Goal: Transaction & Acquisition: Purchase product/service

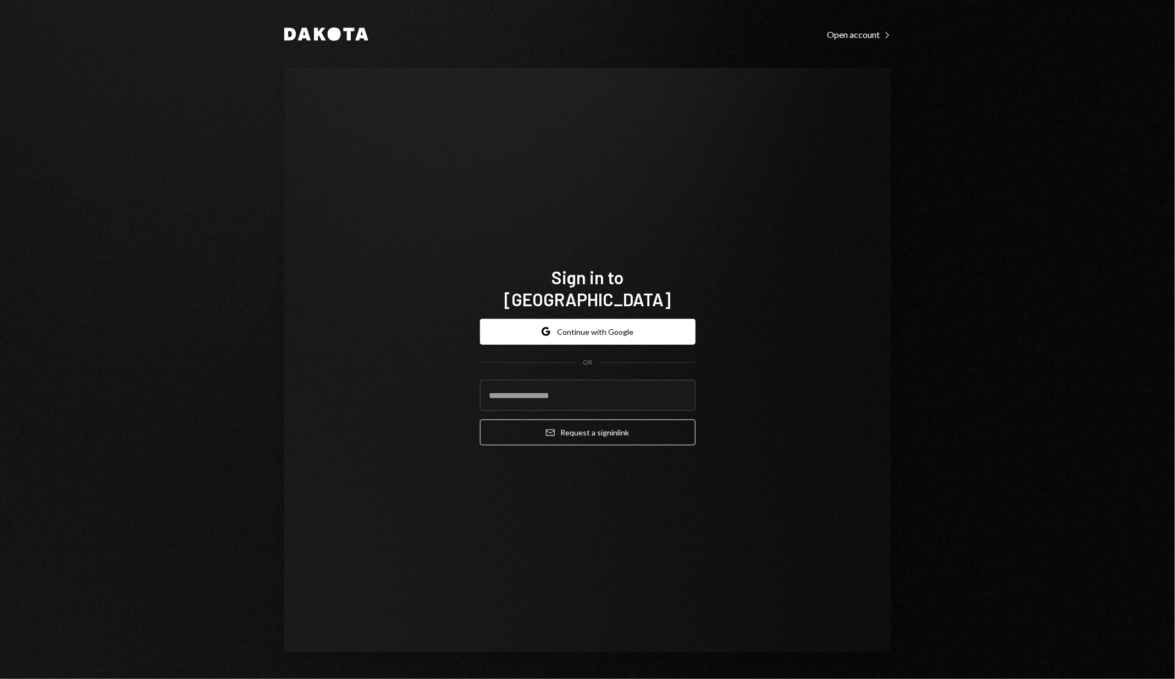
type input "**********"
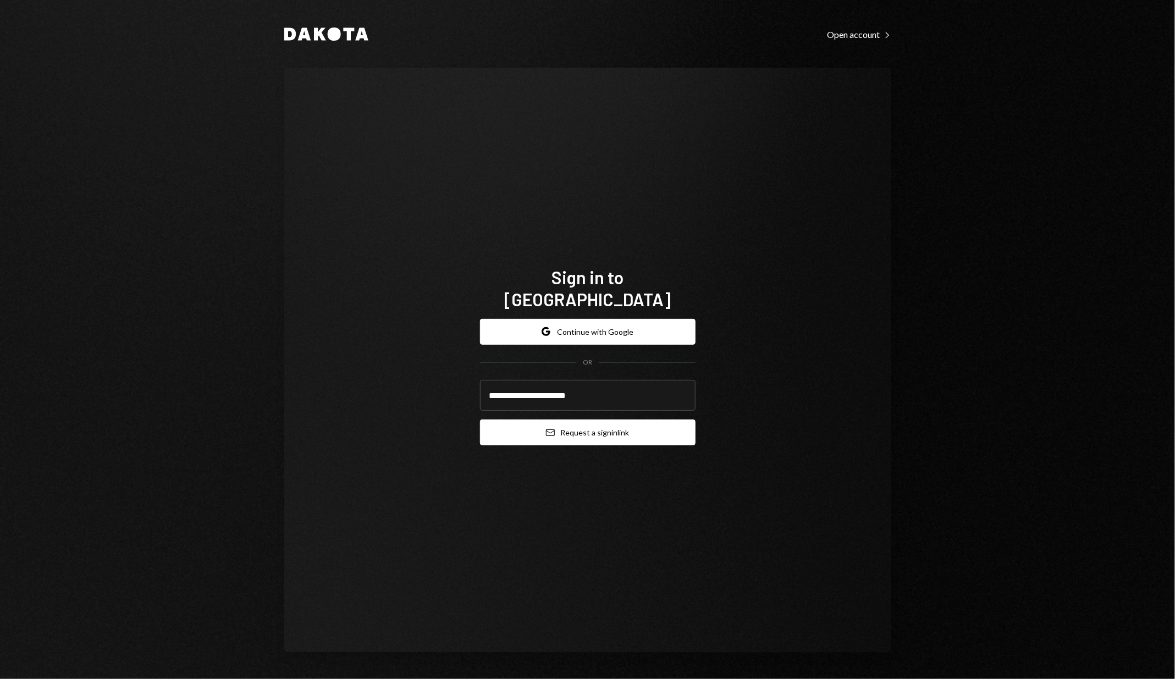
click at [583, 422] on button "Email Request a sign in link" at bounding box center [587, 432] width 215 height 26
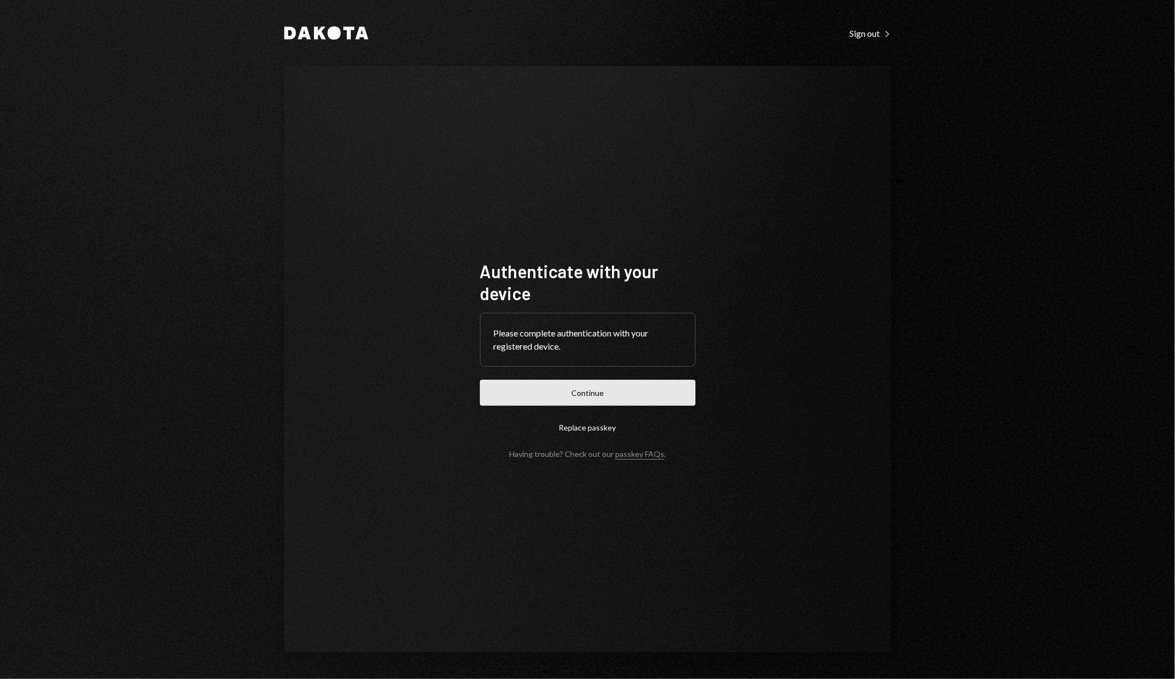
click at [524, 394] on button "Continue" at bounding box center [587, 393] width 215 height 26
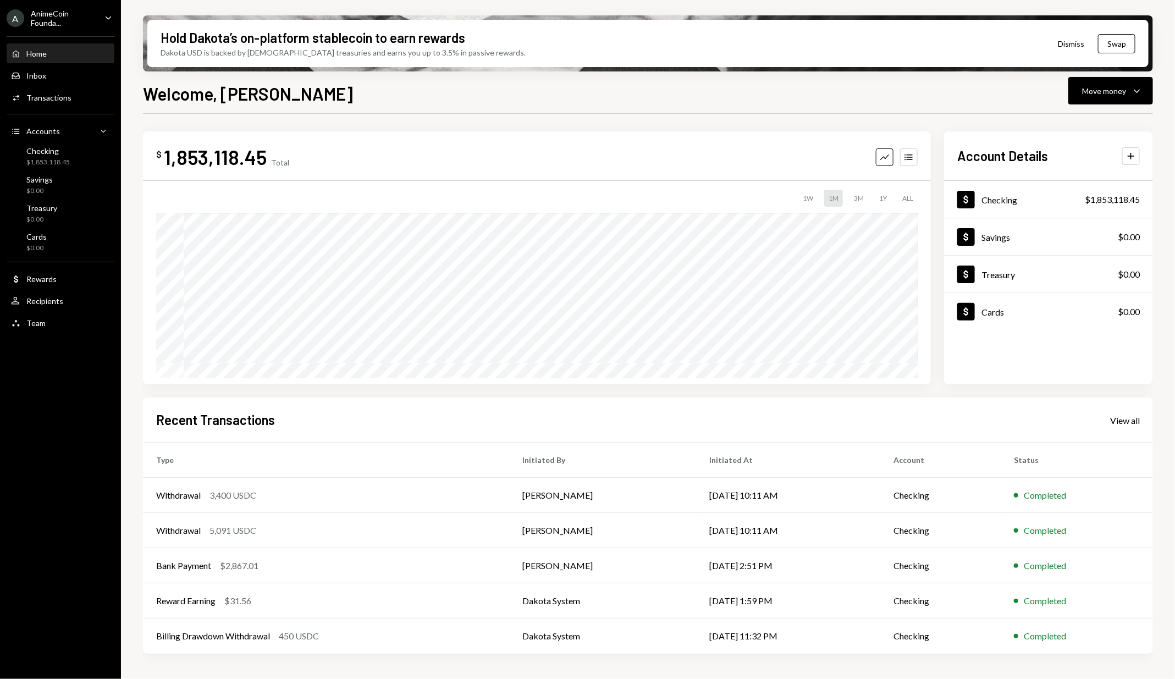
click at [50, 404] on div "A AnimeCoin Founda... Caret Down Home Home Inbox Inbox Activities Transactions …" at bounding box center [60, 339] width 121 height 679
click at [322, 160] on div "$ 1,853,118.45 Total Graph Accounts" at bounding box center [536, 157] width 761 height 25
click at [72, 298] on div "User Recipients" at bounding box center [60, 301] width 99 height 10
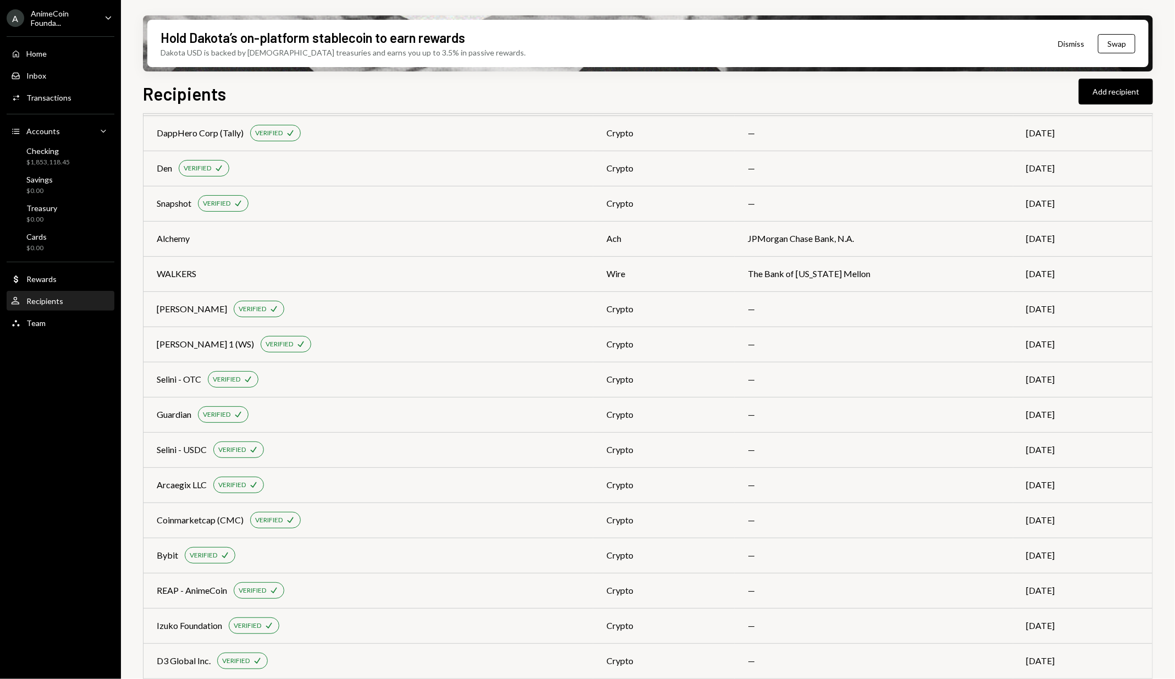
scroll to position [658, 0]
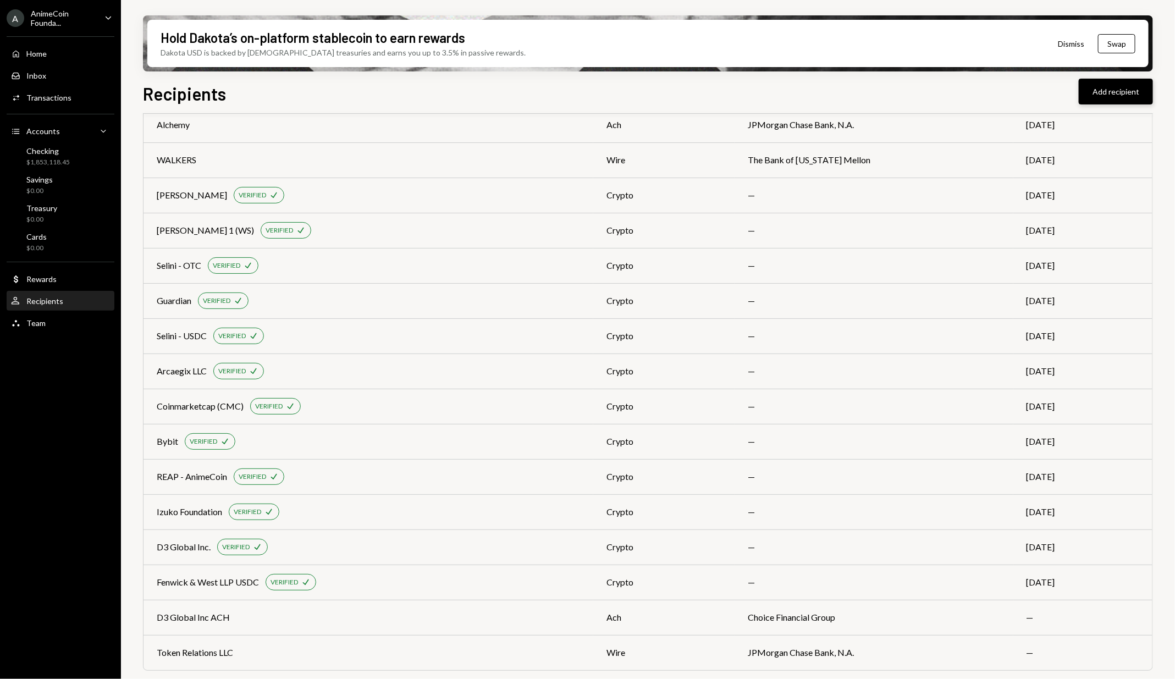
click at [1100, 87] on button "Add recipient" at bounding box center [1115, 92] width 74 height 26
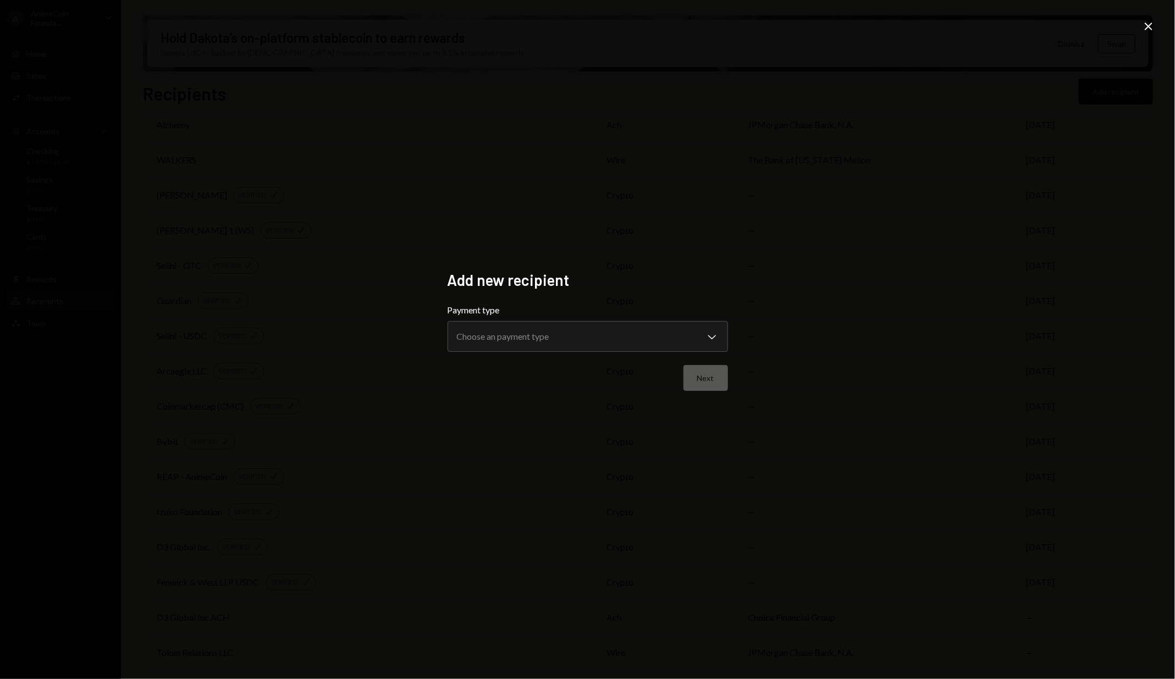
click at [575, 358] on form "**********" at bounding box center [587, 346] width 280 height 87
click at [599, 333] on body "A AnimeCoin Founda... Caret Down Home Home Inbox Inbox Activities Transactions …" at bounding box center [587, 339] width 1175 height 679
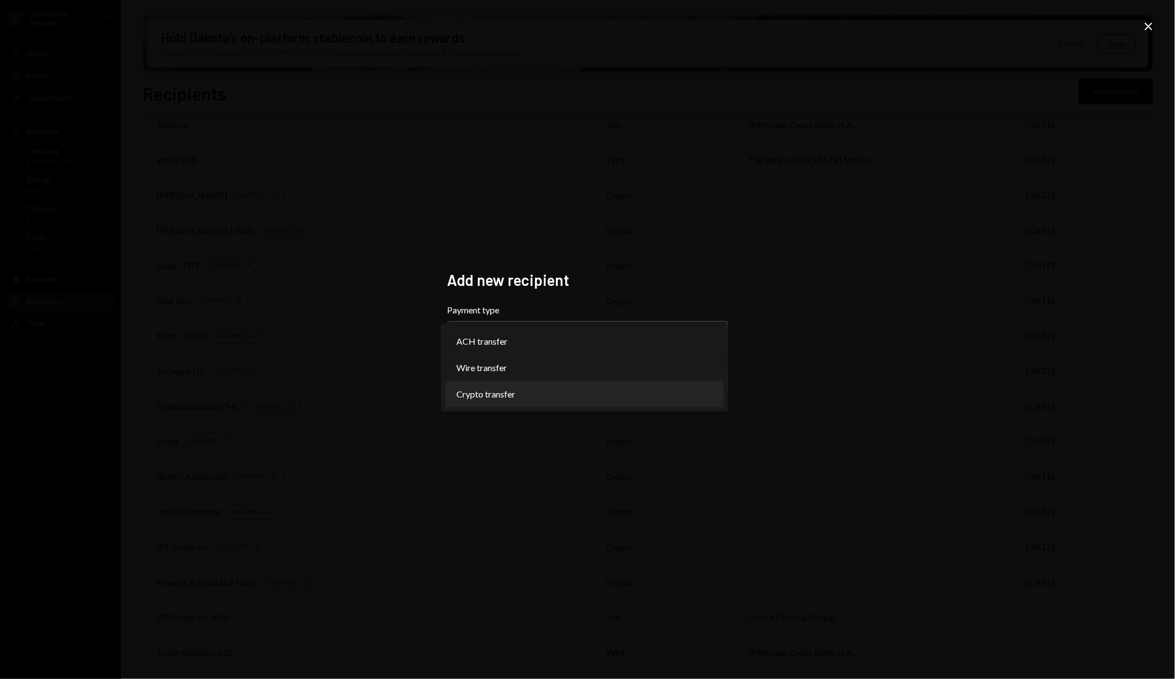
select select "******"
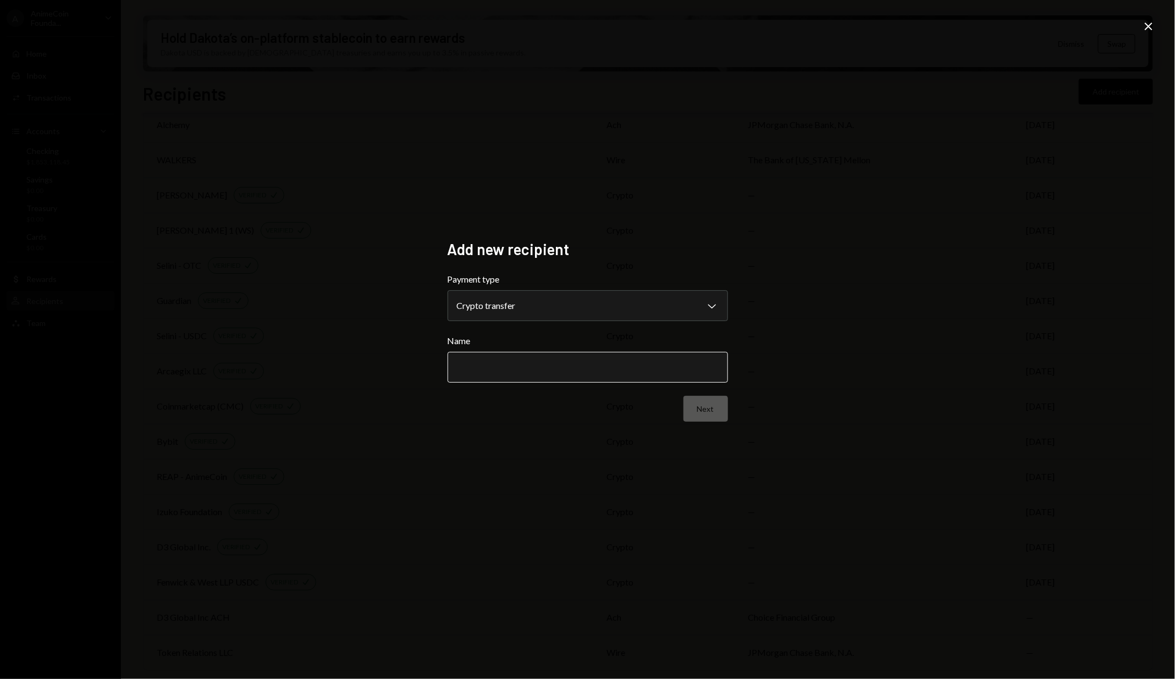
click at [583, 356] on input "Name" at bounding box center [587, 367] width 280 height 31
type input "*********"
click at [716, 412] on button "Next" at bounding box center [705, 409] width 45 height 26
click at [567, 306] on body "A AnimeCoin Founda... Caret Down Home Home Inbox Inbox Activities Transactions …" at bounding box center [587, 339] width 1175 height 679
select select "**********"
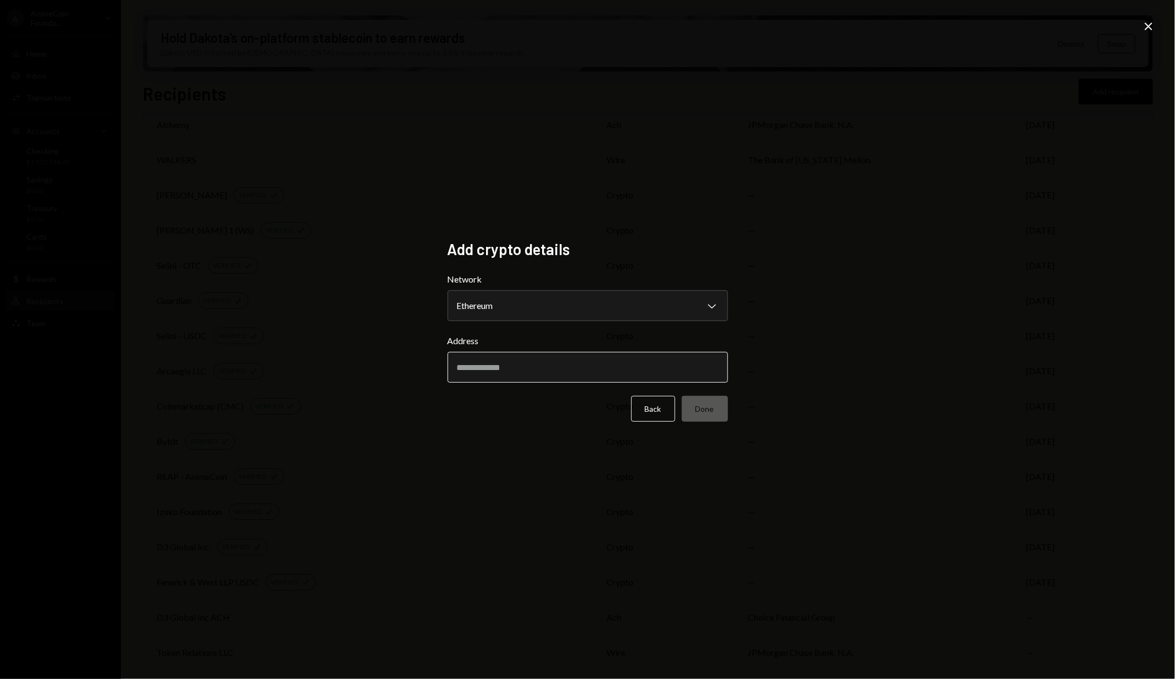
click at [464, 358] on input "Address" at bounding box center [587, 367] width 280 height 31
paste input "**********"
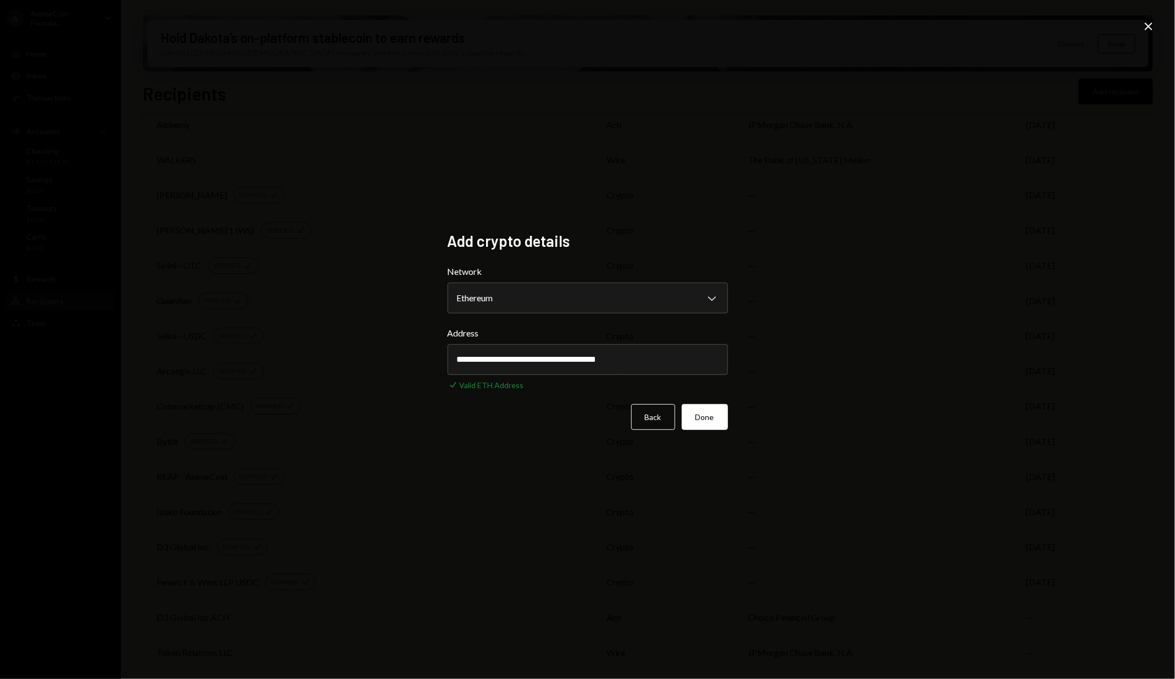
type input "**********"
click at [879, 362] on div "**********" at bounding box center [587, 339] width 1175 height 679
click at [703, 419] on button "Done" at bounding box center [705, 417] width 46 height 26
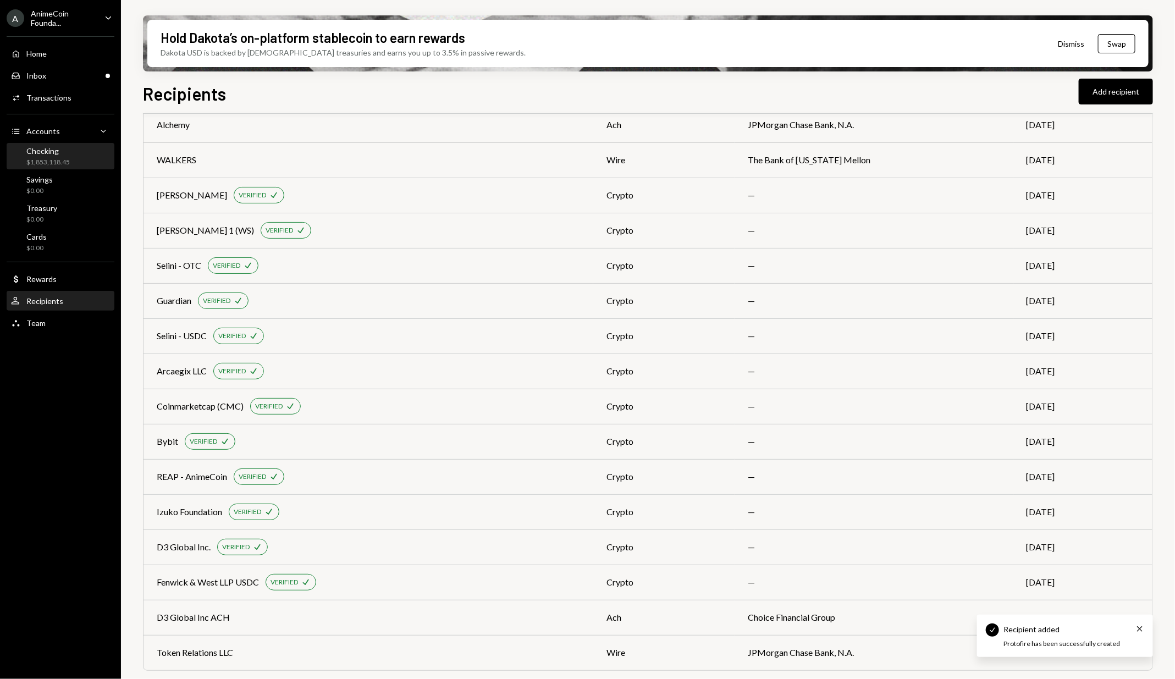
click at [97, 158] on div "Checking $1,853,118.45" at bounding box center [60, 156] width 99 height 21
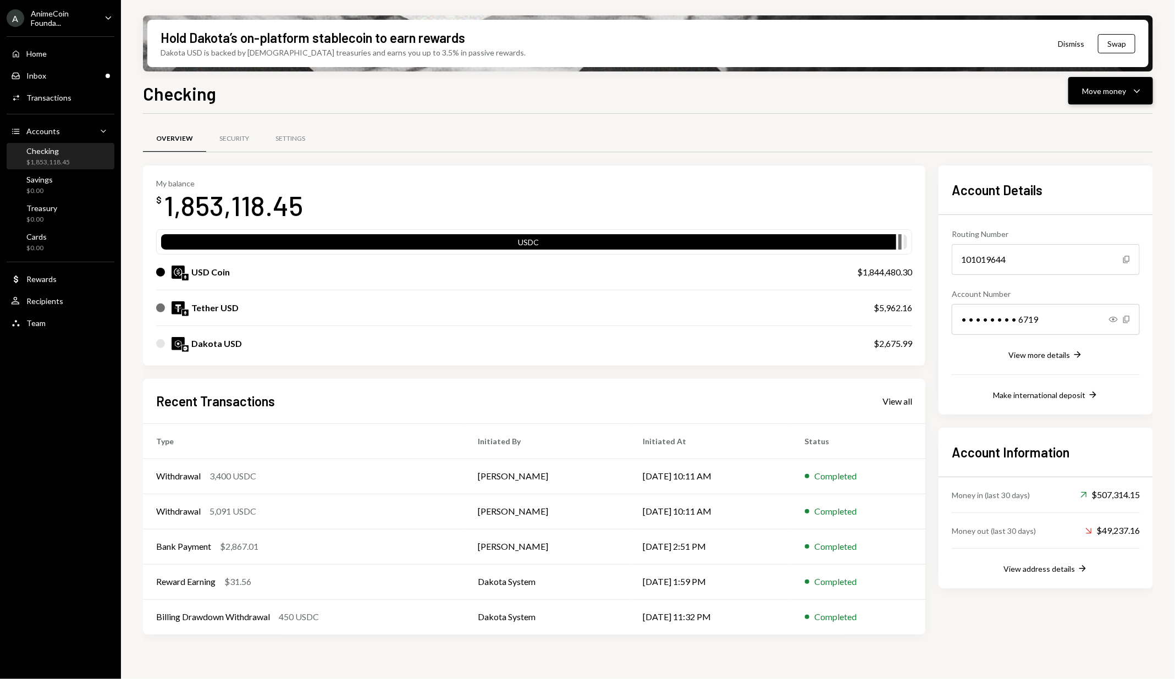
click at [1082, 92] on div "Move money" at bounding box center [1104, 91] width 44 height 12
click at [1087, 128] on div "Send" at bounding box center [1101, 124] width 80 height 12
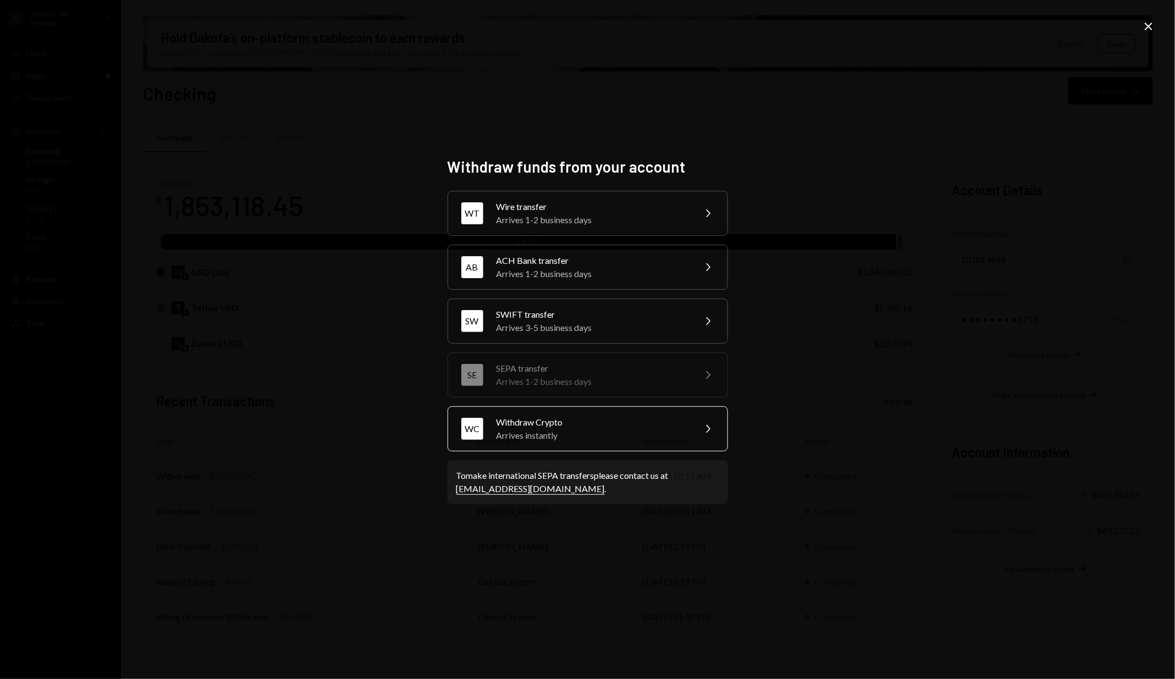
click at [583, 446] on div "WC Withdraw Crypto Arrives instantly Chevron Right" at bounding box center [587, 428] width 280 height 45
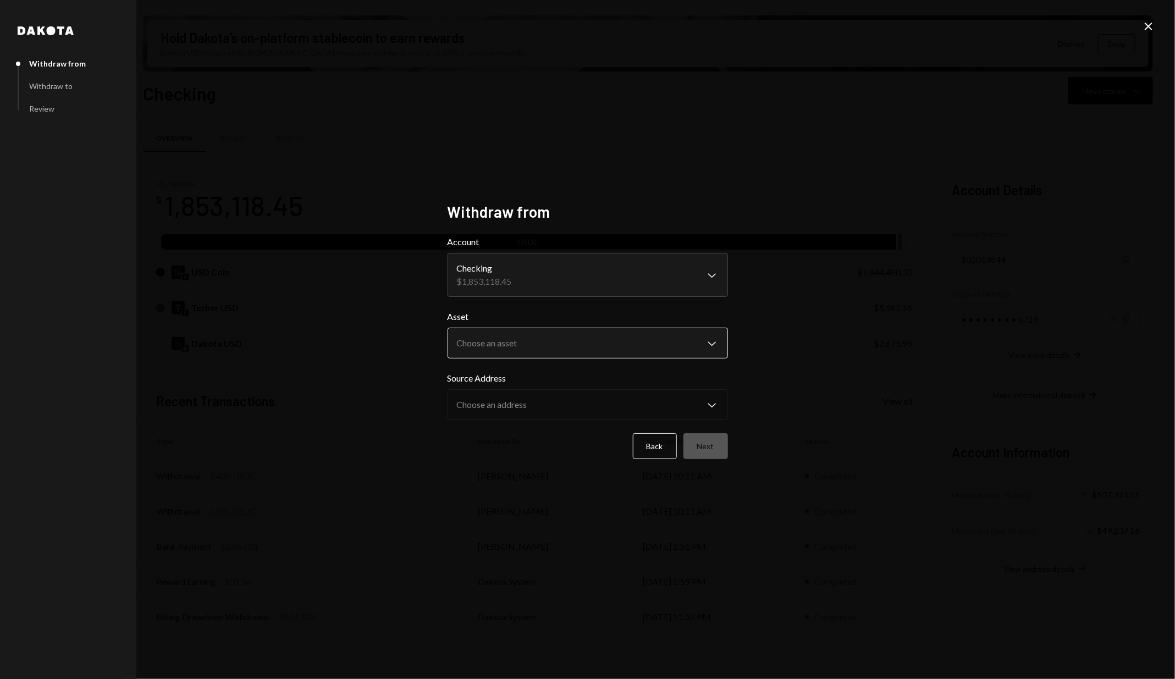
click at [599, 352] on body "A AnimeCoin Founda... Caret Down Home Home Inbox Inbox Activities Transactions …" at bounding box center [587, 339] width 1175 height 679
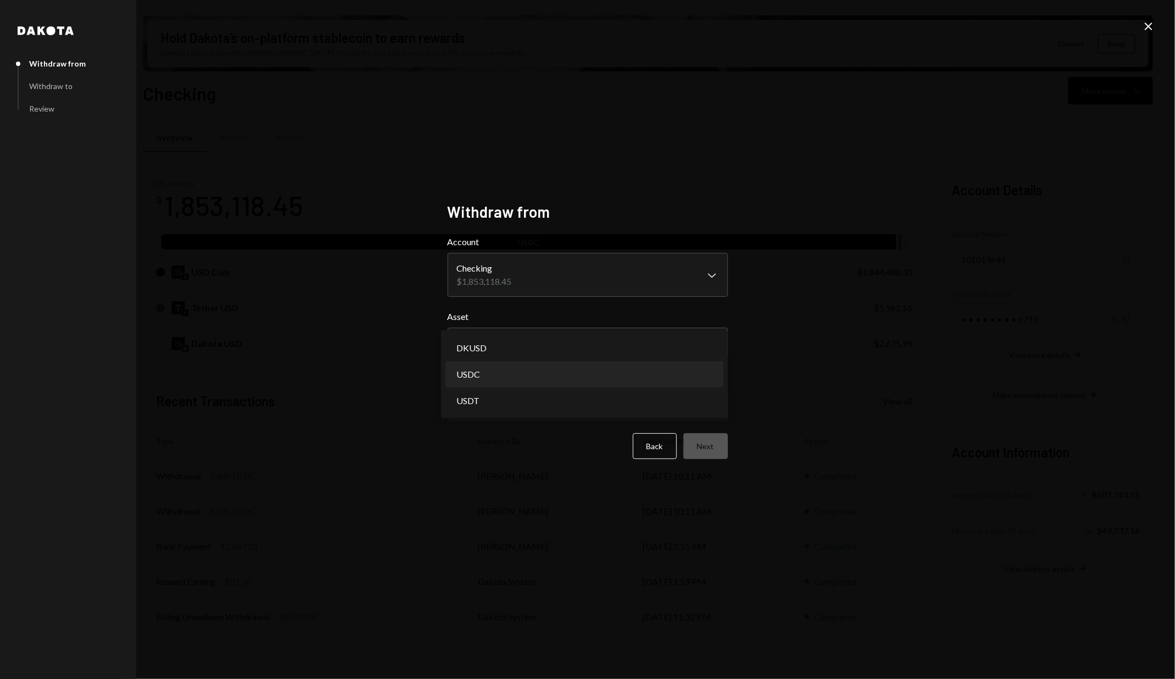
select select "****"
click at [707, 442] on button "Next" at bounding box center [705, 446] width 45 height 26
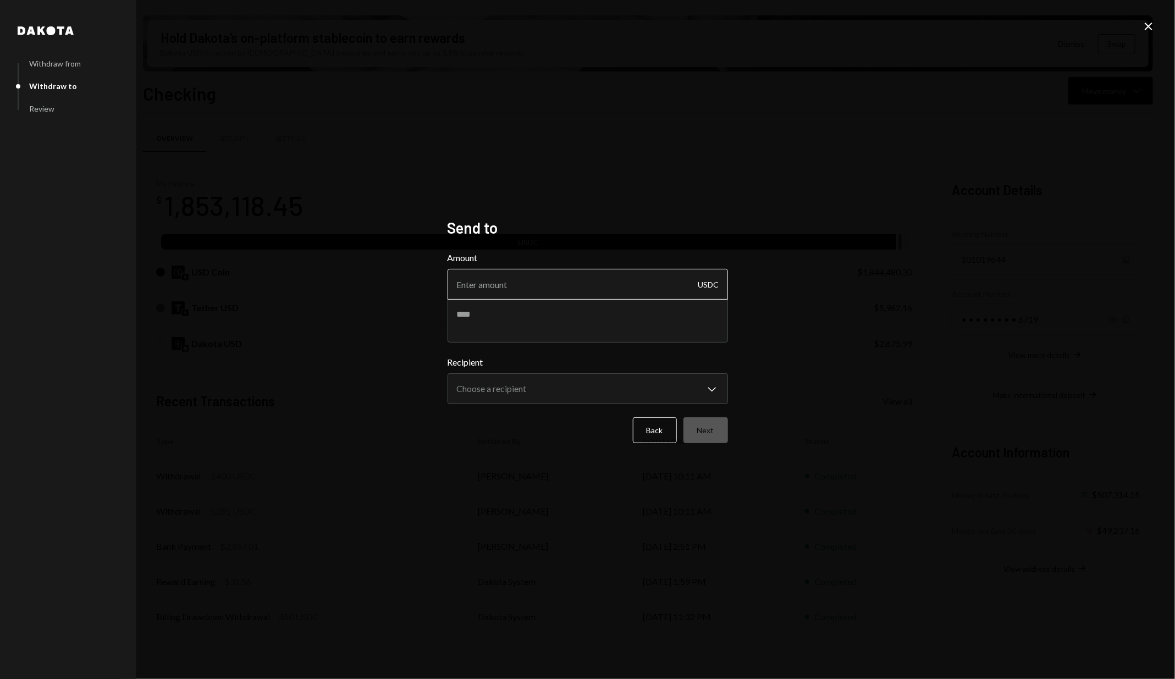
click at [552, 281] on input "Amount" at bounding box center [587, 284] width 280 height 31
type input "10"
click at [551, 307] on textarea at bounding box center [587, 320] width 280 height 44
drag, startPoint x: 544, startPoint y: 319, endPoint x: 506, endPoint y: 316, distance: 37.5
click at [506, 316] on textarea "**********" at bounding box center [587, 320] width 280 height 44
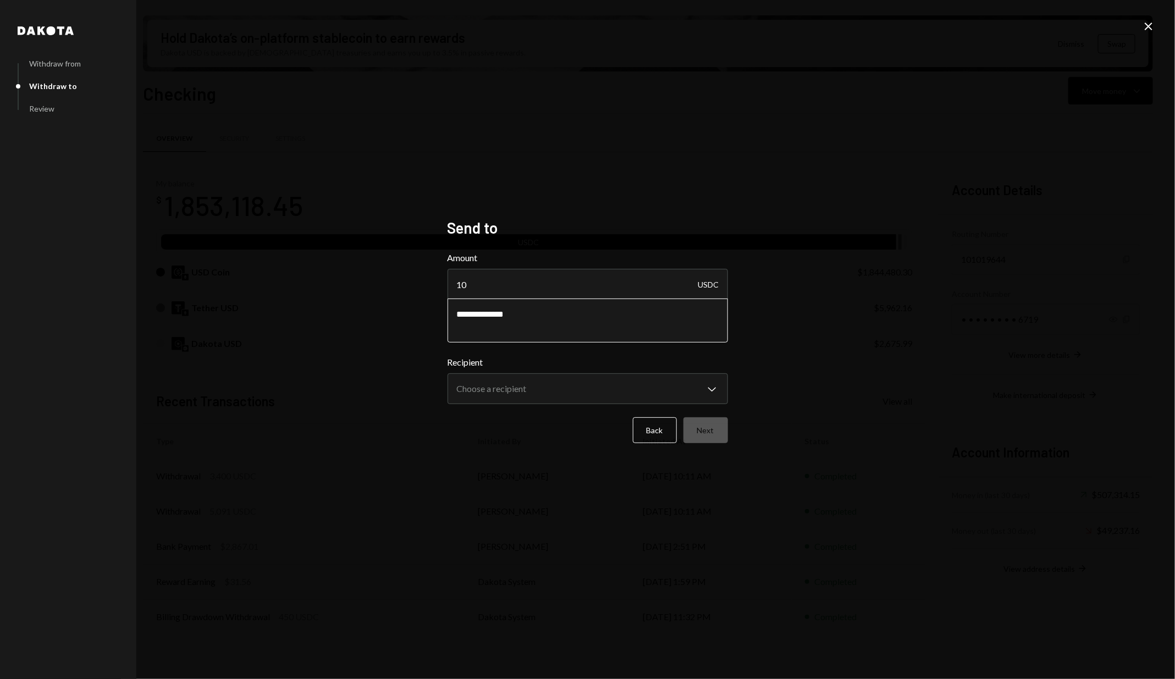
paste textarea "**********"
type textarea "**********"
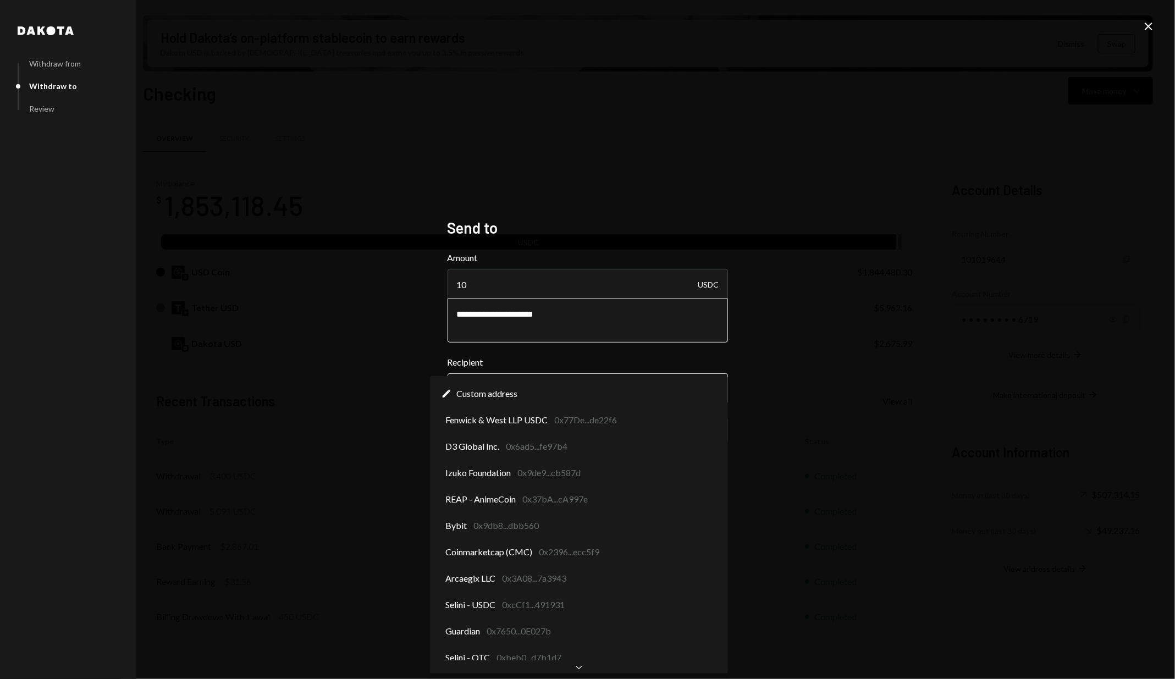
click at [602, 396] on body "A AnimeCoin Founda... Caret Down Home Home Inbox Inbox Activities Transactions …" at bounding box center [587, 339] width 1175 height 679
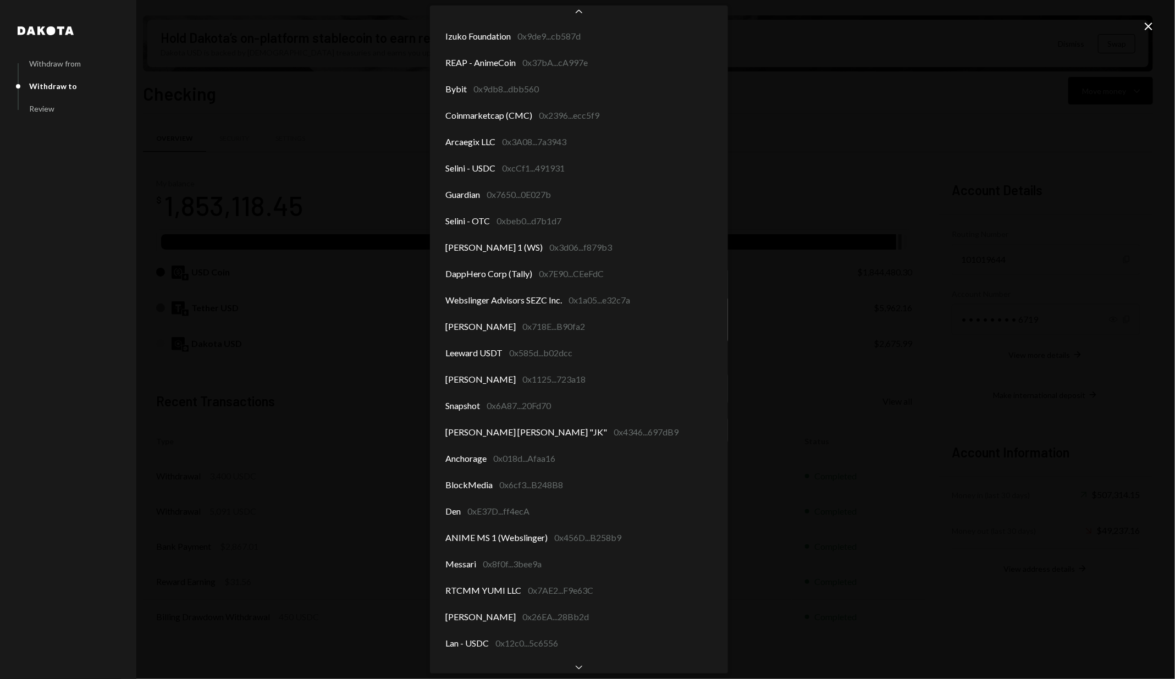
scroll to position [92, 0]
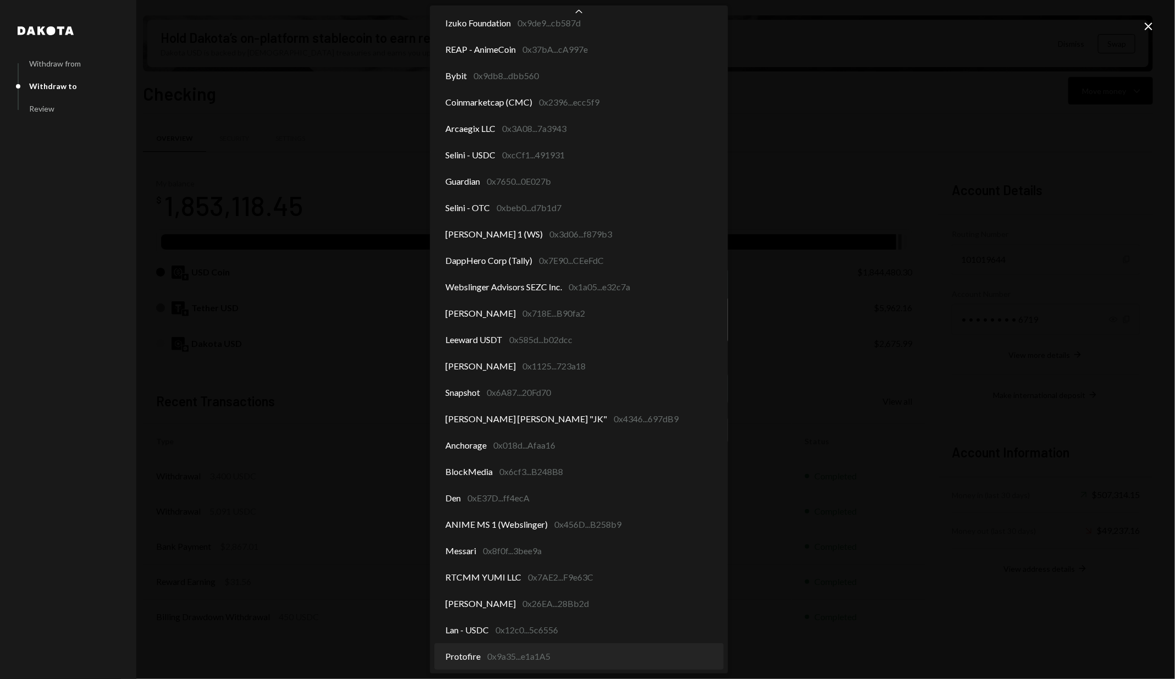
select select "**********"
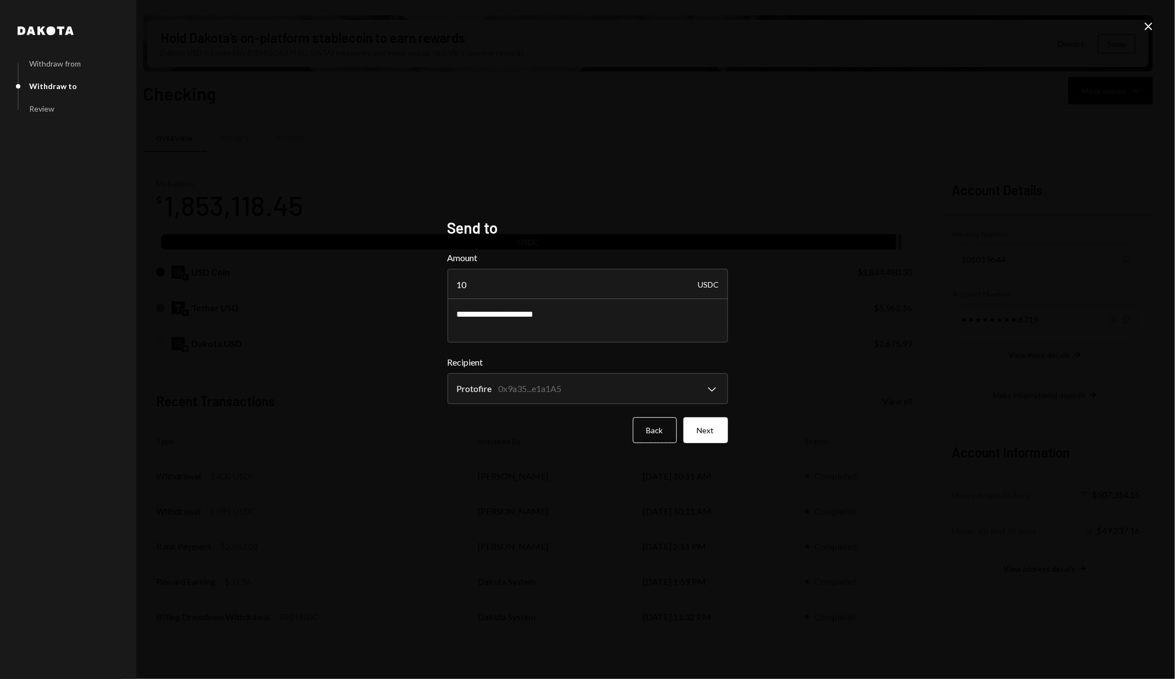
click at [677, 223] on h2 "Send to" at bounding box center [587, 227] width 280 height 21
click at [539, 285] on input "10" at bounding box center [587, 284] width 280 height 31
click at [568, 314] on textarea "**********" at bounding box center [587, 320] width 280 height 44
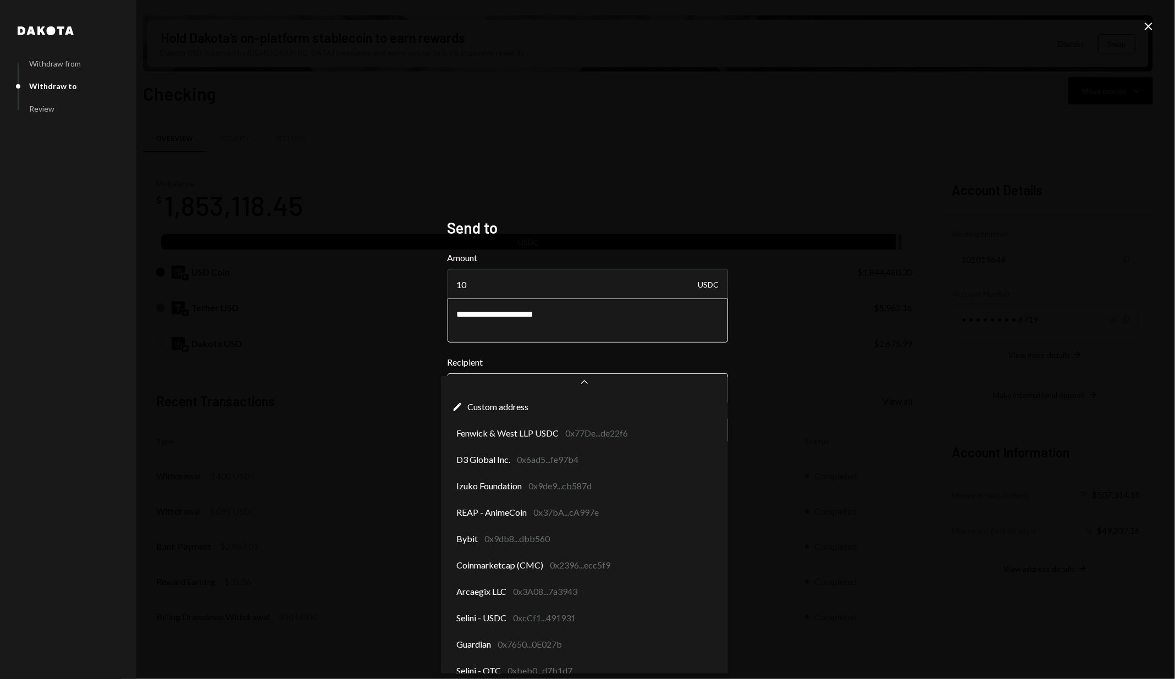
click at [579, 385] on body "A AnimeCoin Founda... Caret Down Home Home Inbox Inbox Activities Transactions …" at bounding box center [587, 339] width 1175 height 679
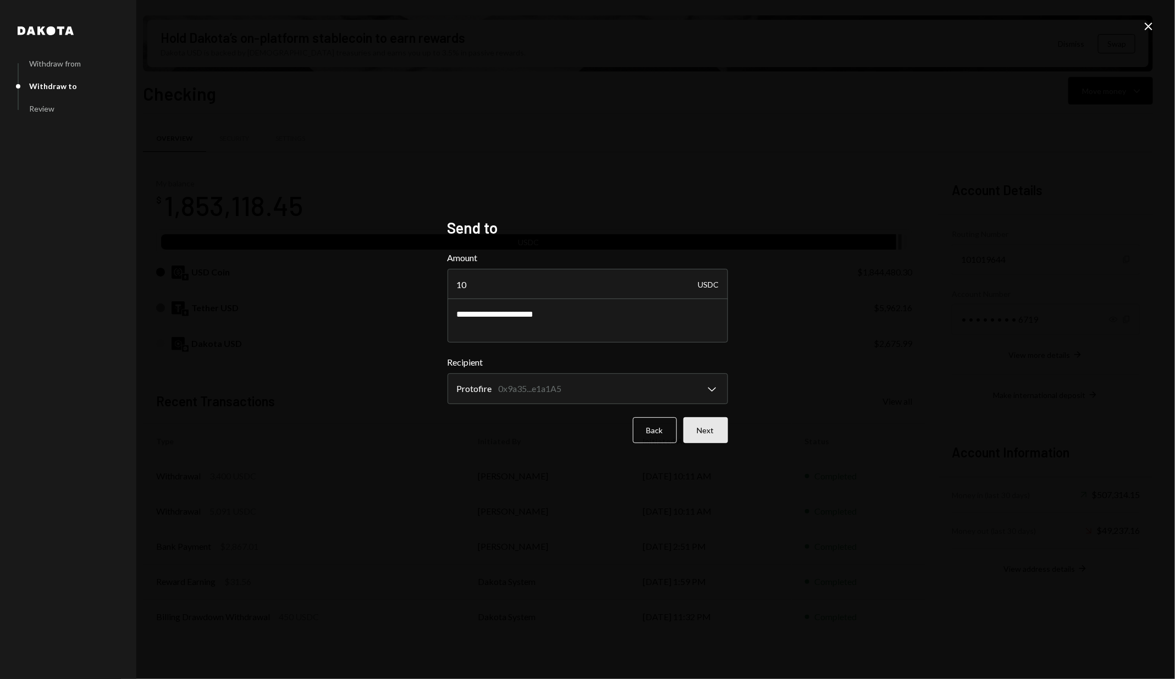
click at [709, 431] on button "Next" at bounding box center [705, 430] width 45 height 26
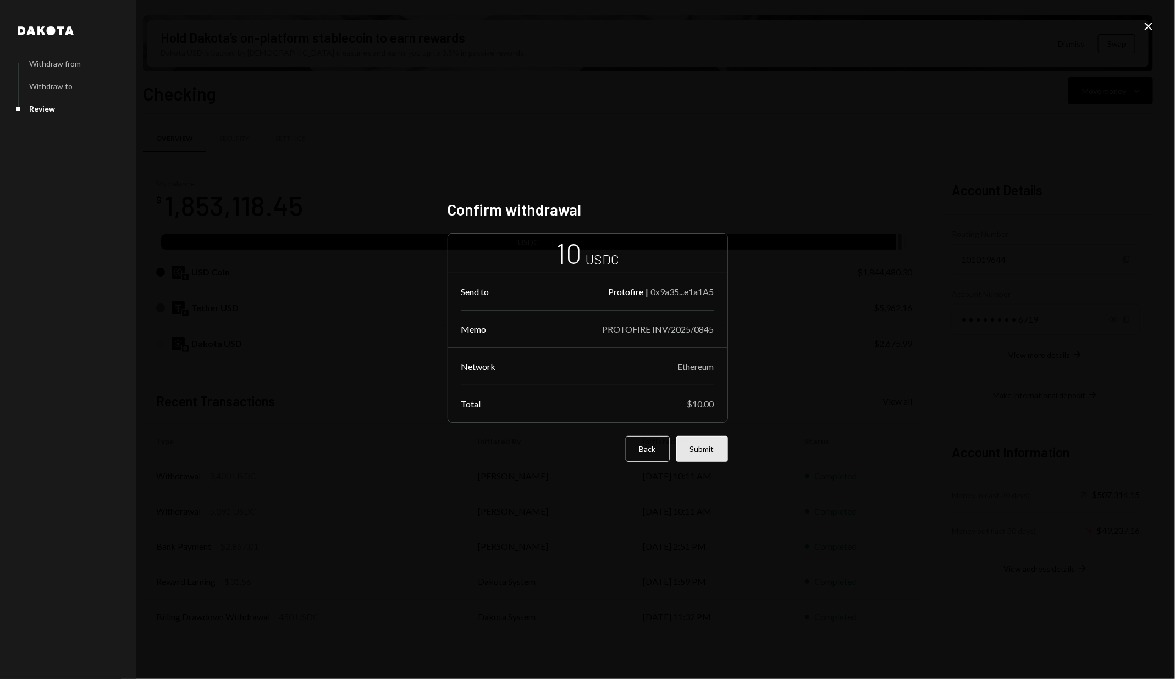
click at [717, 446] on button "Submit" at bounding box center [702, 449] width 52 height 26
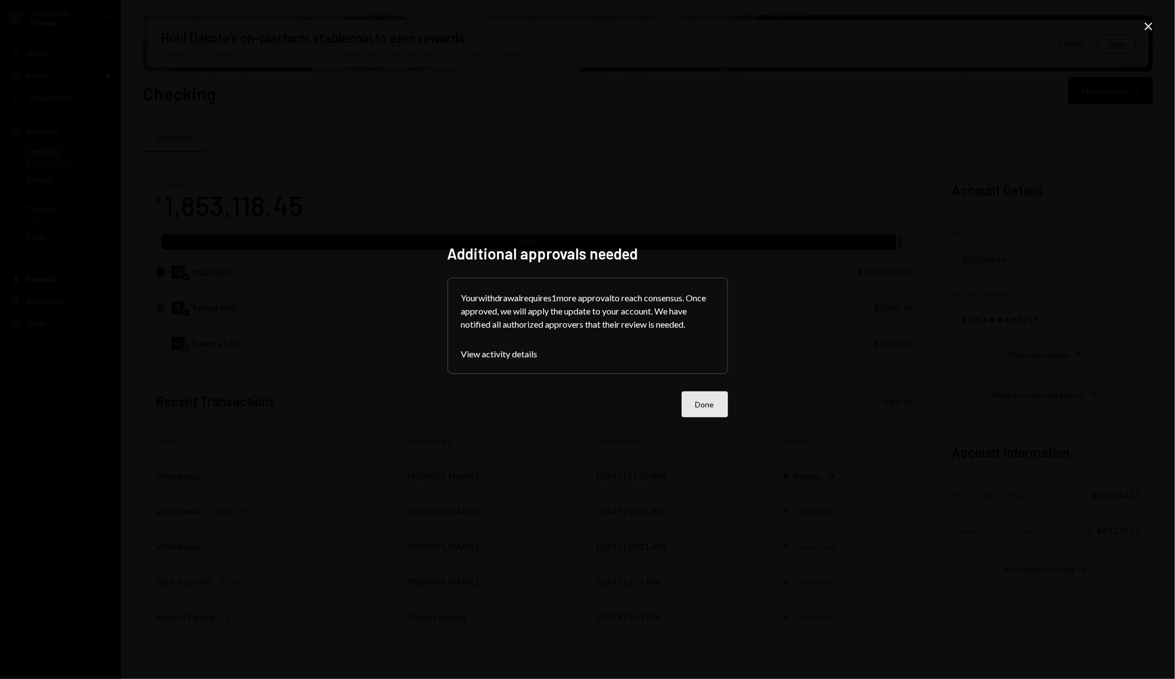
click at [707, 402] on button "Done" at bounding box center [705, 404] width 46 height 26
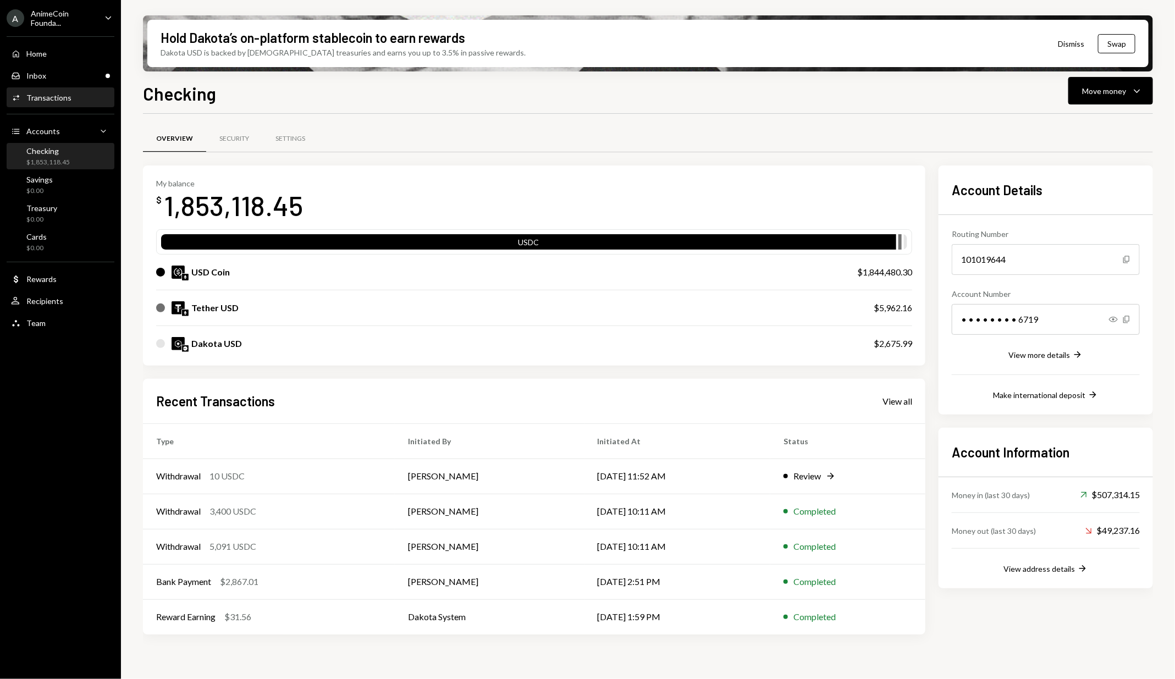
click at [68, 96] on div "Transactions" at bounding box center [48, 97] width 45 height 9
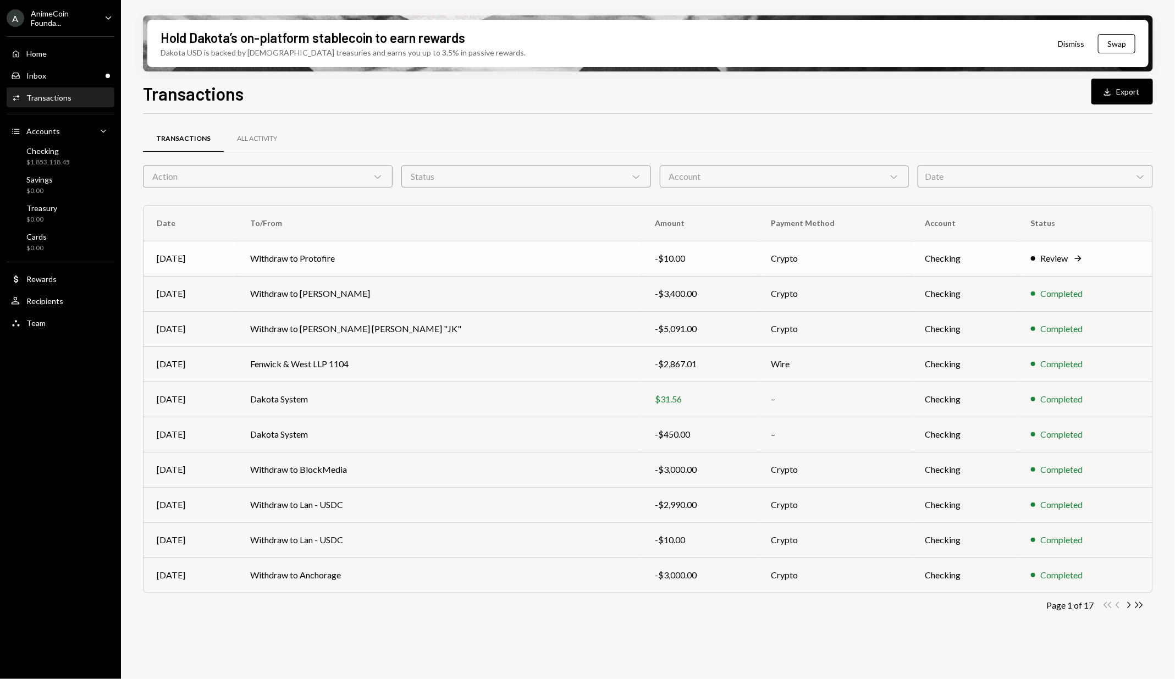
click at [335, 241] on td "Withdraw to Protofire" at bounding box center [439, 258] width 405 height 35
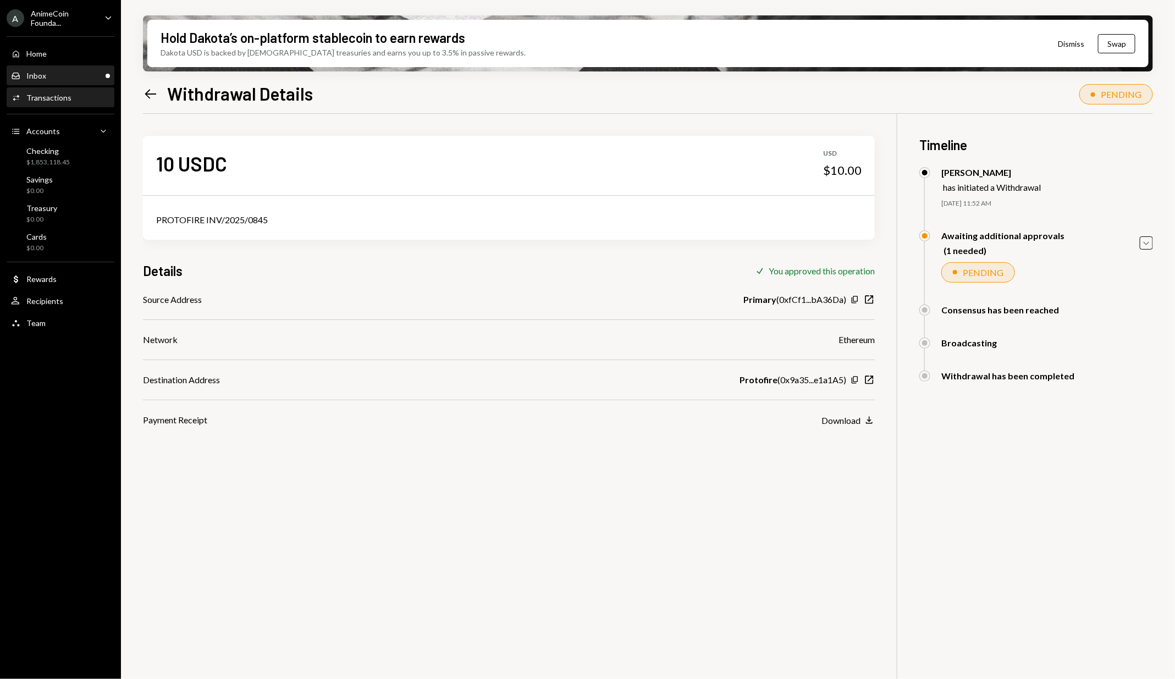
click at [45, 84] on div "Inbox Inbox" at bounding box center [60, 76] width 99 height 19
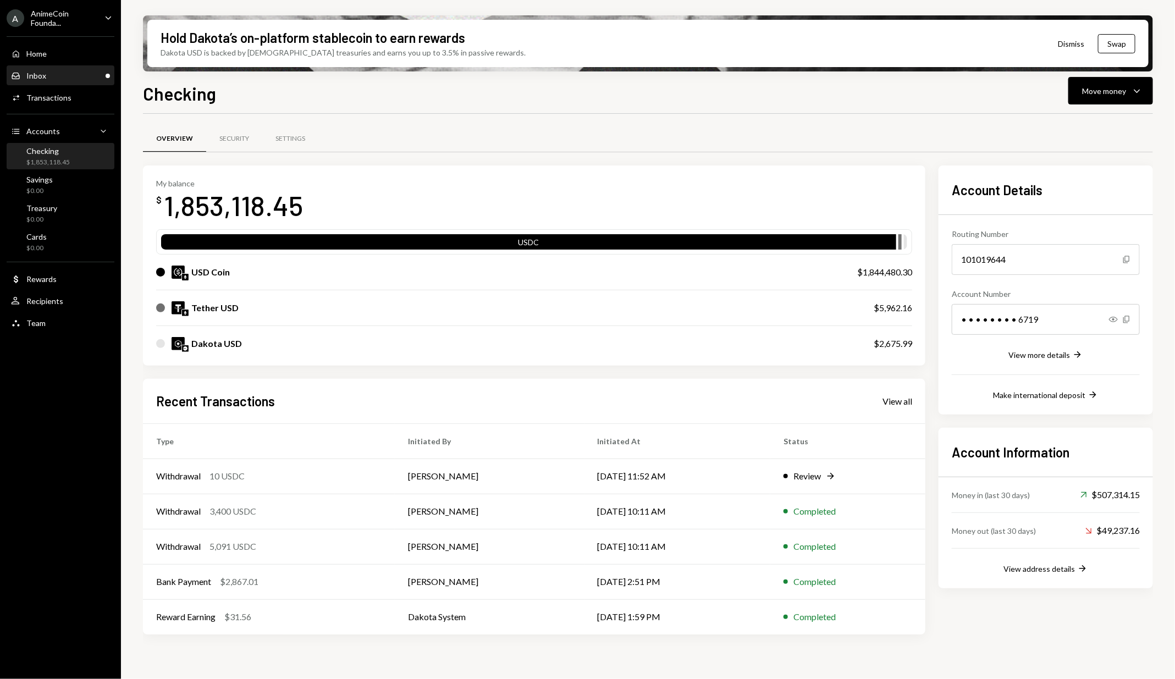
click at [76, 74] on div "Inbox Inbox" at bounding box center [60, 76] width 99 height 10
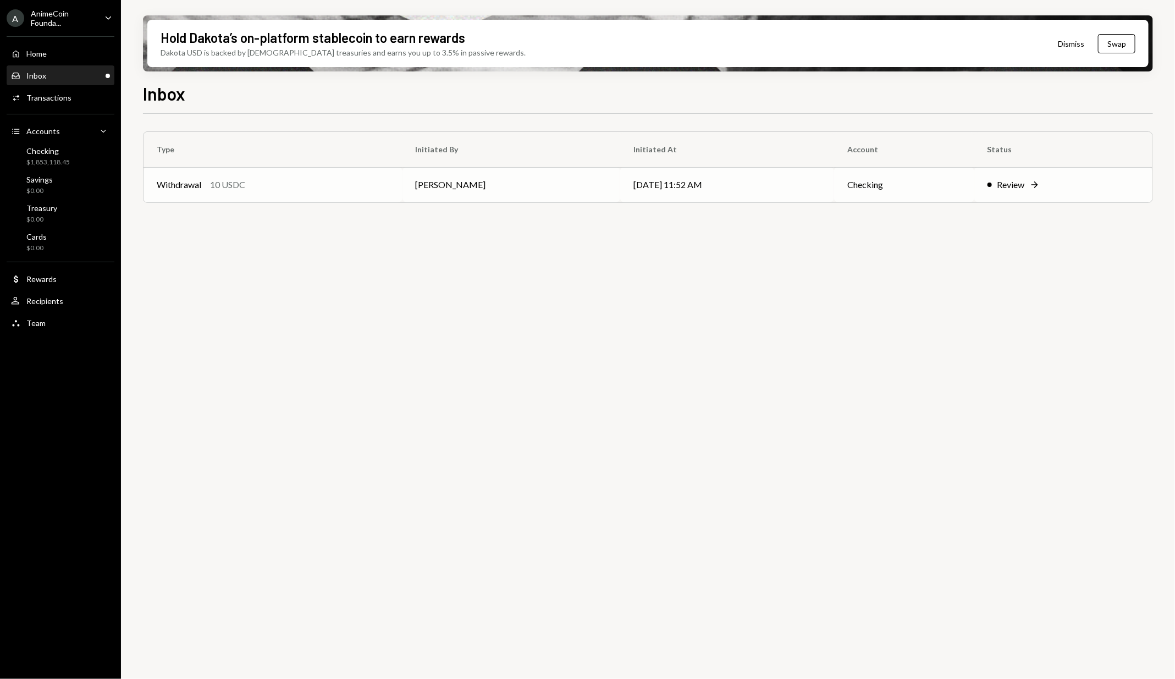
click at [330, 190] on div "Withdrawal 10 USDC" at bounding box center [273, 184] width 233 height 13
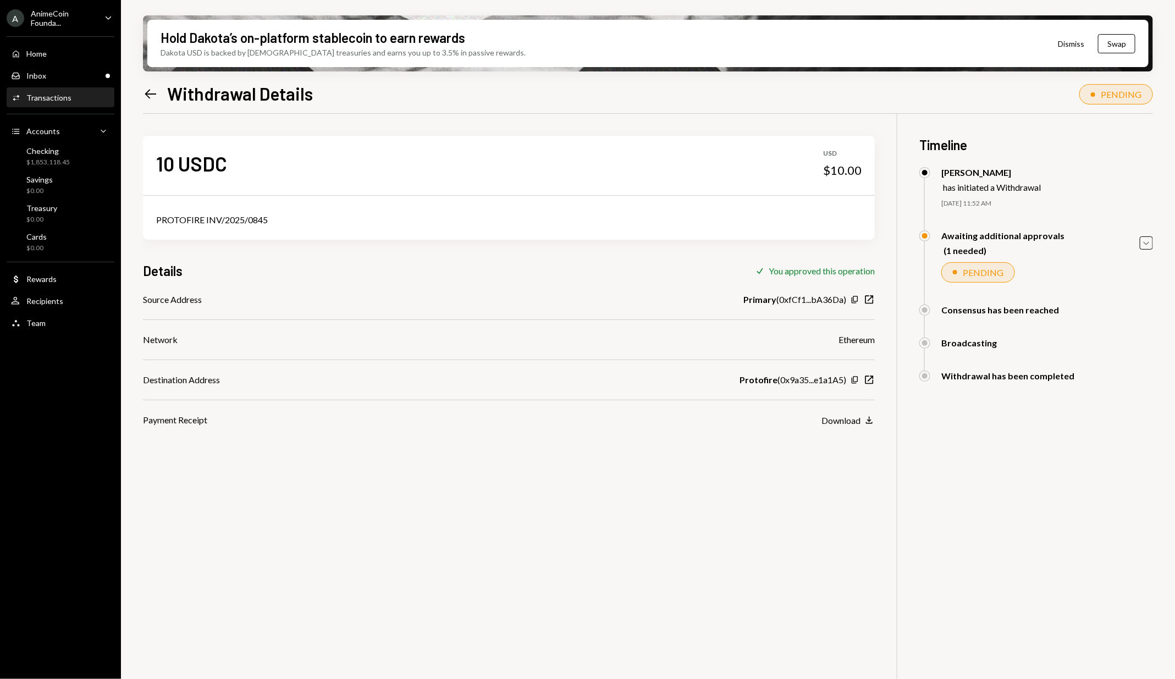
click at [148, 90] on icon at bounding box center [151, 93] width 12 height 9
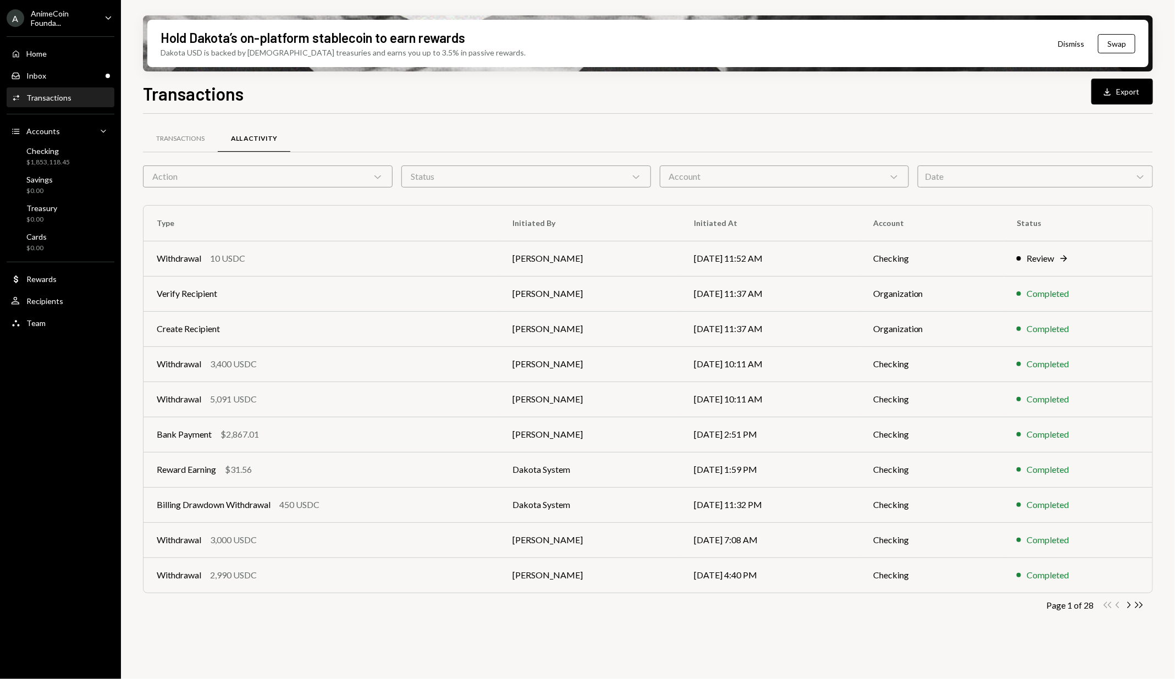
click at [79, 85] on div "Home Home Inbox Inbox Activities Transactions Accounts Accounts Caret Down Chec…" at bounding box center [60, 182] width 121 height 305
click at [81, 79] on div "Inbox Inbox" at bounding box center [60, 76] width 99 height 10
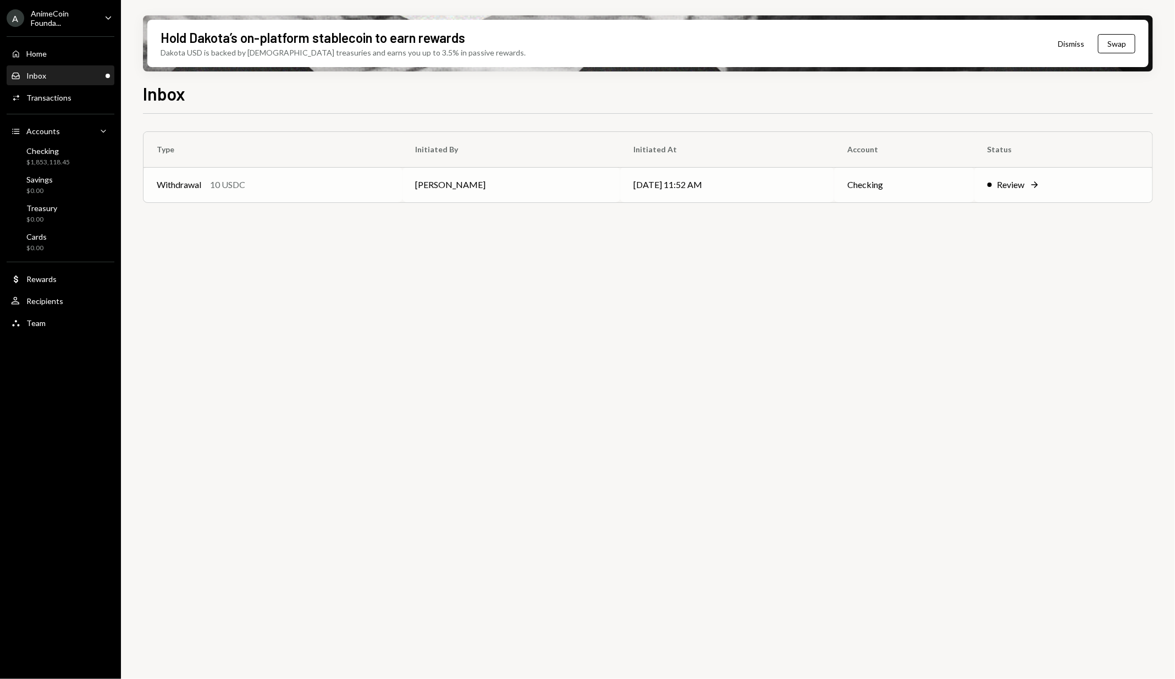
click at [301, 201] on td "Withdrawal 10 USDC" at bounding box center [272, 184] width 259 height 35
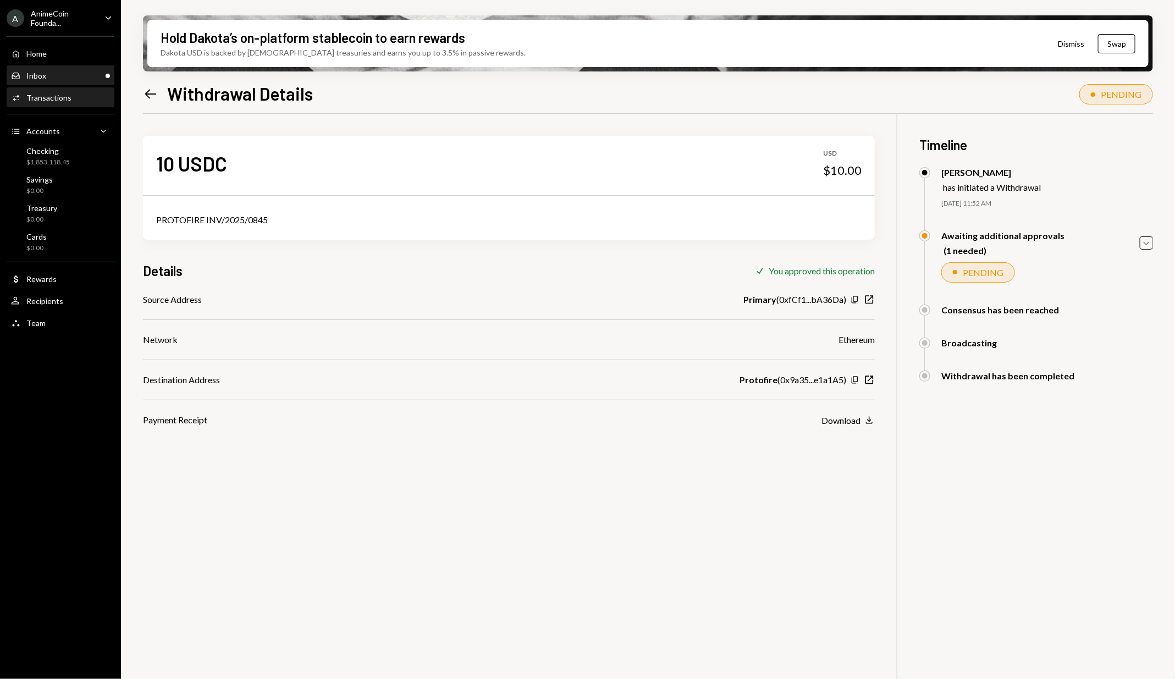
click at [56, 82] on div "Inbox Inbox" at bounding box center [60, 76] width 99 height 19
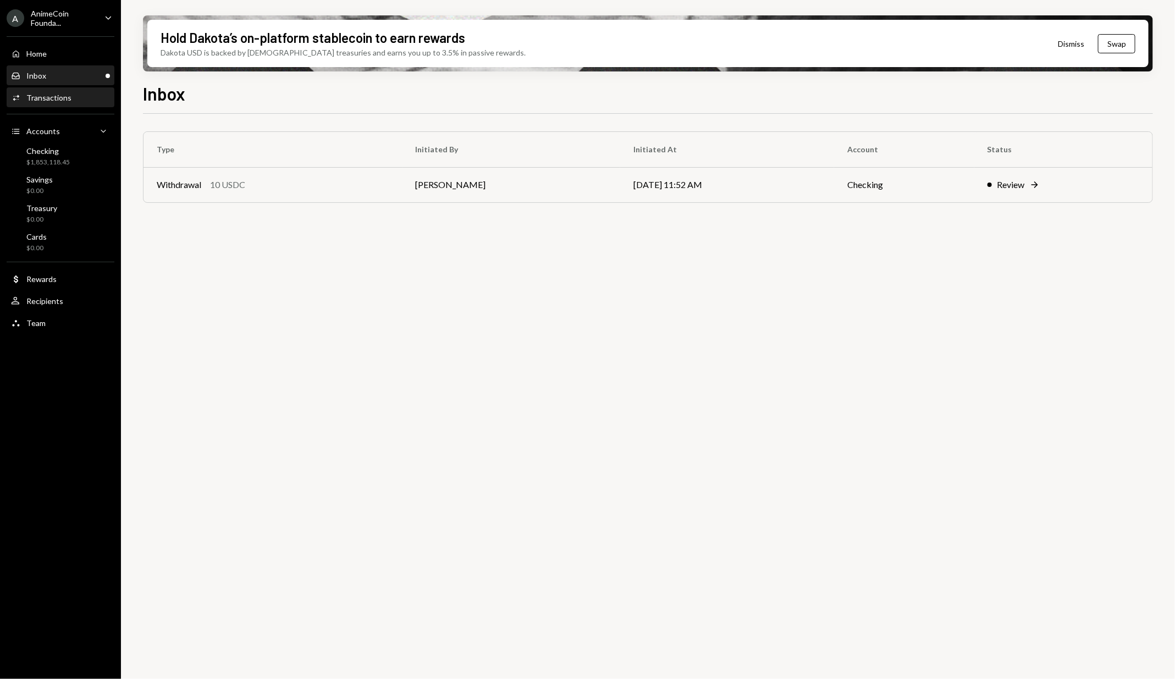
click at [60, 96] on div "Transactions" at bounding box center [48, 97] width 45 height 9
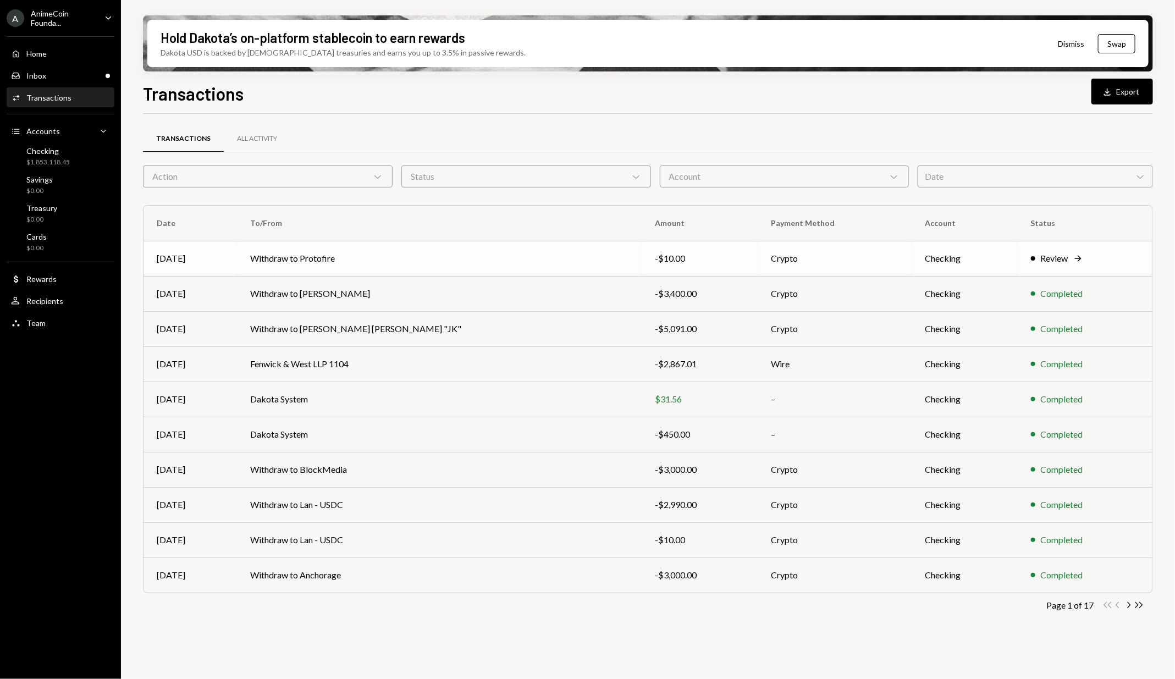
click at [282, 248] on td "Withdraw to Protofire" at bounding box center [439, 258] width 405 height 35
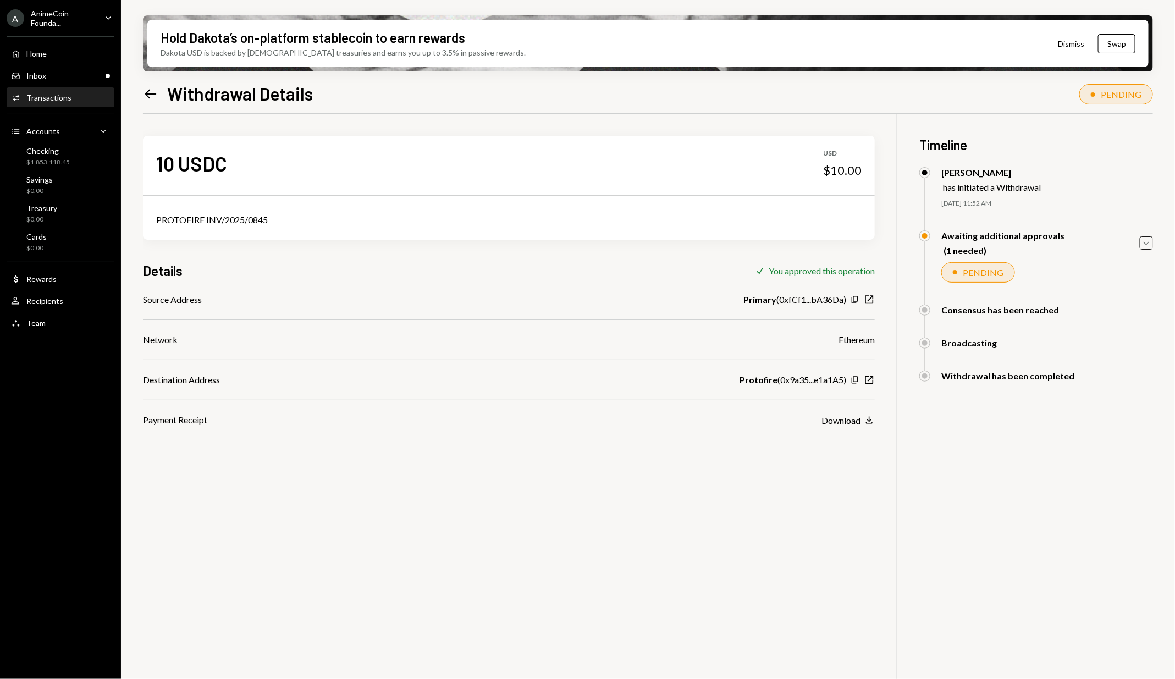
click at [145, 90] on icon "Left Arrow" at bounding box center [150, 93] width 15 height 15
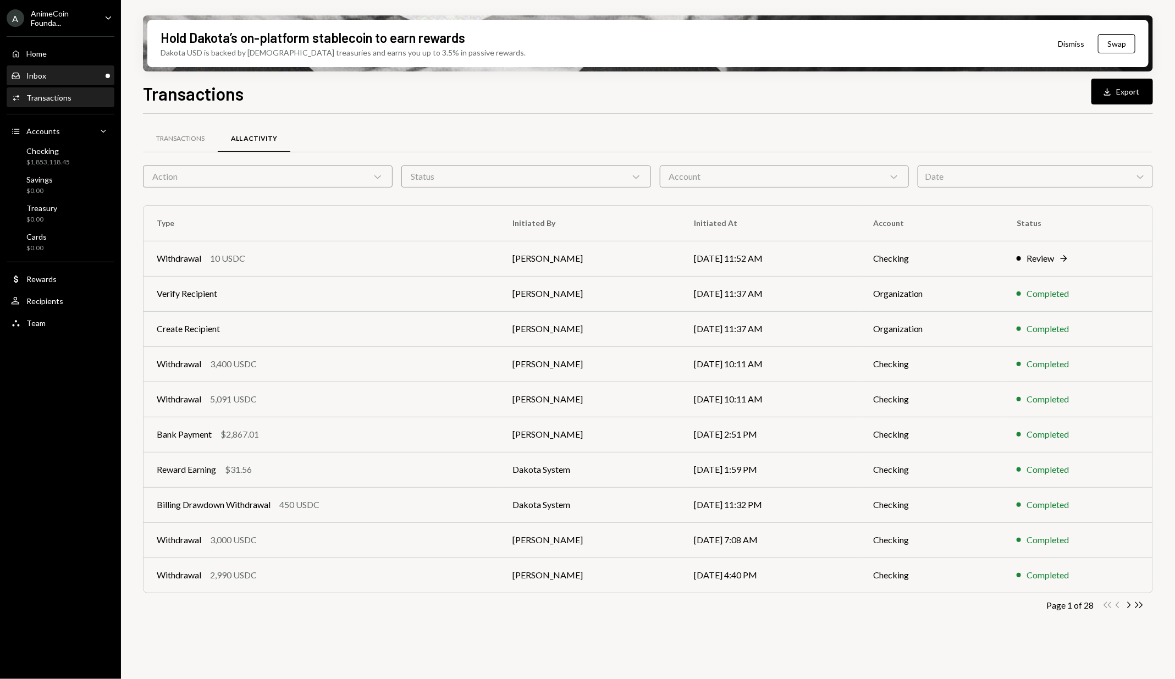
click at [53, 69] on div "Inbox Inbox" at bounding box center [60, 76] width 99 height 19
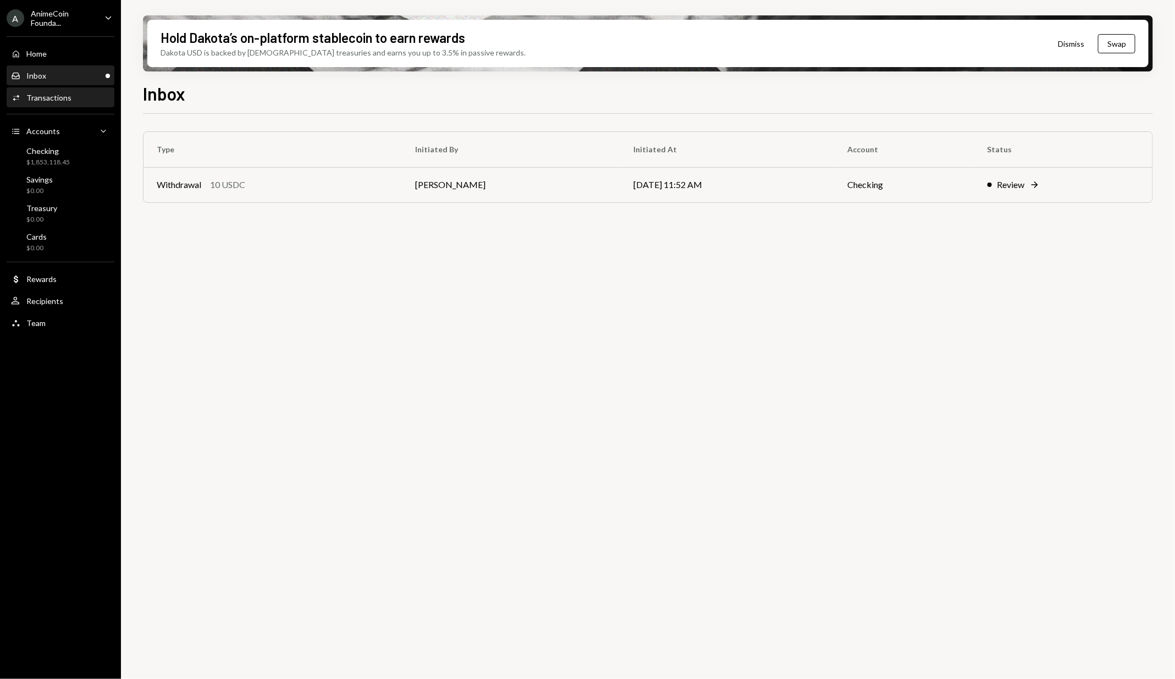
click at [74, 93] on div "Activities Transactions" at bounding box center [60, 98] width 99 height 10
click at [241, 174] on td "Withdrawal 10 USDC" at bounding box center [272, 184] width 259 height 35
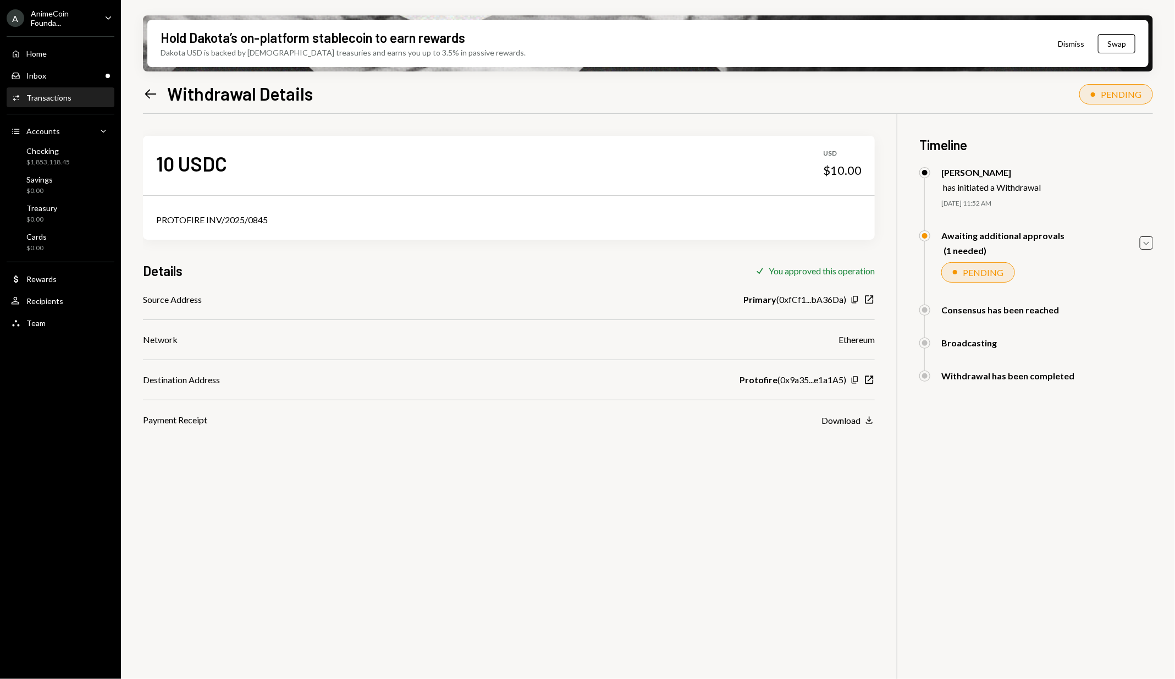
click at [91, 102] on div "Activities Transactions" at bounding box center [60, 98] width 99 height 10
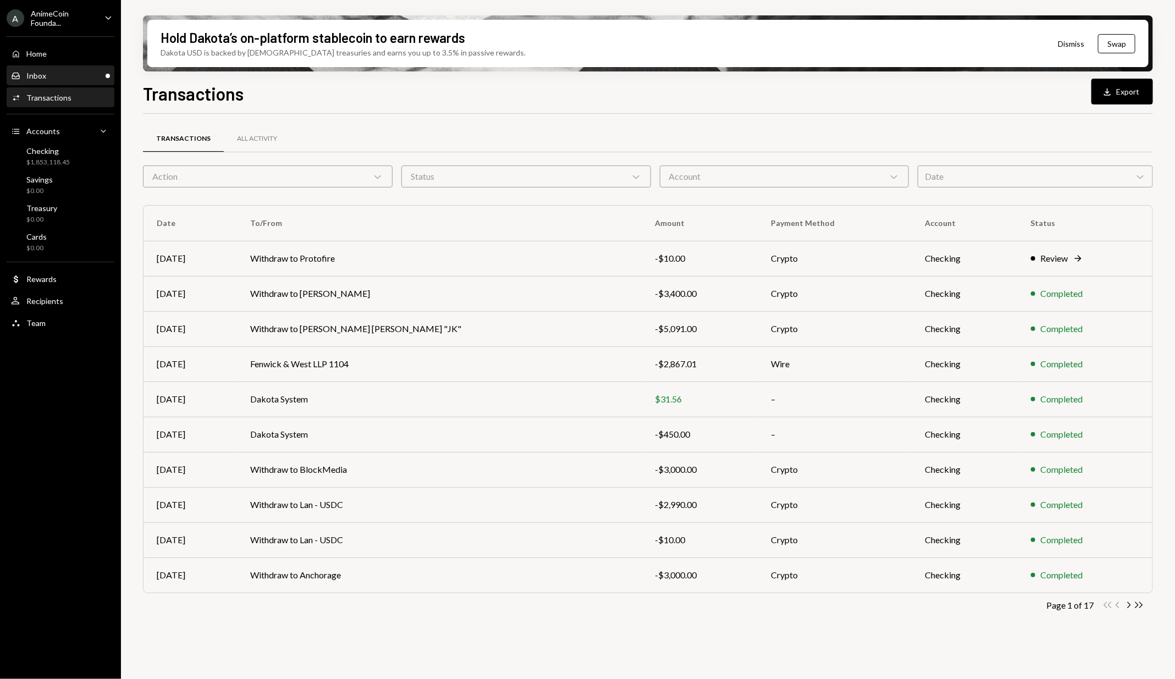
click at [91, 78] on div "Inbox Inbox" at bounding box center [60, 76] width 99 height 10
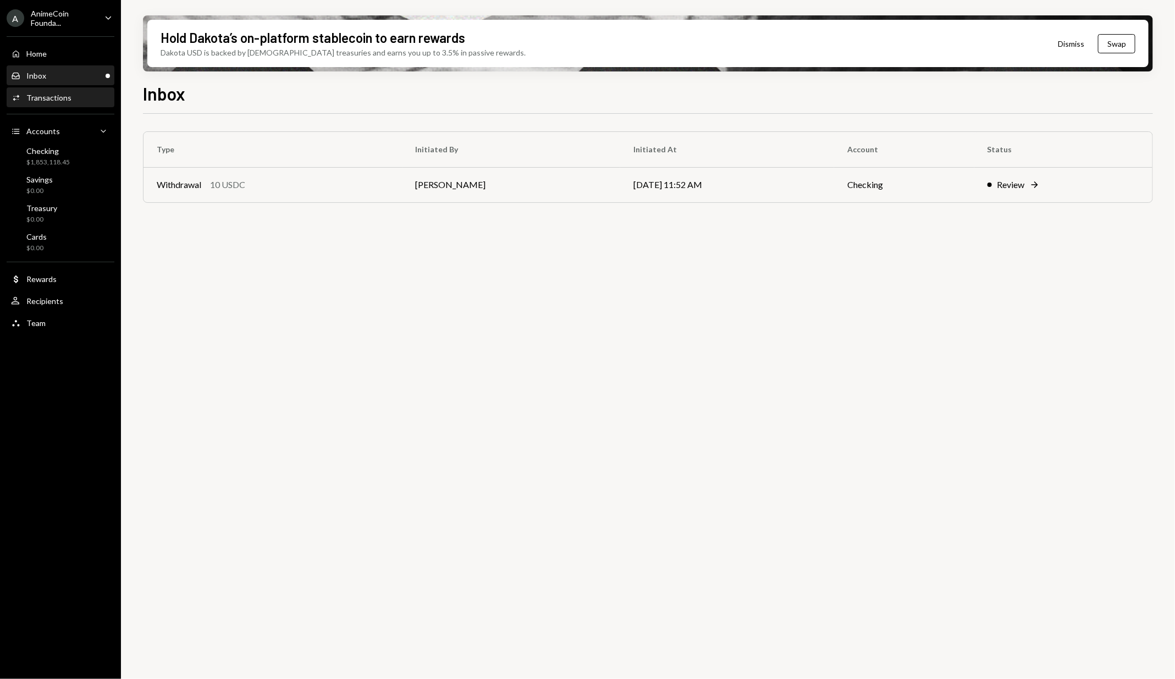
click at [60, 88] on div "Activities Transactions" at bounding box center [60, 97] width 99 height 19
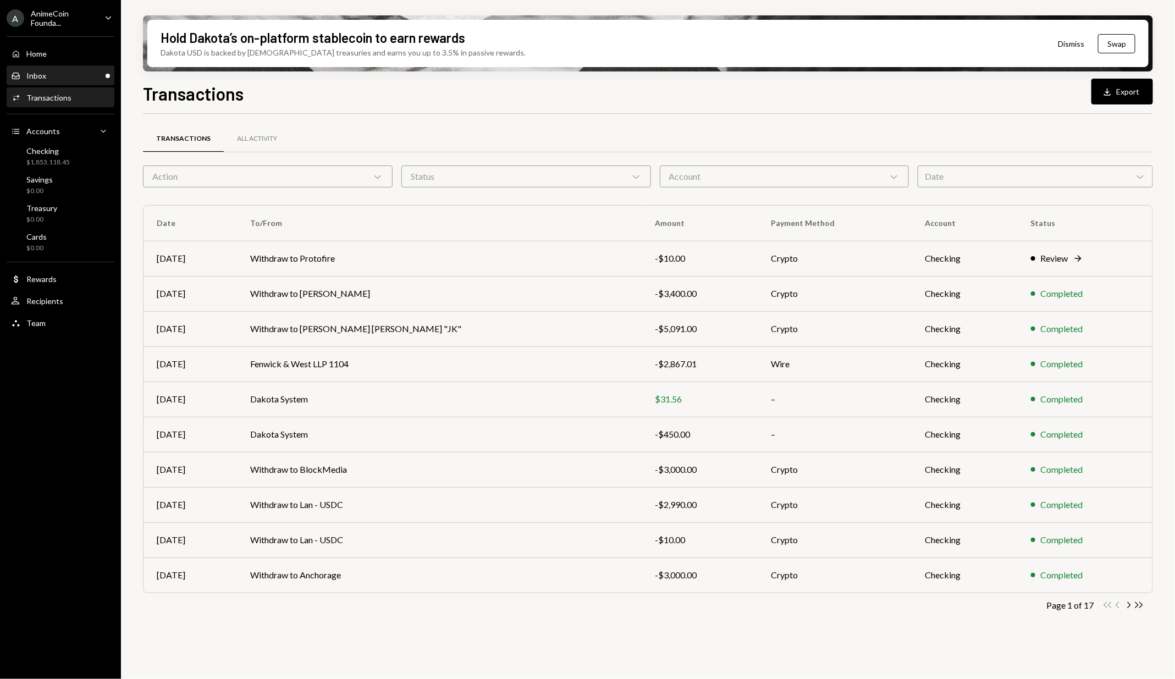
click at [64, 71] on div "Inbox Inbox" at bounding box center [60, 76] width 99 height 10
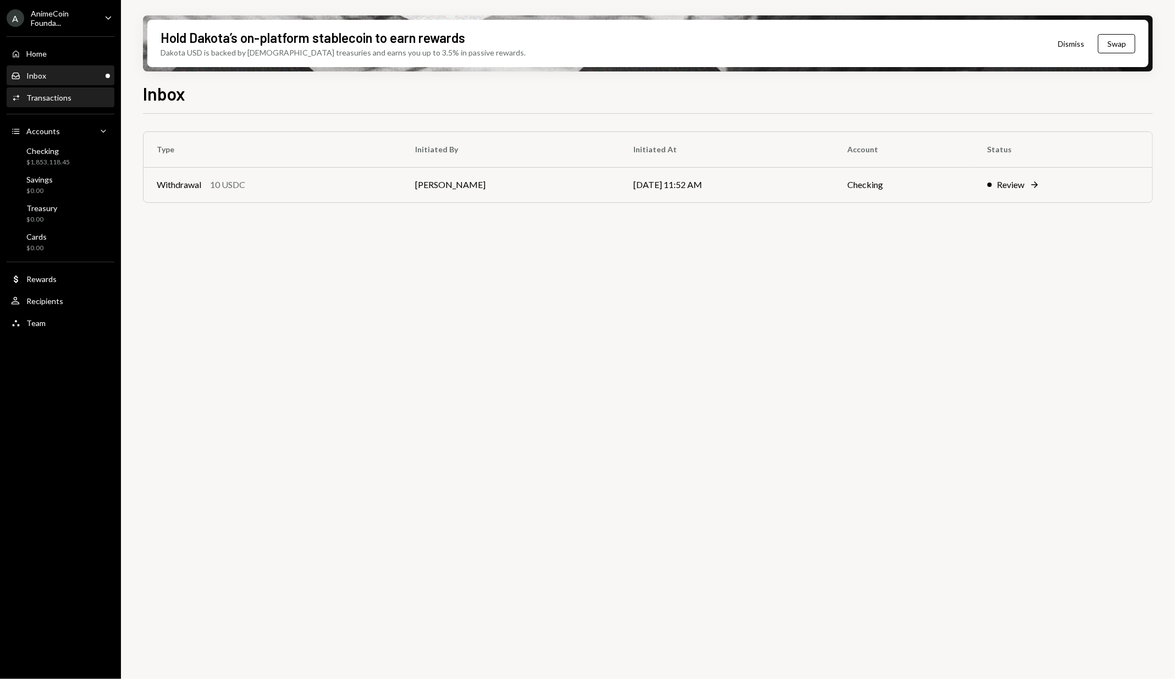
click at [67, 102] on div "Activities Transactions" at bounding box center [41, 98] width 60 height 10
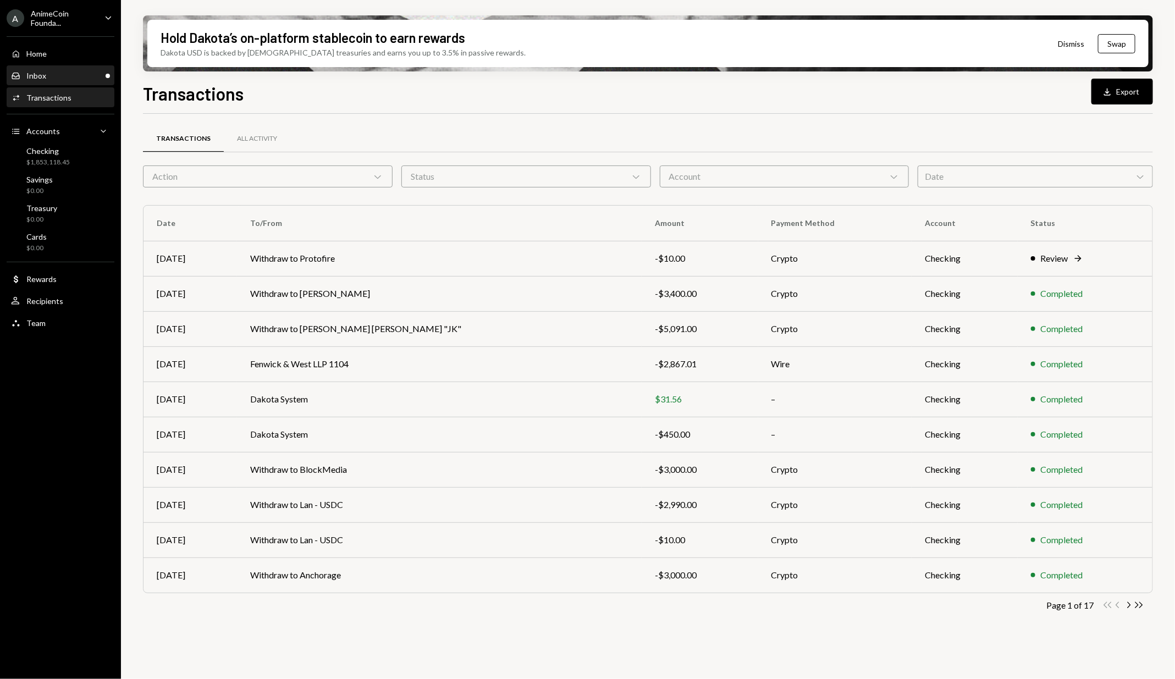
click at [75, 71] on div "Inbox Inbox" at bounding box center [60, 76] width 99 height 10
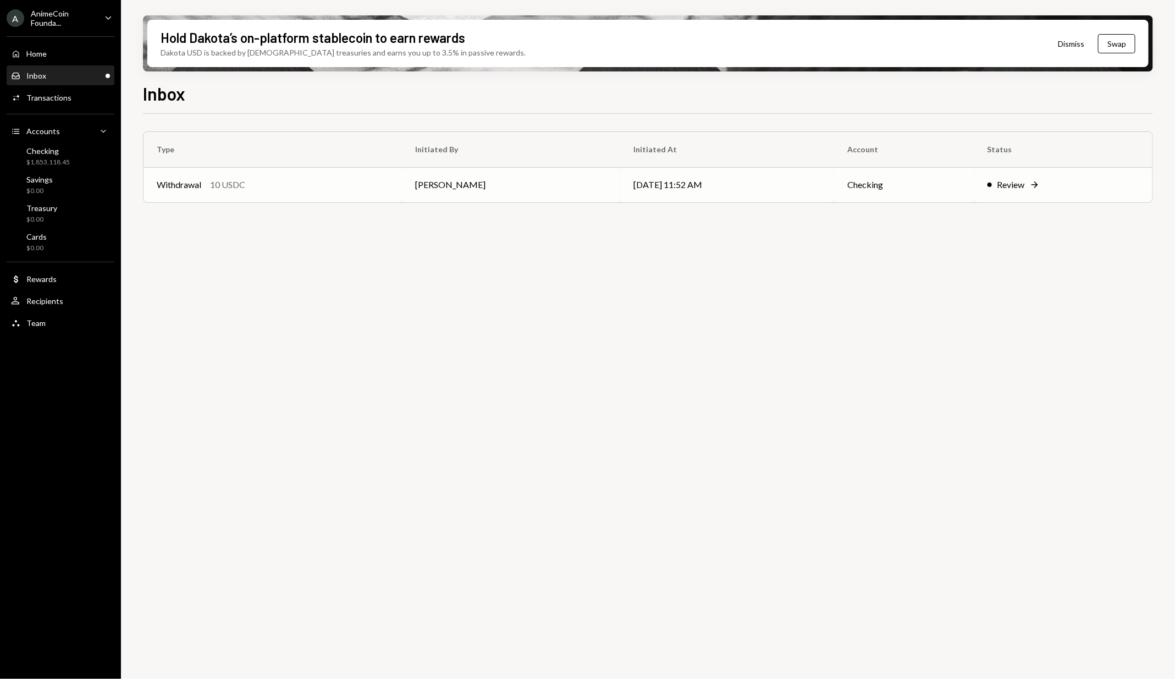
click at [359, 186] on div "Withdrawal 10 USDC" at bounding box center [273, 184] width 233 height 13
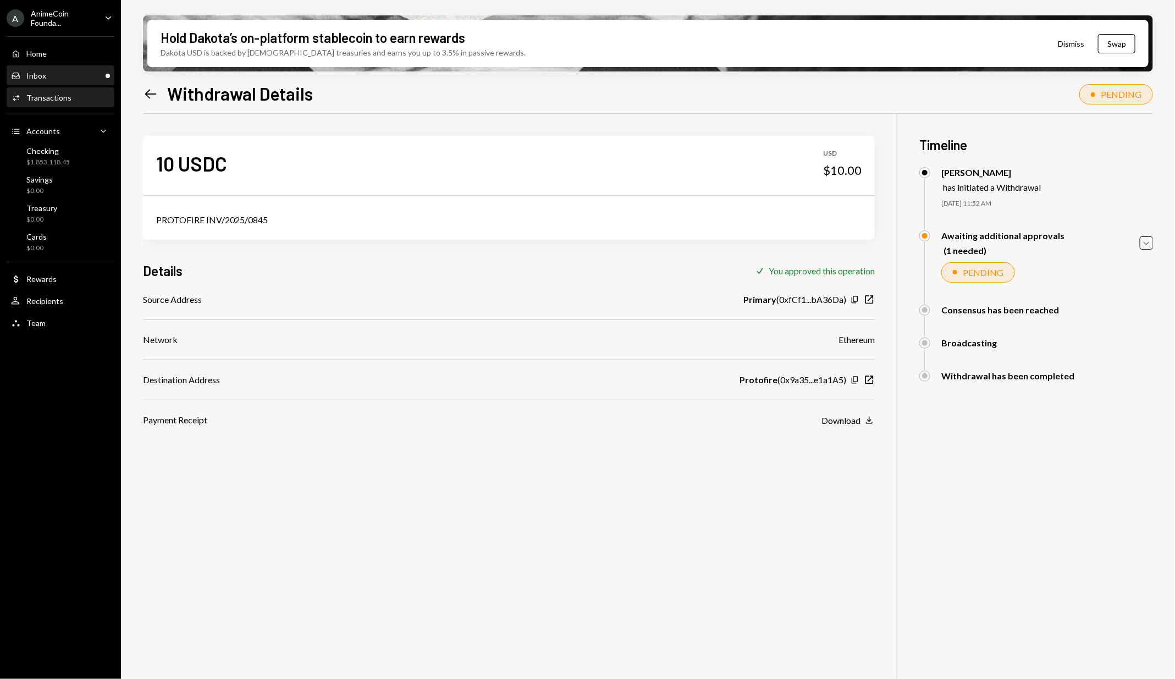
click at [57, 82] on div "Inbox Inbox" at bounding box center [60, 76] width 99 height 19
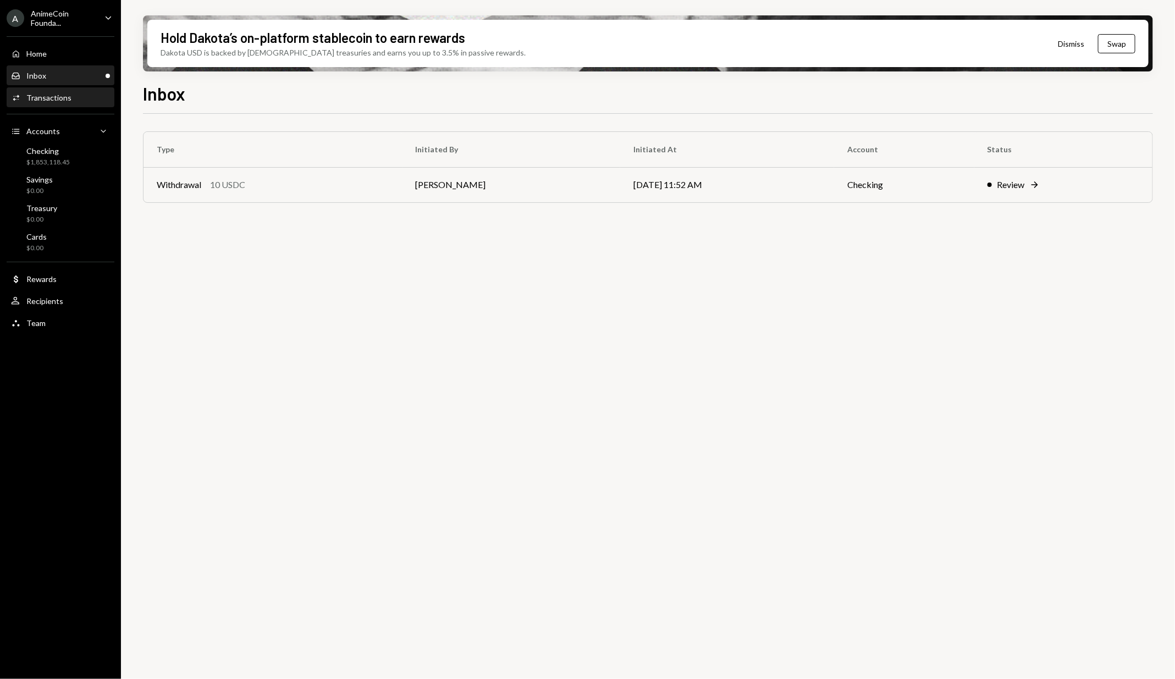
click at [57, 102] on div "Activities Transactions" at bounding box center [41, 98] width 60 height 10
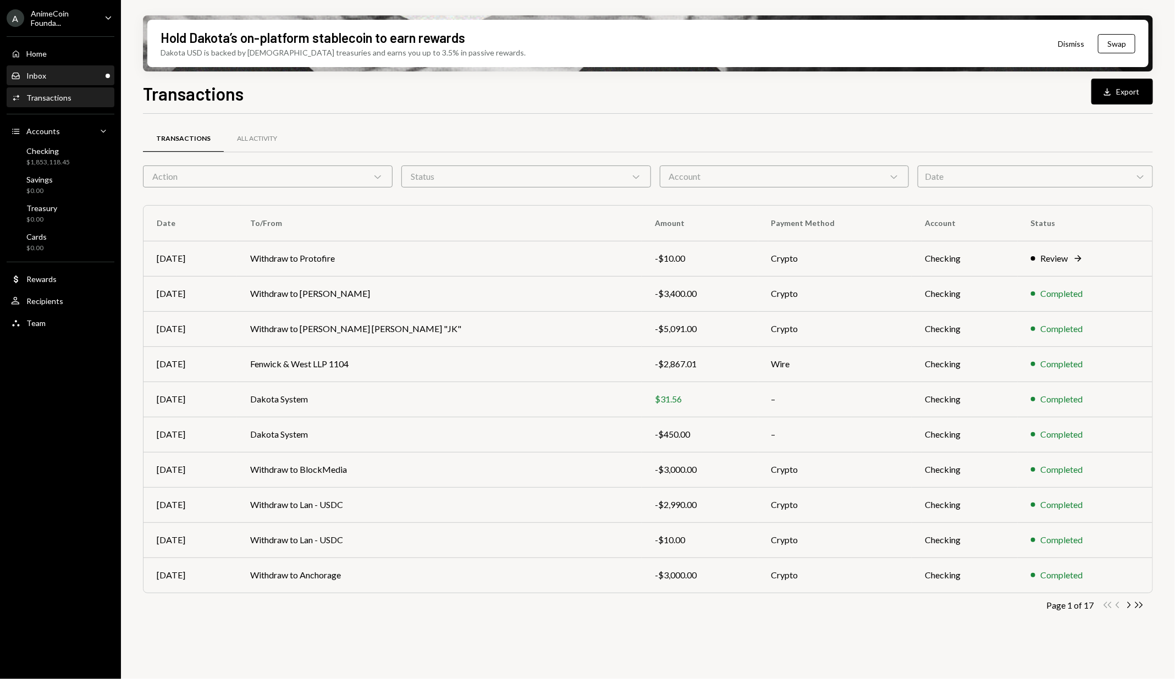
click at [51, 73] on div "Inbox Inbox" at bounding box center [60, 76] width 99 height 10
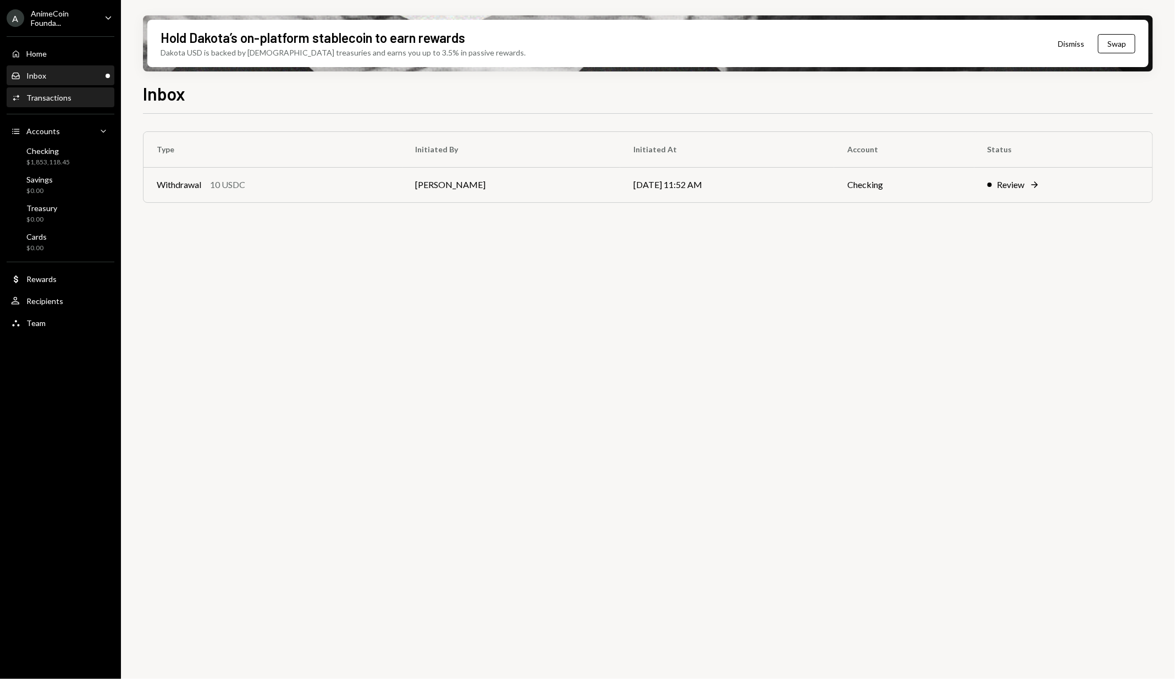
click at [63, 98] on div "Transactions" at bounding box center [48, 97] width 45 height 9
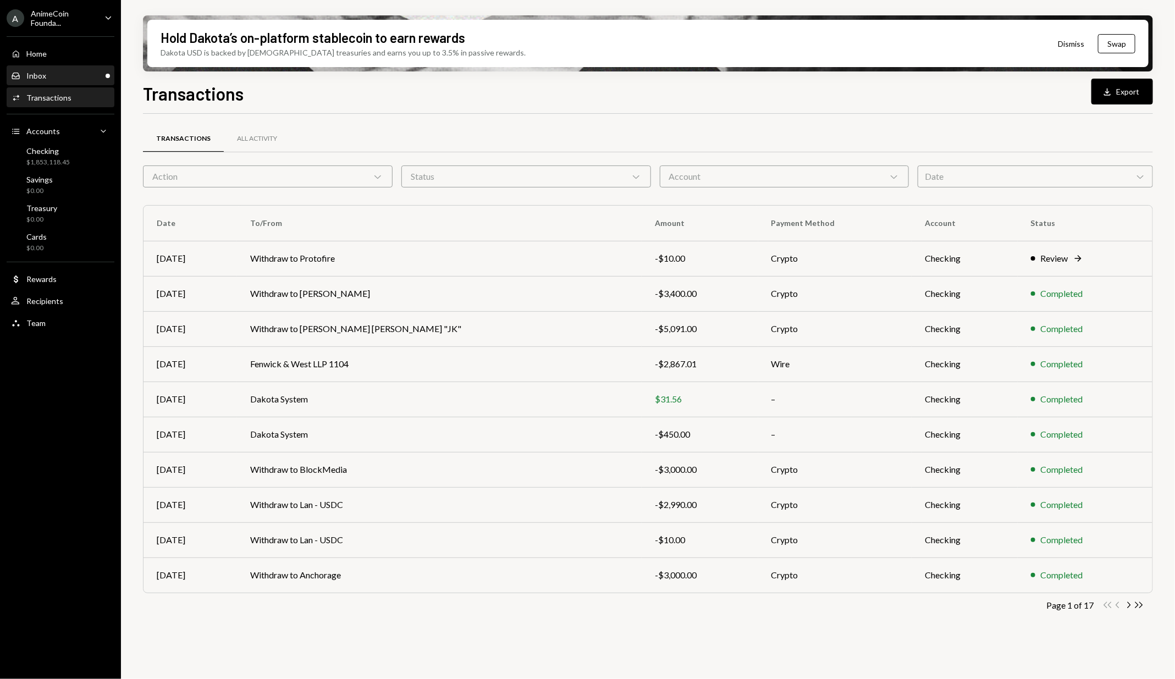
click at [67, 77] on div "Inbox Inbox" at bounding box center [60, 76] width 99 height 10
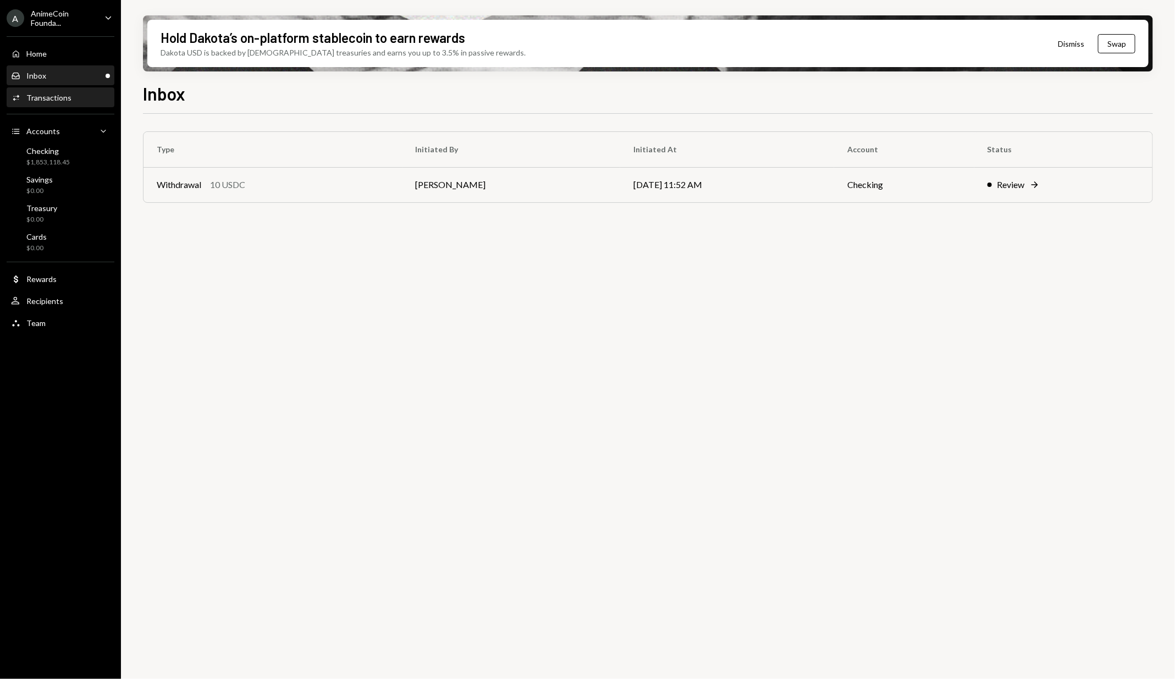
click at [88, 104] on div "Activities Transactions" at bounding box center [60, 97] width 99 height 19
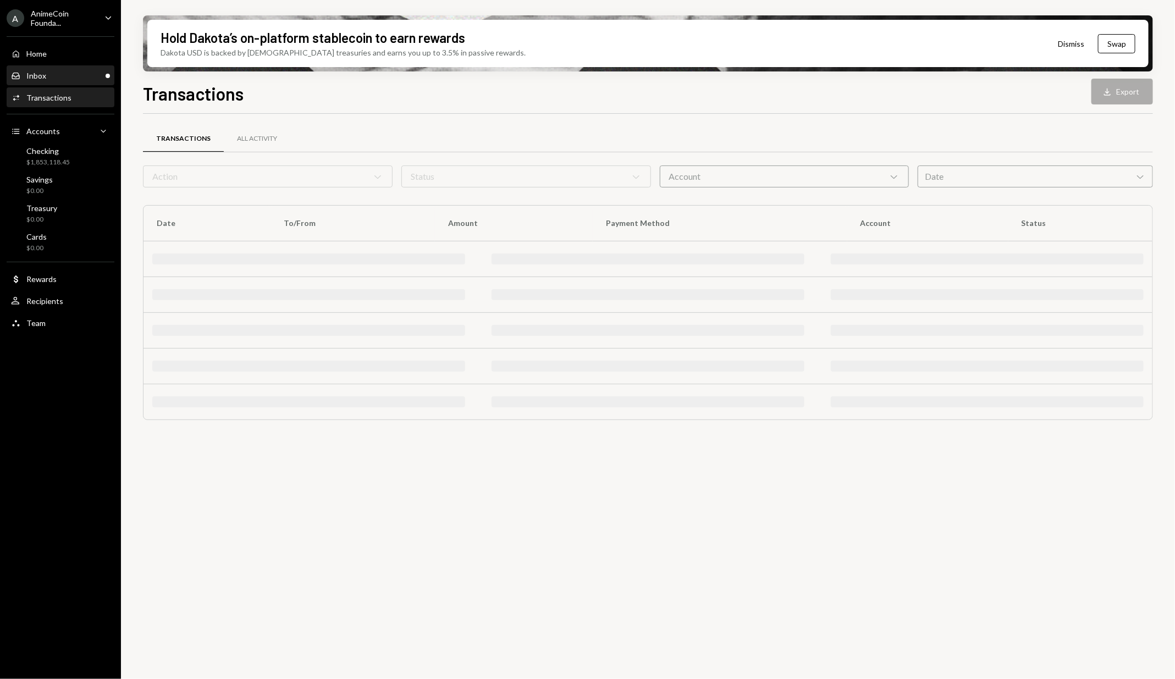
click at [89, 73] on div "Inbox Inbox" at bounding box center [60, 76] width 99 height 10
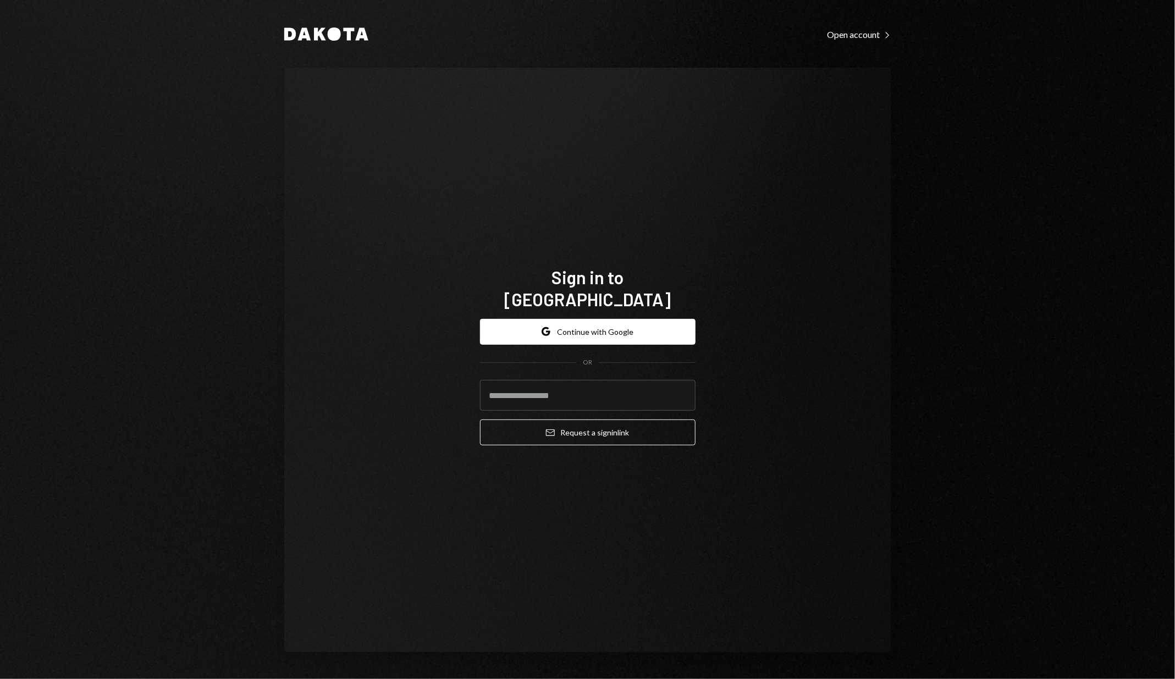
type input "**********"
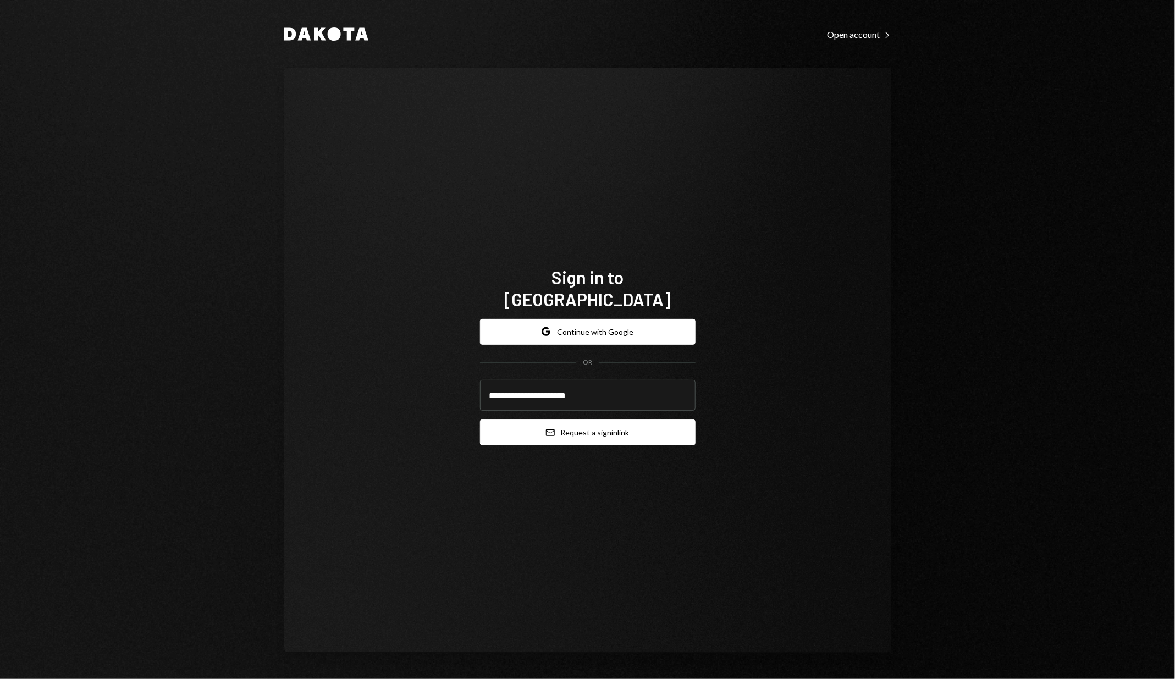
click at [573, 419] on button "Email Request a sign in link" at bounding box center [587, 432] width 215 height 26
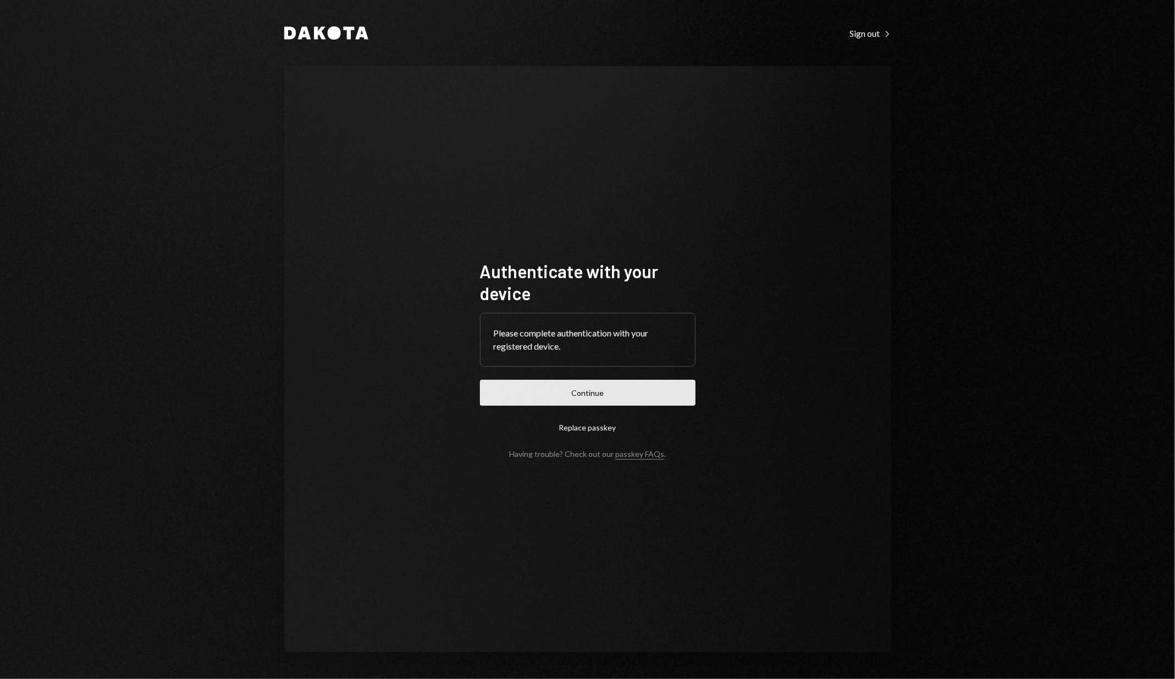
click at [517, 389] on button "Continue" at bounding box center [587, 393] width 215 height 26
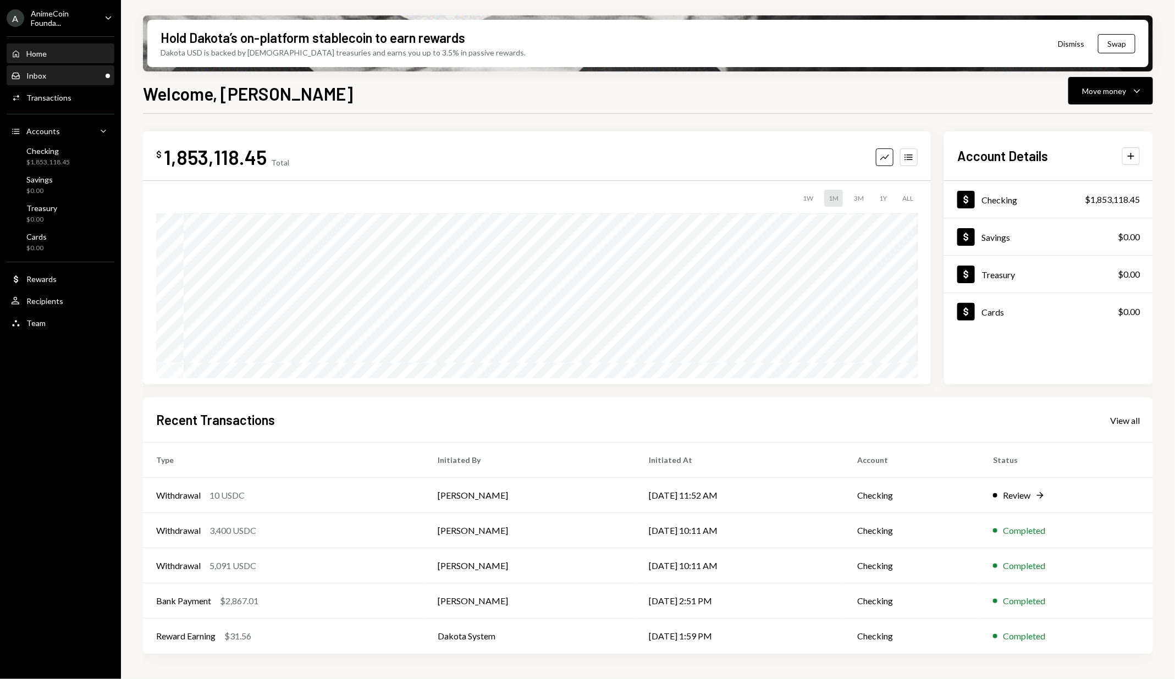
click at [95, 81] on div "Inbox Inbox" at bounding box center [60, 76] width 99 height 19
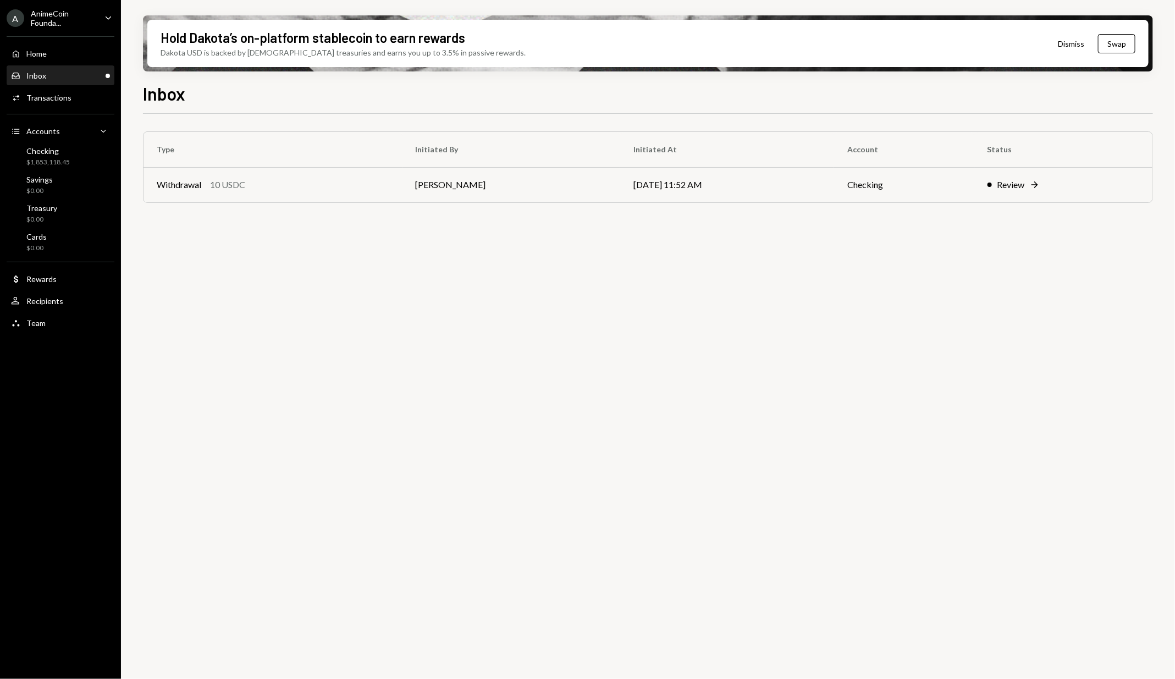
click at [496, 331] on div "Type Initiated By Initiated At Account Status Withdrawal 10 USDC Dan Els 10/01/…" at bounding box center [648, 403] width 1010 height 578
click at [98, 19] on div "A AnimeCoin Founda... Caret Down" at bounding box center [60, 18] width 121 height 19
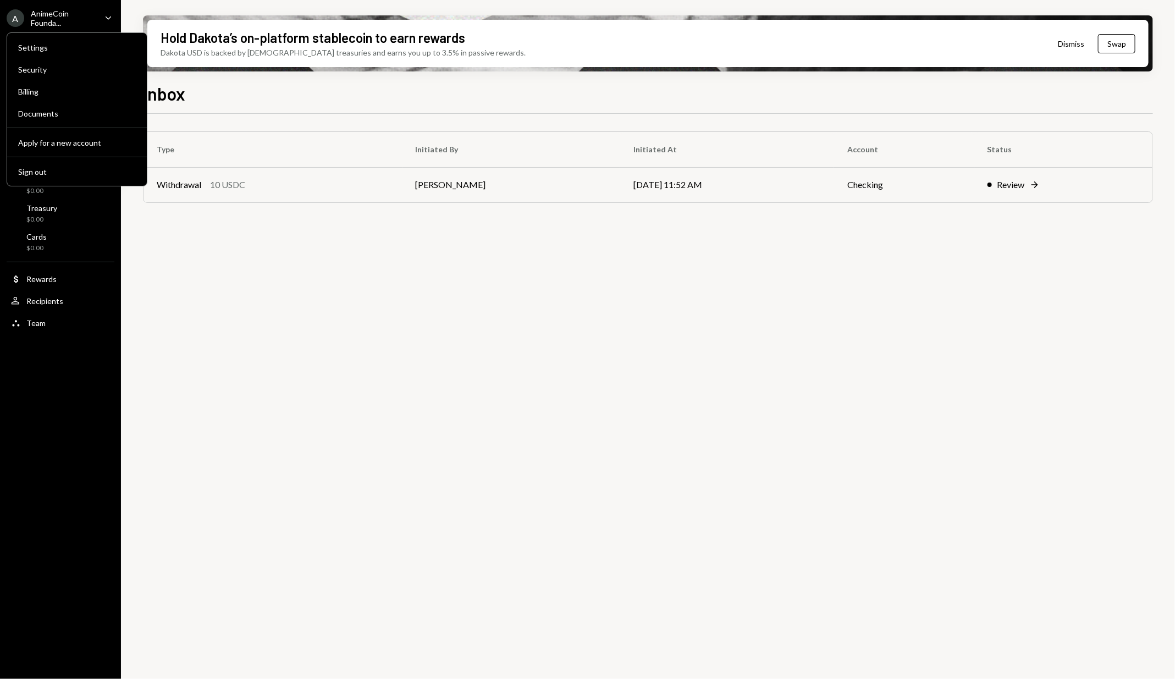
click at [98, 19] on div "A AnimeCoin Founda... Caret Down" at bounding box center [60, 18] width 121 height 19
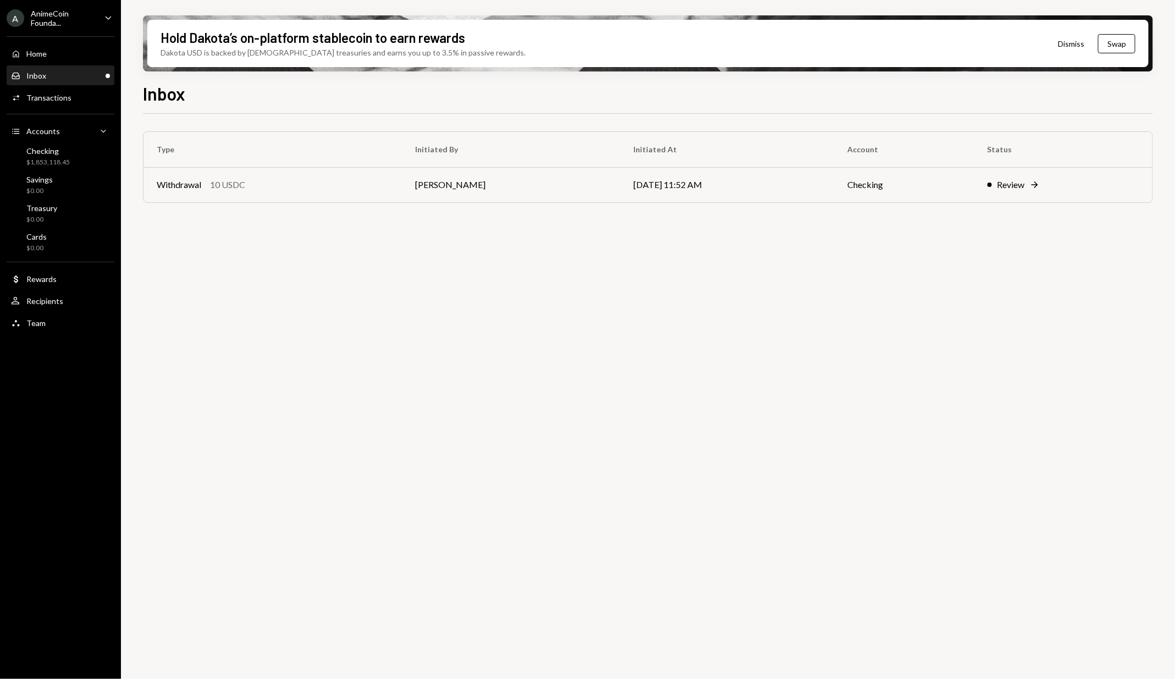
click at [98, 19] on div "A AnimeCoin Founda... Caret Down" at bounding box center [60, 18] width 121 height 19
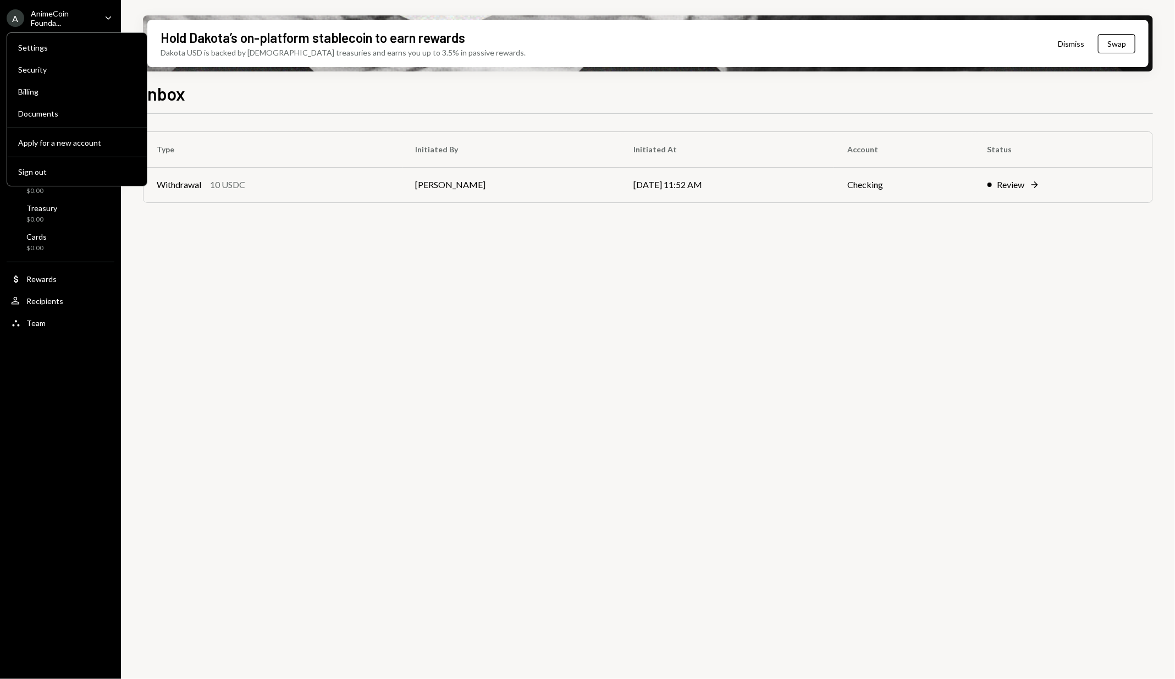
click at [98, 19] on div "A AnimeCoin Founda... Caret Down" at bounding box center [60, 18] width 121 height 19
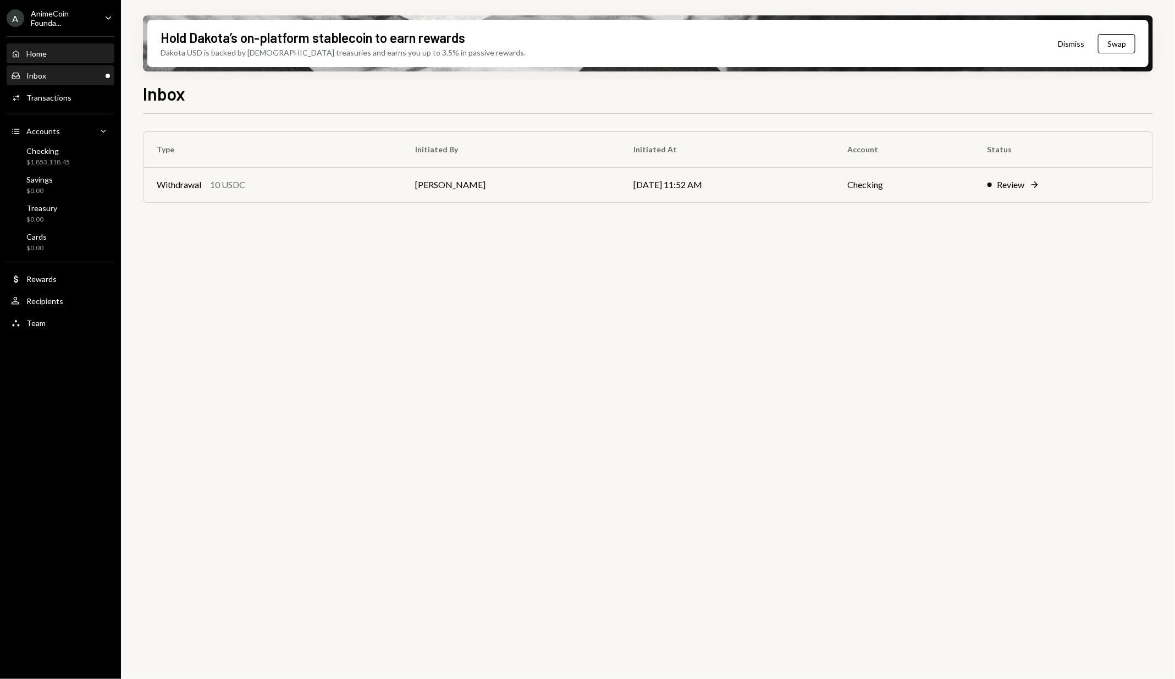
click at [64, 49] on div "Home Home" at bounding box center [60, 54] width 99 height 10
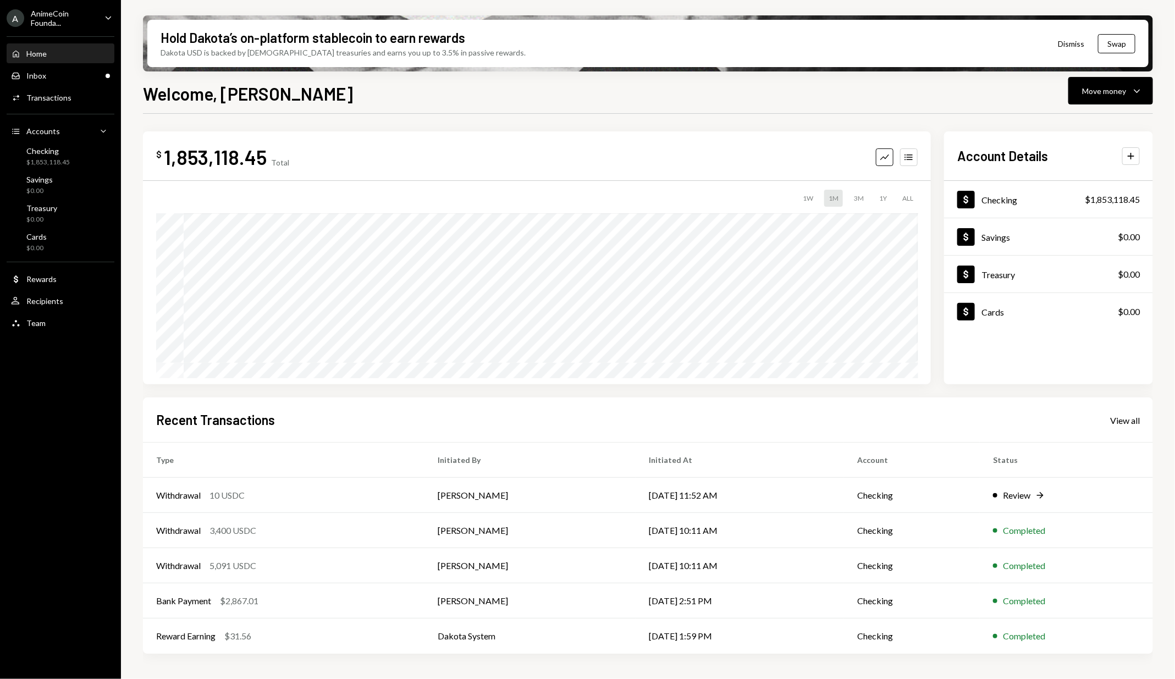
click at [95, 15] on div "AnimeCoin Founda..." at bounding box center [63, 18] width 65 height 19
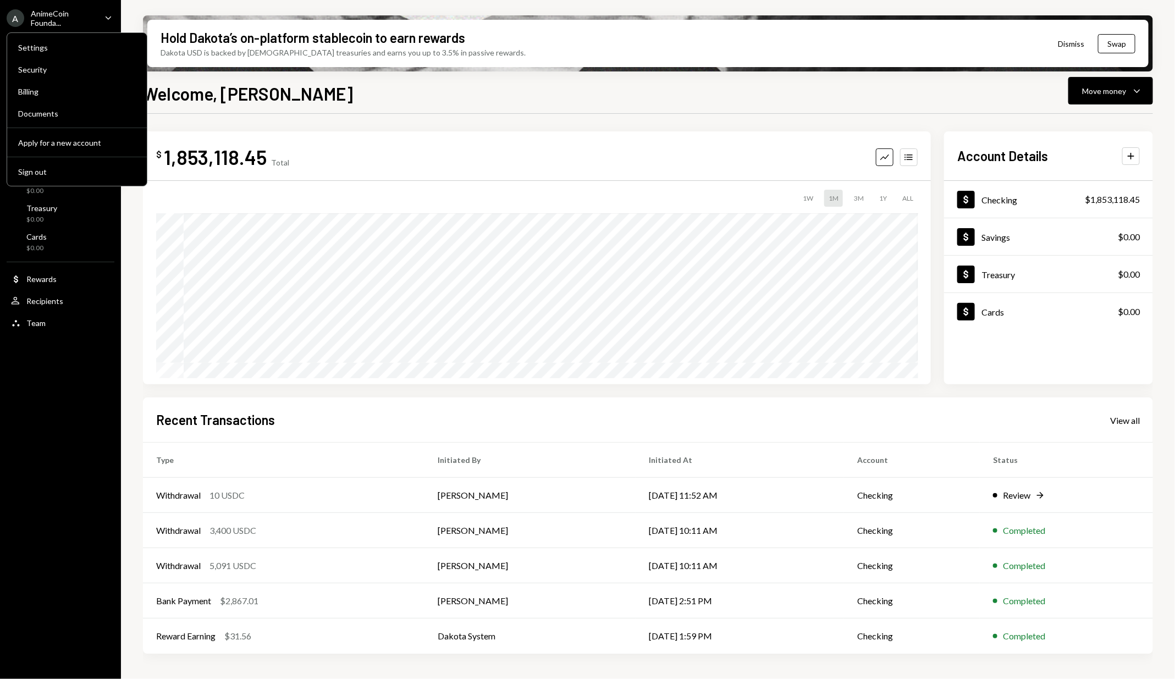
click at [95, 15] on div "AnimeCoin Founda..." at bounding box center [63, 18] width 65 height 19
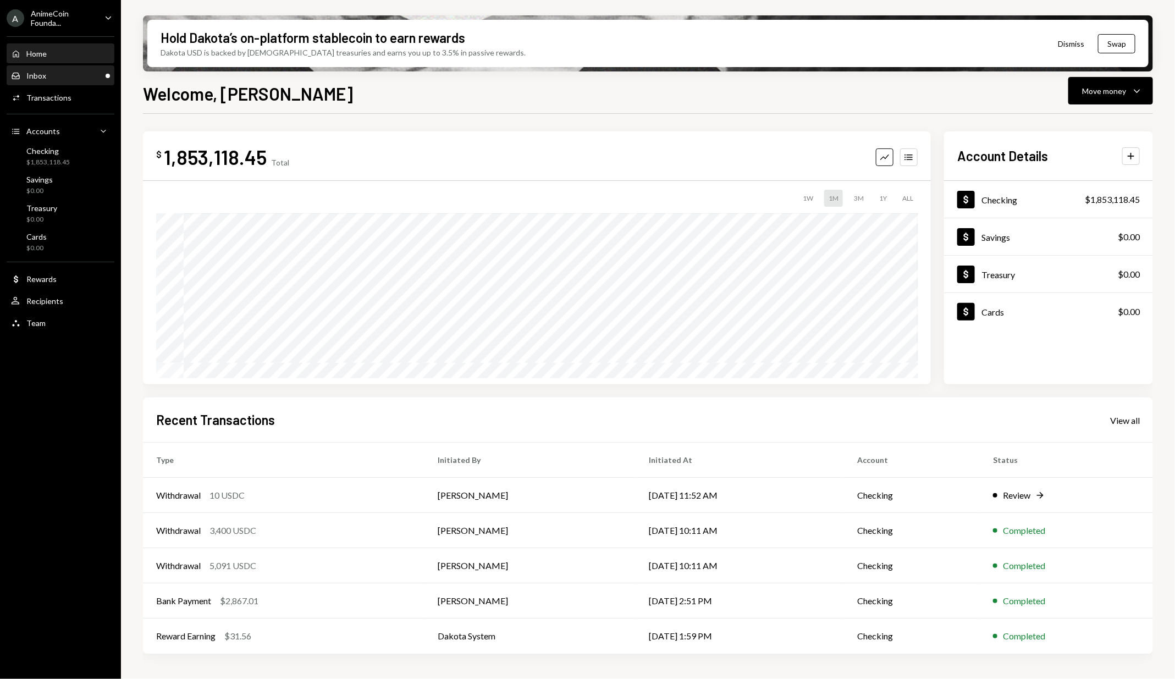
click at [89, 80] on div "Inbox Inbox" at bounding box center [60, 76] width 99 height 10
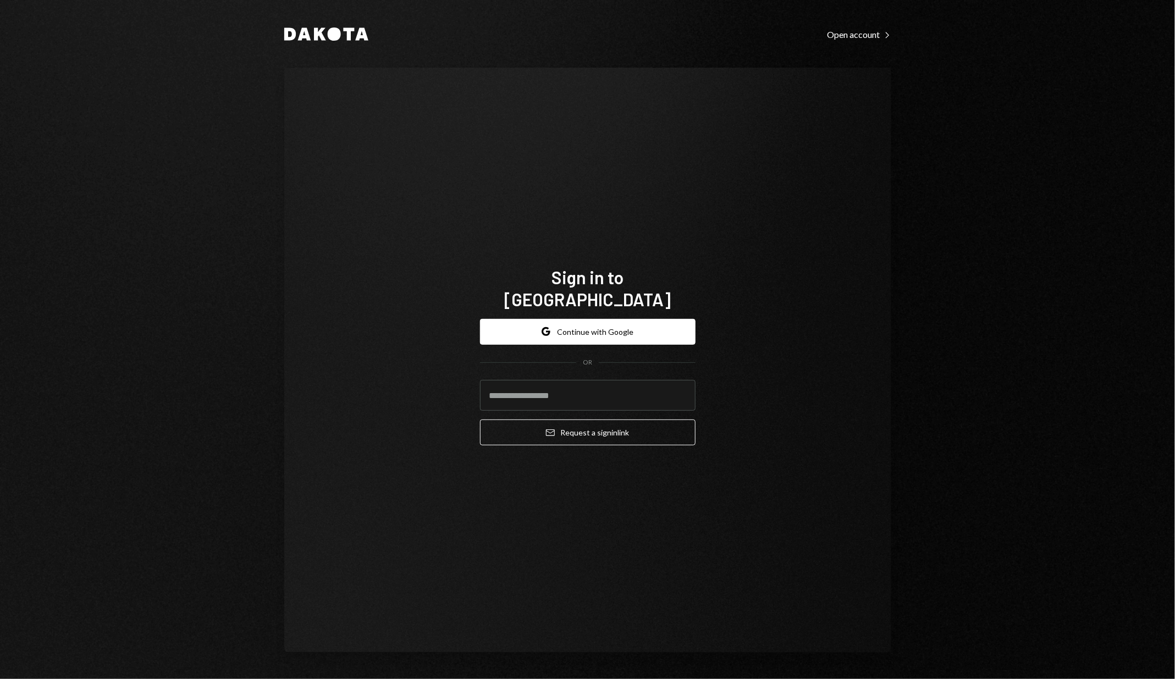
type input "**********"
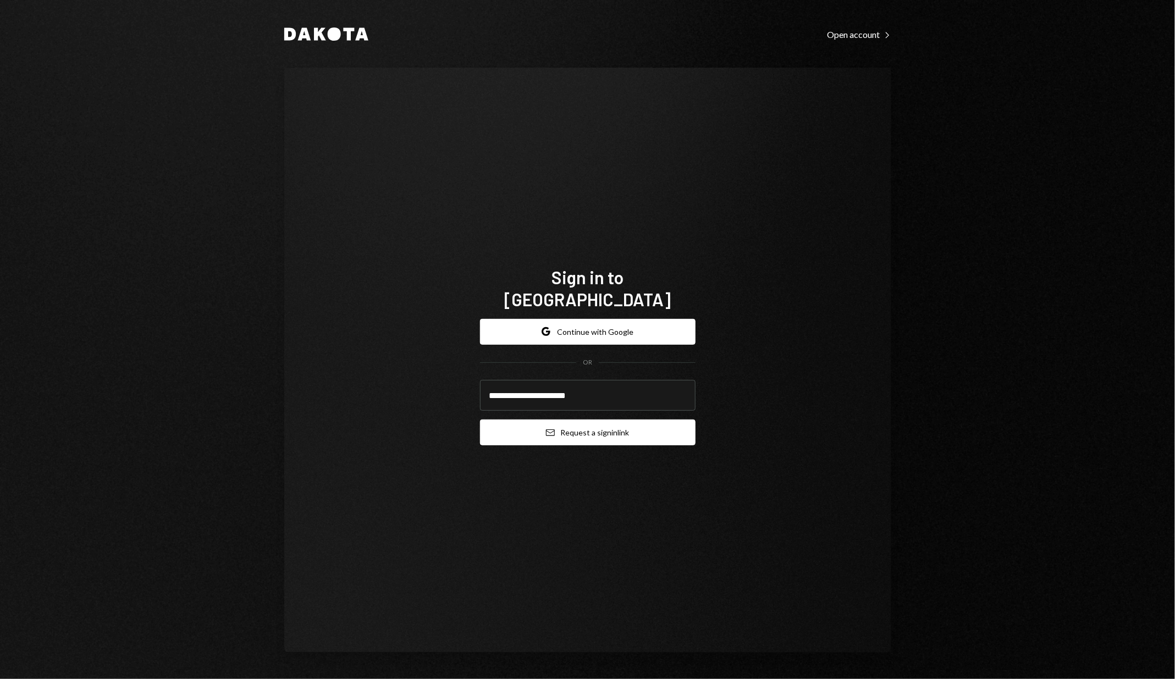
click at [557, 420] on button "Email Request a sign in link" at bounding box center [587, 432] width 215 height 26
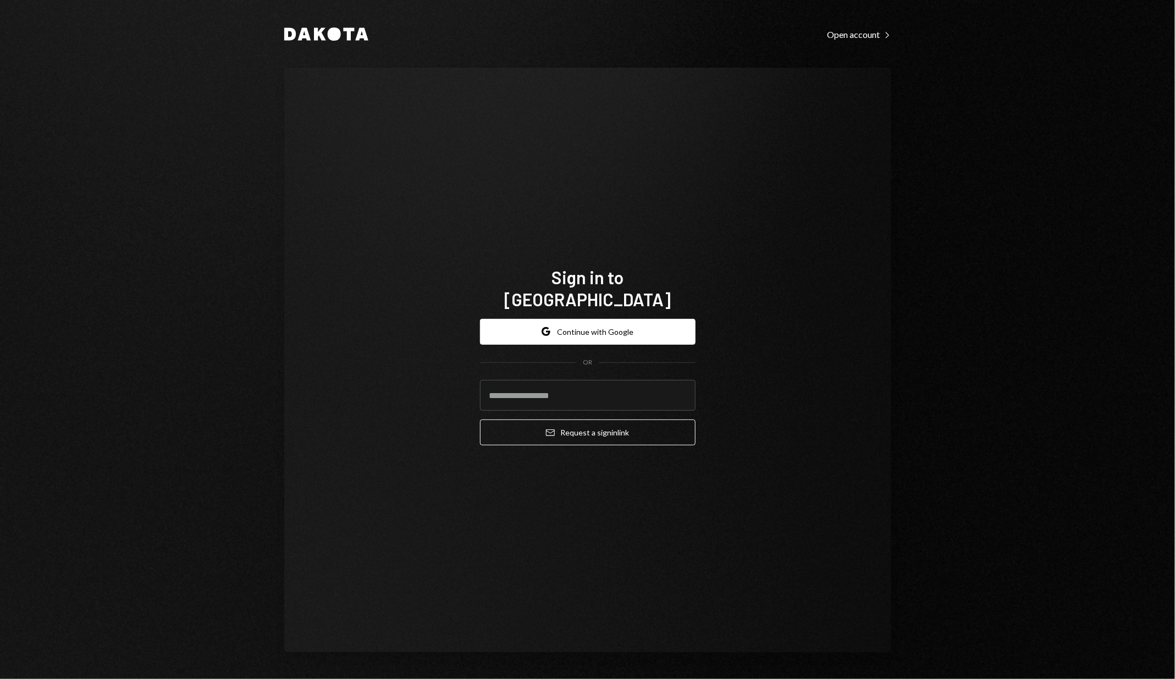
type input "**********"
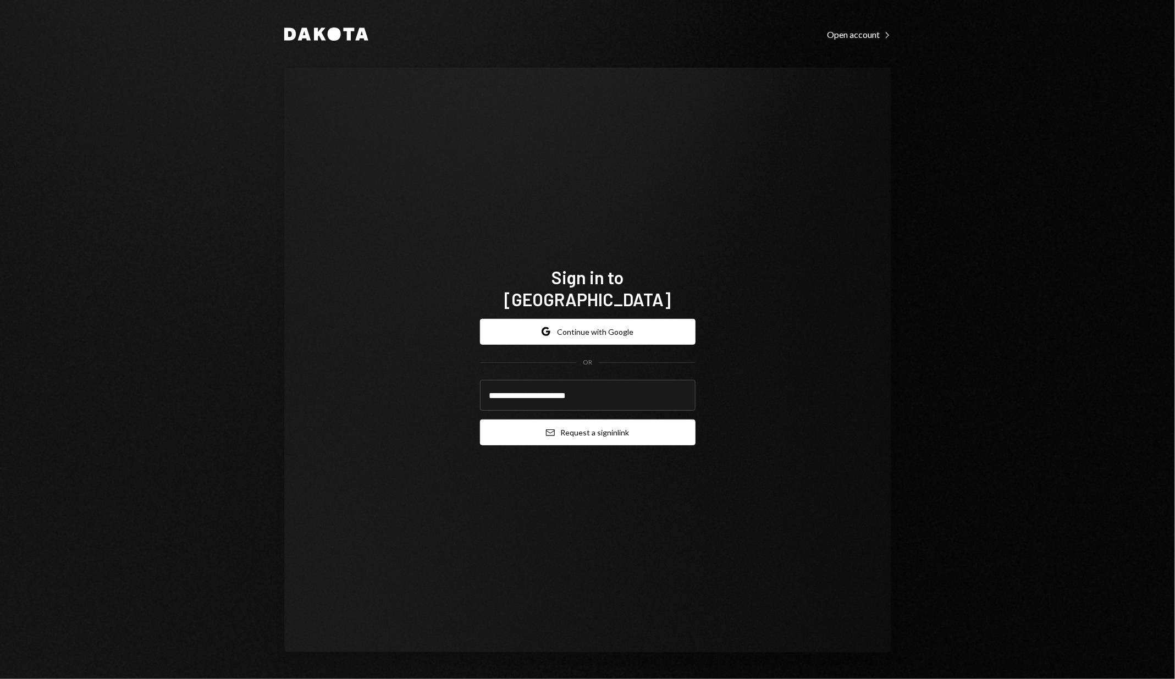
click at [579, 419] on button "Email Request a sign in link" at bounding box center [587, 432] width 215 height 26
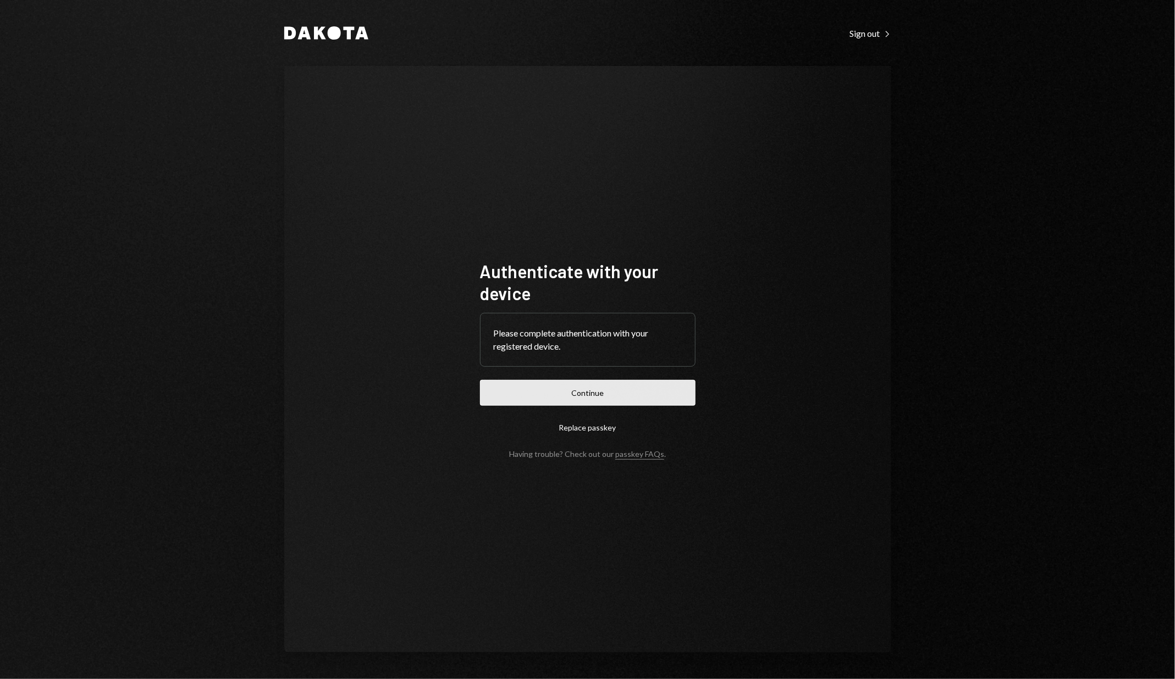
click at [538, 382] on button "Continue" at bounding box center [587, 393] width 215 height 26
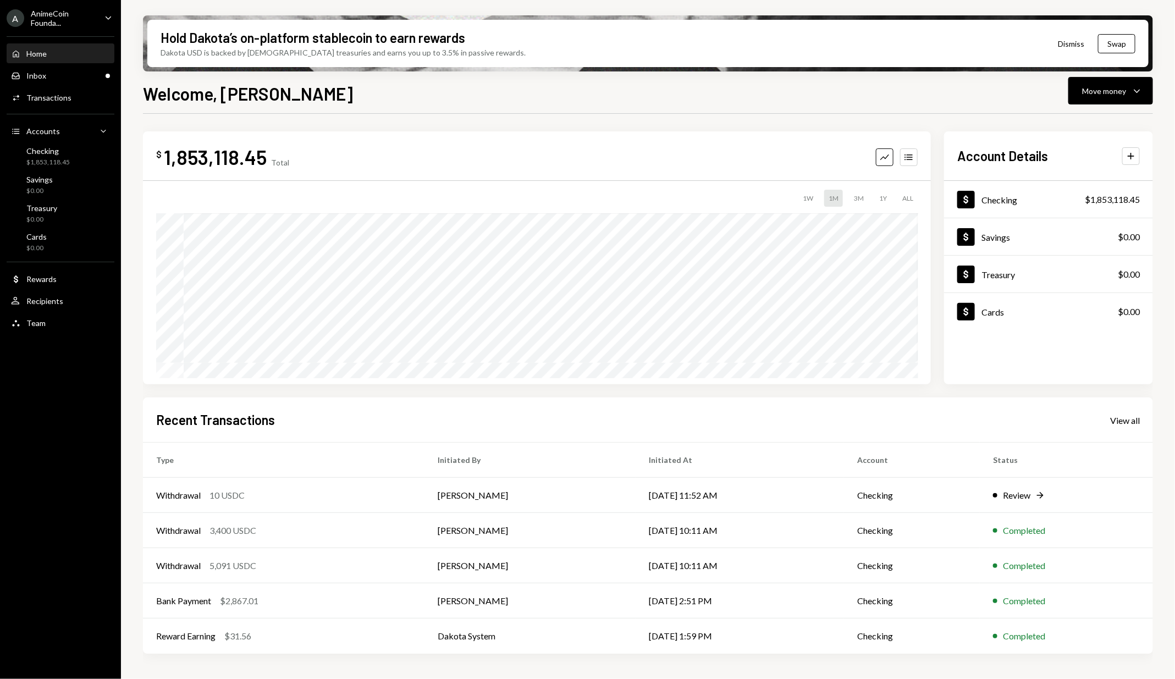
click at [1043, 91] on div "Welcome, [PERSON_NAME] Move money Caret Down" at bounding box center [648, 92] width 1010 height 24
click at [103, 82] on div "Inbox Inbox" at bounding box center [60, 76] width 99 height 19
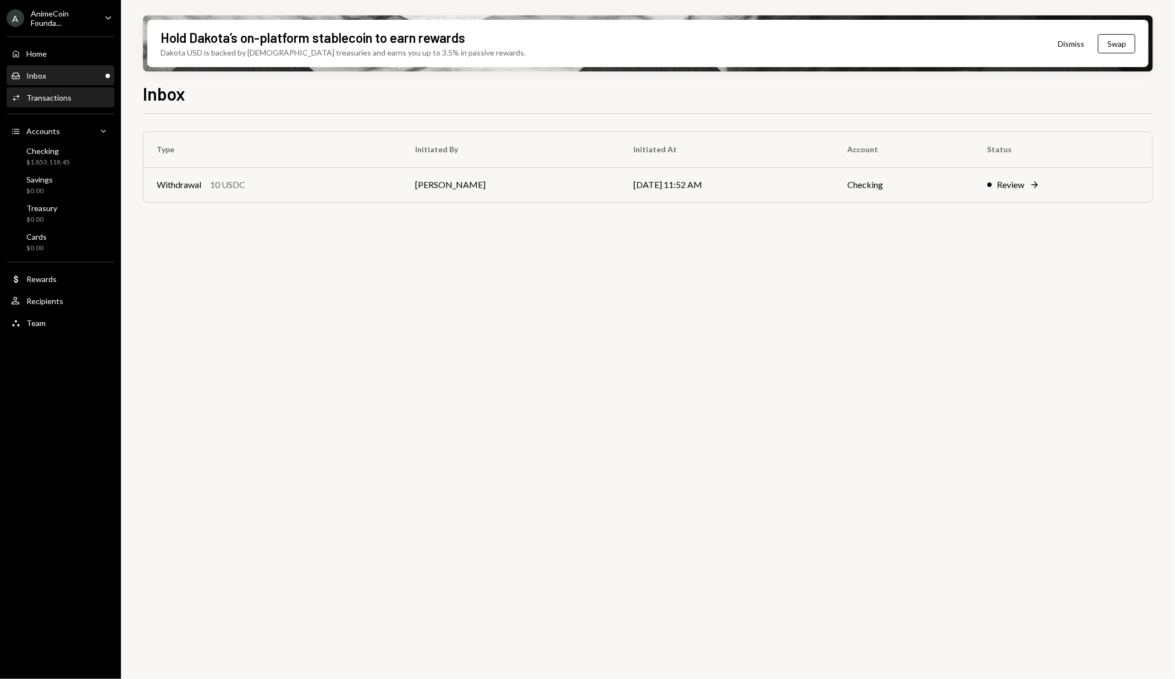
click at [99, 93] on div "Activities Transactions" at bounding box center [60, 98] width 99 height 10
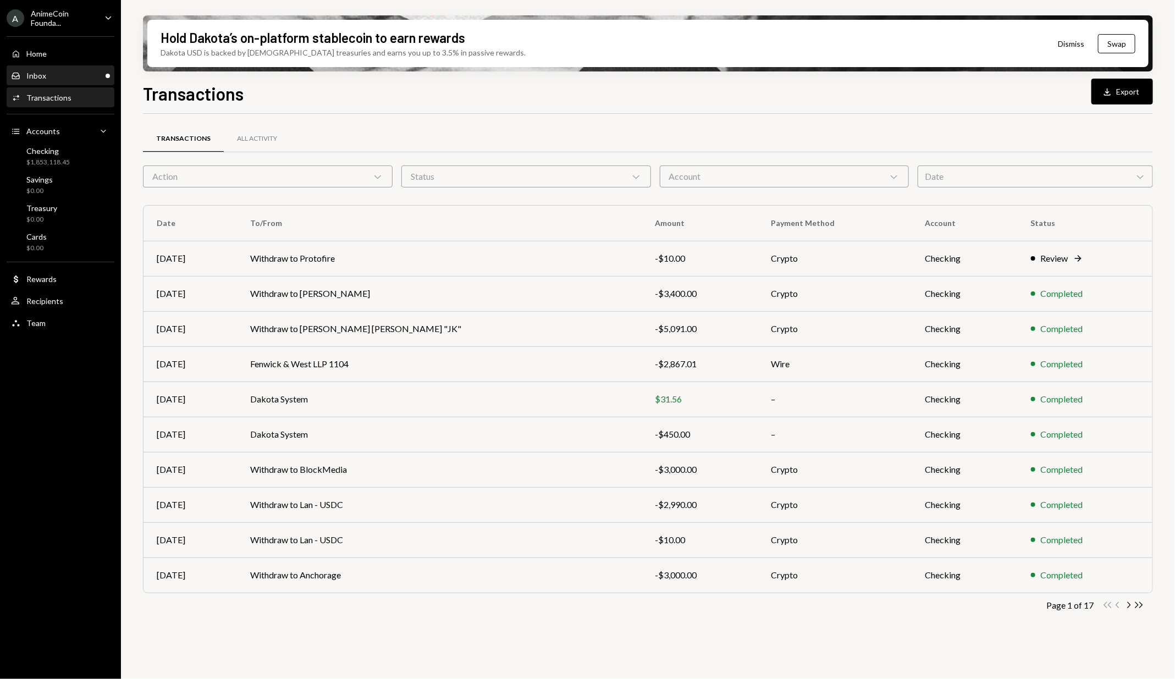
click at [48, 75] on div "Inbox Inbox" at bounding box center [60, 76] width 99 height 10
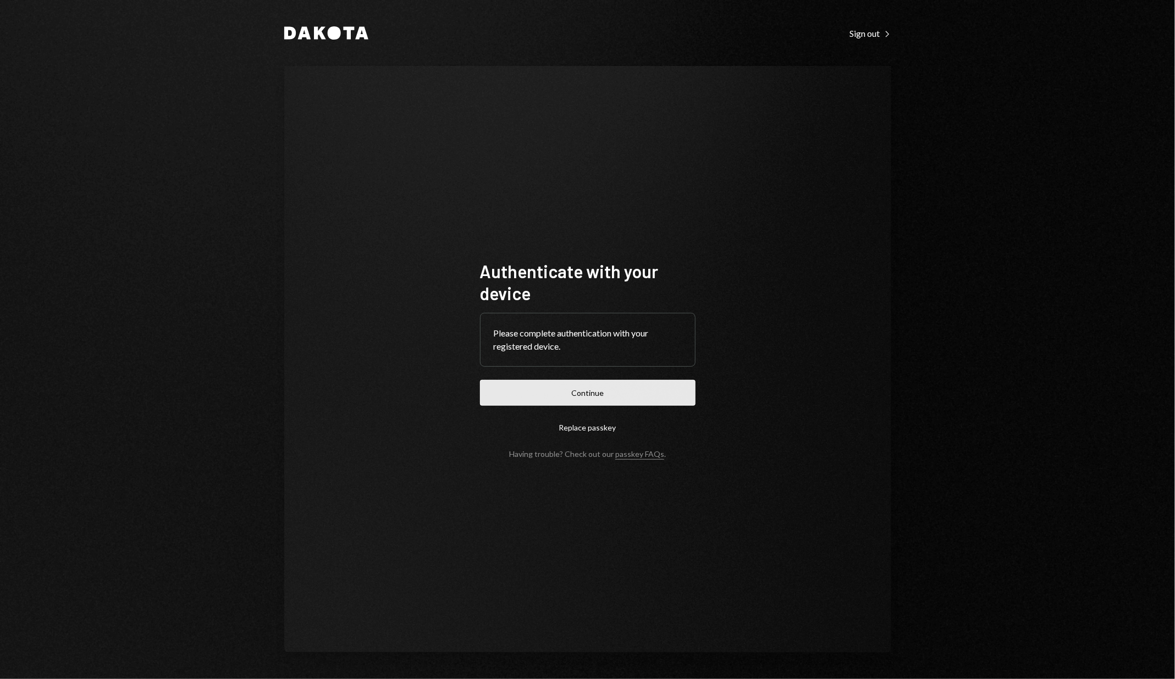
click at [530, 397] on button "Continue" at bounding box center [587, 393] width 215 height 26
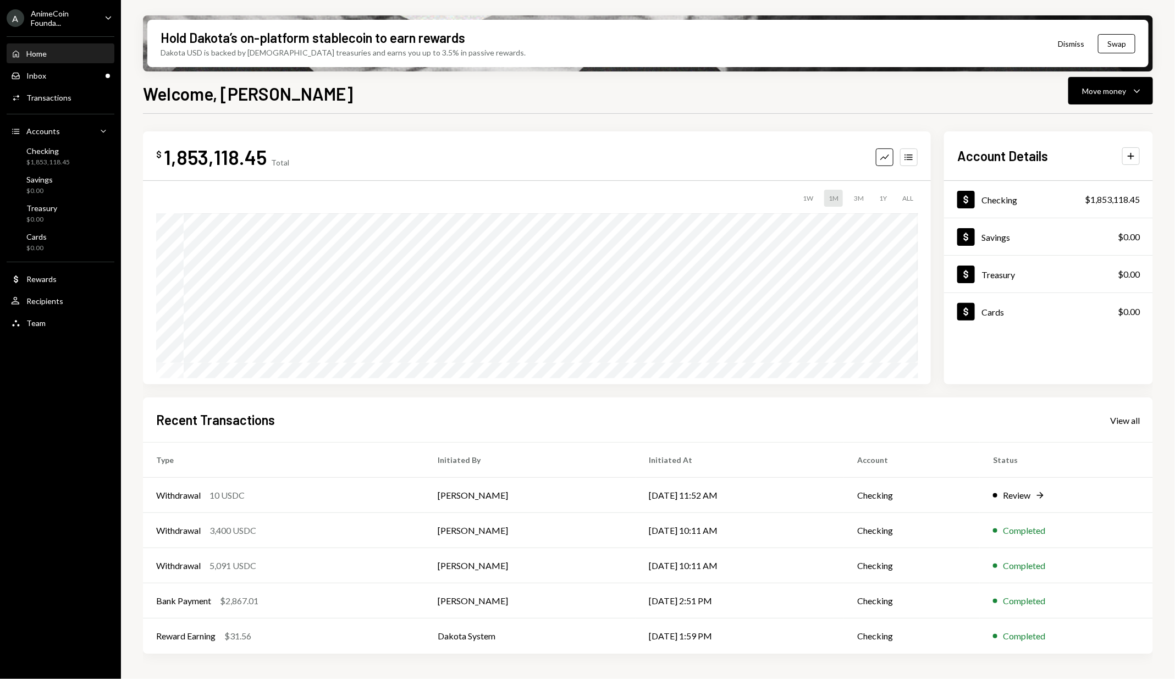
click at [308, 159] on div "$ 1,853,118.45 Total Graph Accounts" at bounding box center [536, 157] width 761 height 25
click at [95, 81] on div "Inbox Inbox" at bounding box center [60, 76] width 99 height 19
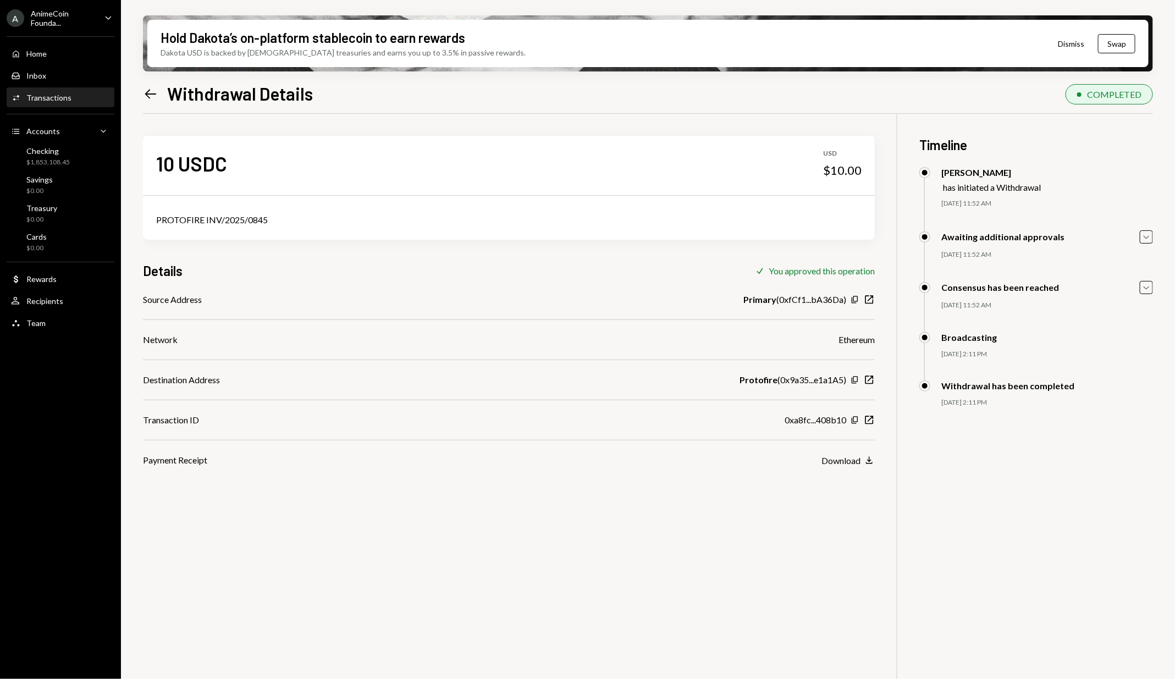
click at [219, 166] on div "10 USDC" at bounding box center [191, 163] width 71 height 25
click at [749, 486] on div "10 USDC USD $10.00 PROTOFIRE INV/2025/0845 Details Check You approved this oper…" at bounding box center [648, 453] width 1010 height 679
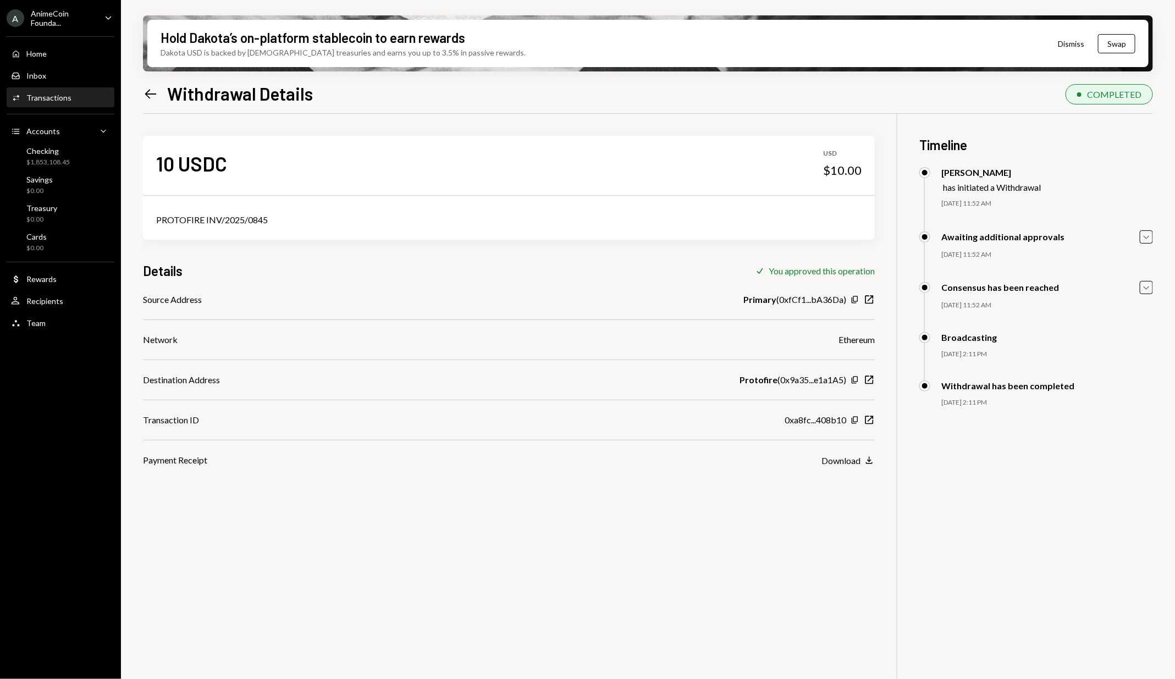
click at [939, 454] on div "10 USDC USD $10.00 PROTOFIRE INV/2025/0845 Details Check You approved this oper…" at bounding box center [648, 453] width 1010 height 679
click at [873, 421] on icon "button" at bounding box center [869, 420] width 8 height 8
click at [476, 316] on div "Source Address Primary ( 0xfCf1...bA36Da ) Copy New Window Network Ethereum Des…" at bounding box center [509, 380] width 732 height 174
click at [86, 148] on div "Checking $1,853,108.45" at bounding box center [60, 156] width 99 height 21
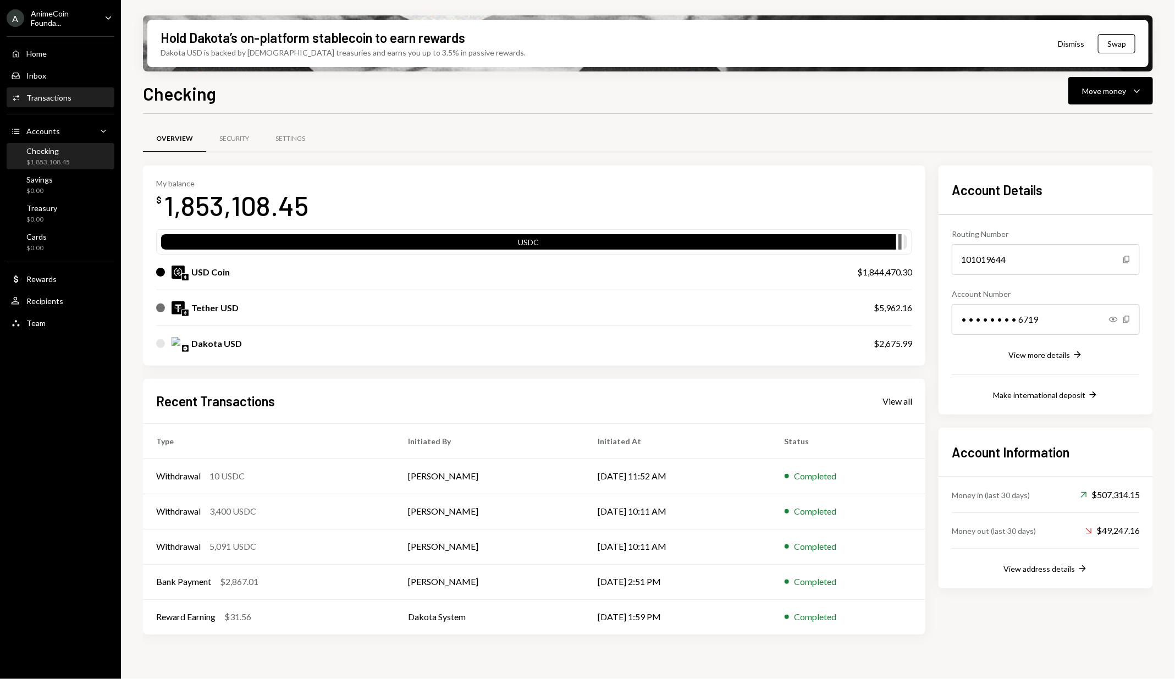
click at [84, 99] on div "Activities Transactions" at bounding box center [60, 98] width 99 height 10
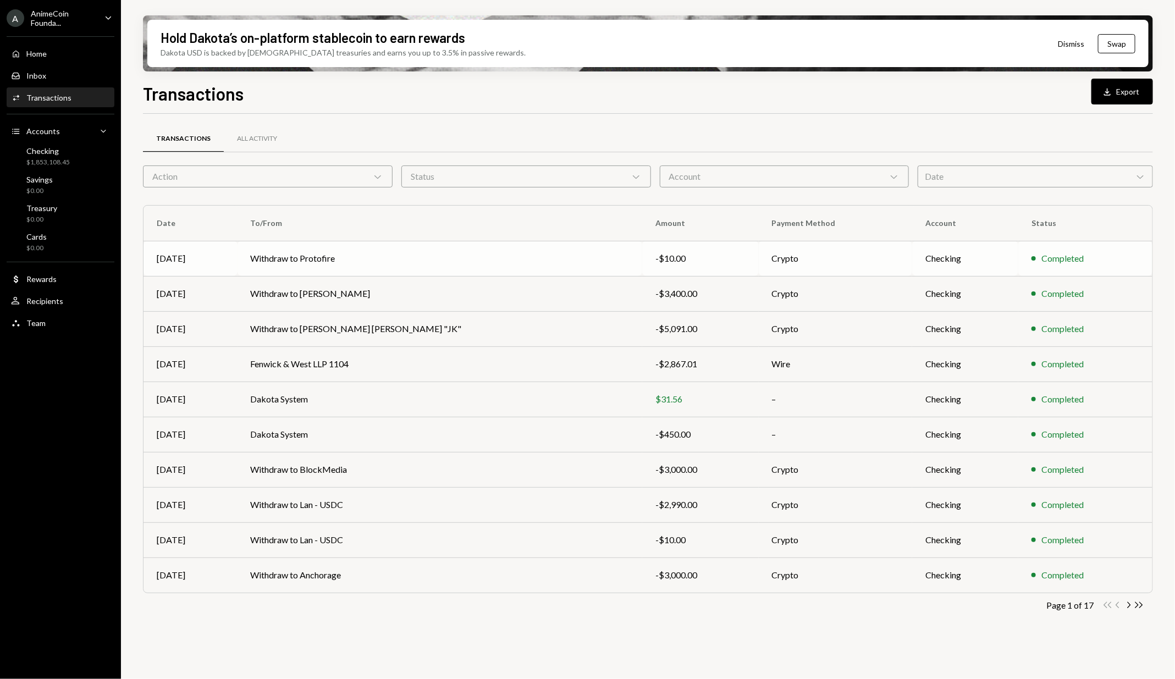
click at [370, 251] on td "Withdraw to Protofire" at bounding box center [439, 258] width 405 height 35
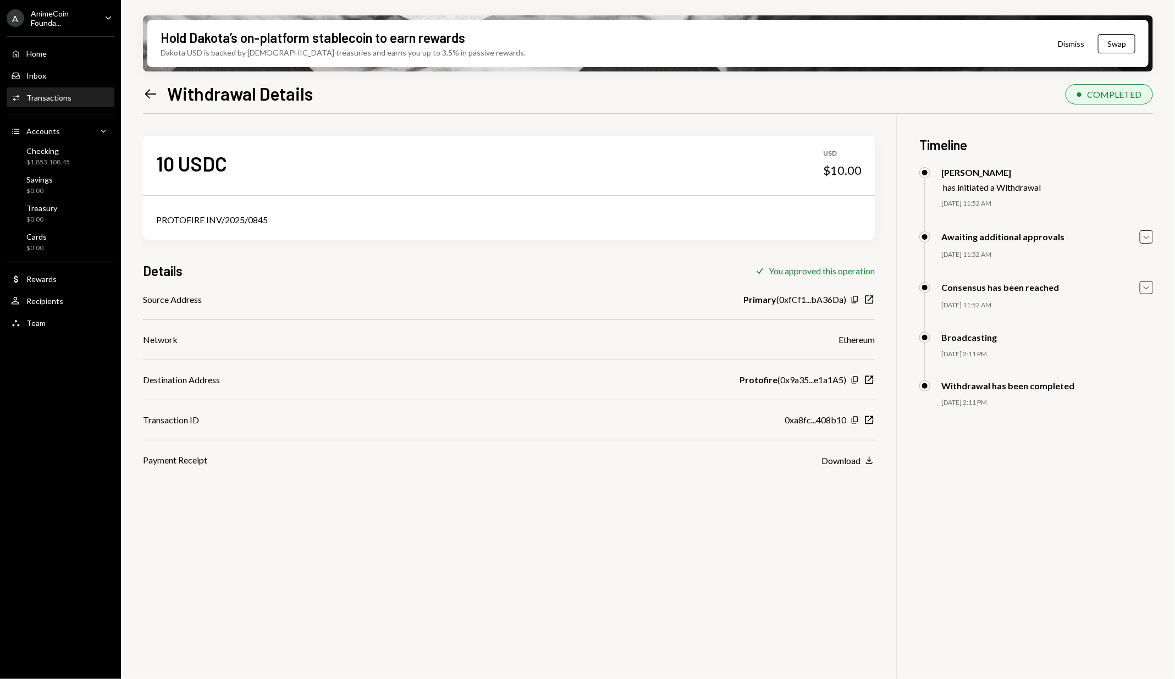
click at [153, 93] on icon "Left Arrow" at bounding box center [150, 93] width 15 height 15
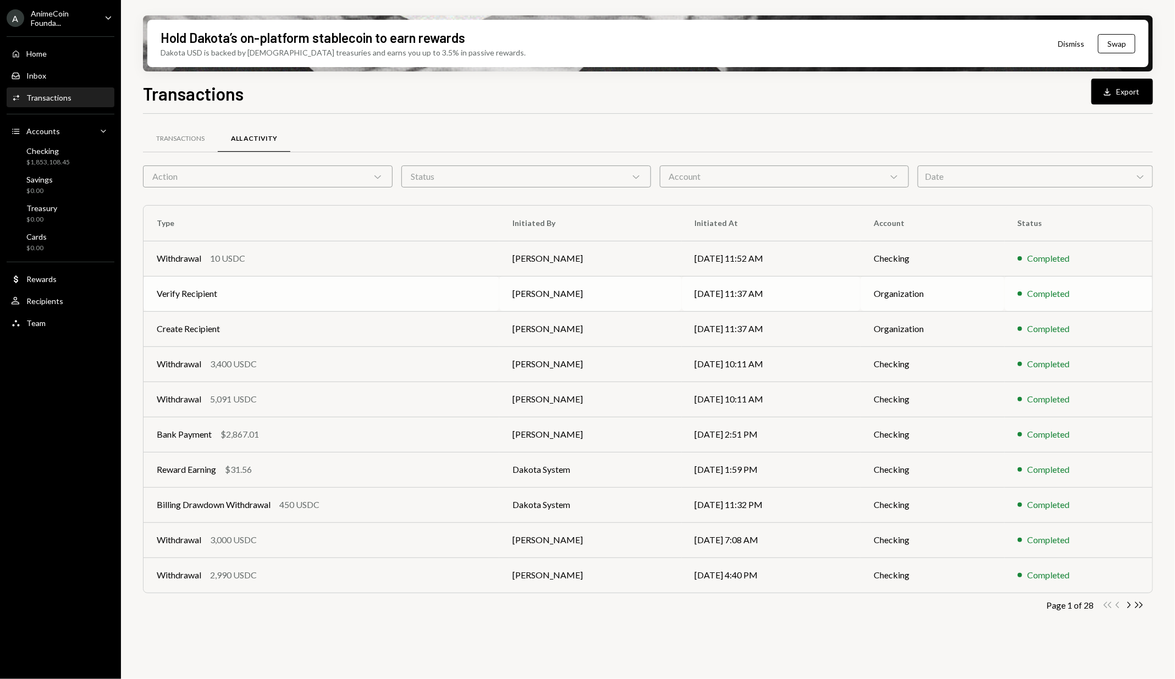
click at [427, 290] on td "Verify Recipient" at bounding box center [321, 293] width 356 height 35
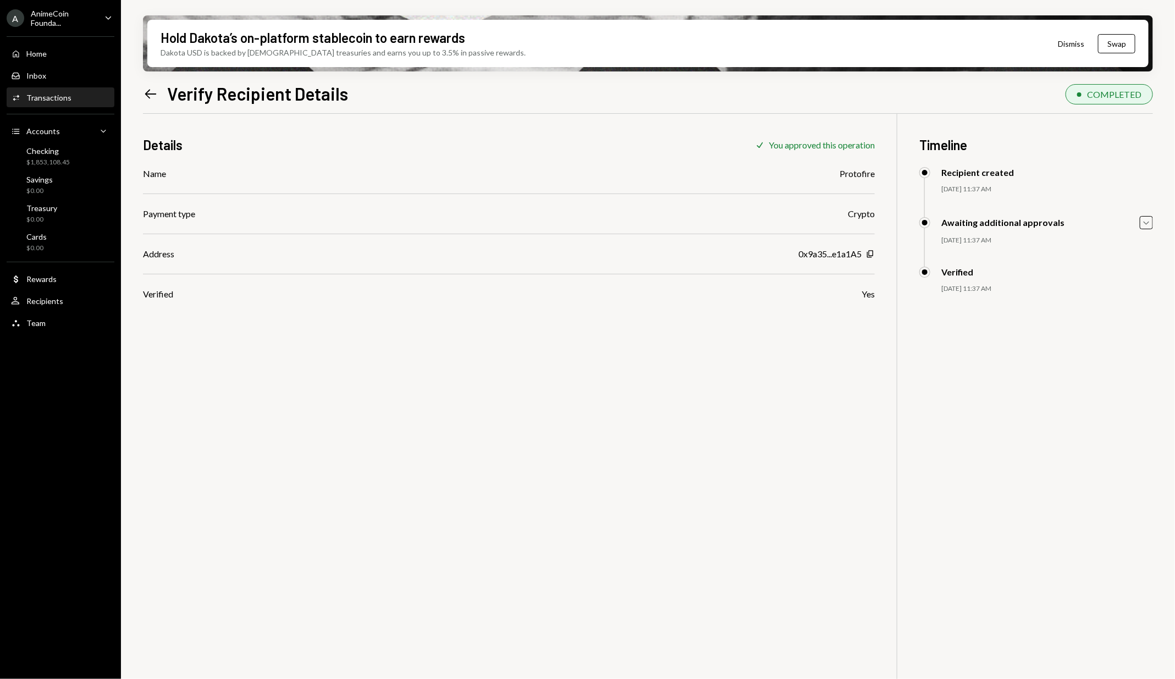
click at [154, 97] on icon "Left Arrow" at bounding box center [150, 93] width 15 height 15
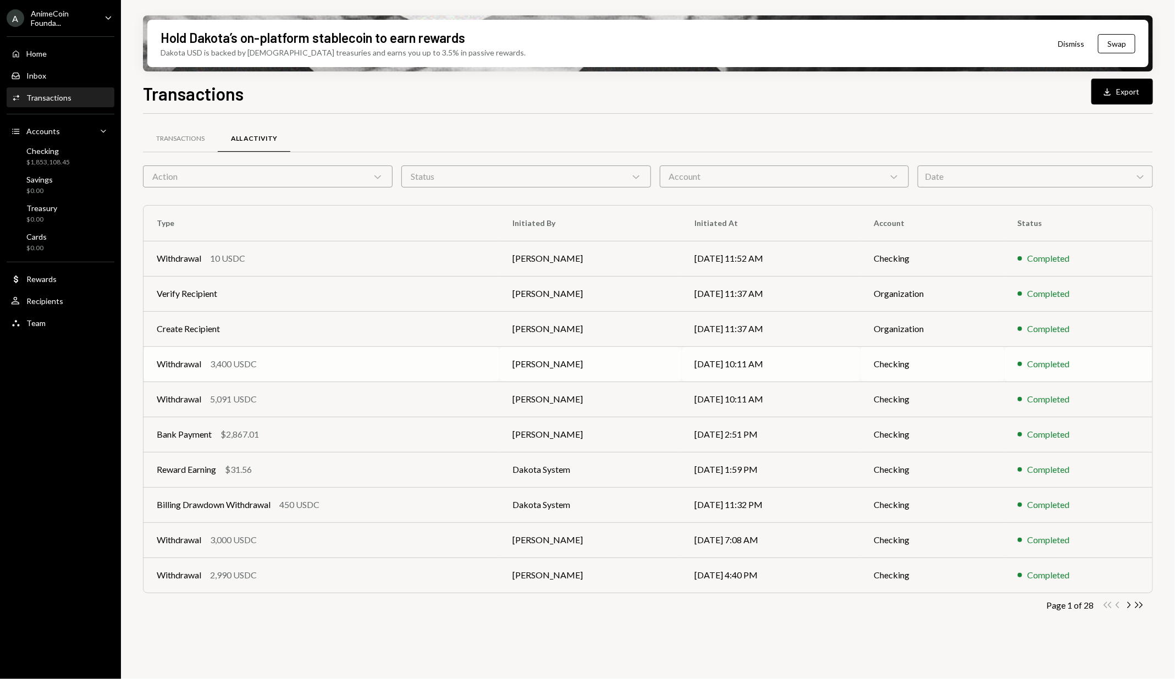
click at [406, 363] on div "Withdrawal 3,400 USDC" at bounding box center [321, 363] width 329 height 13
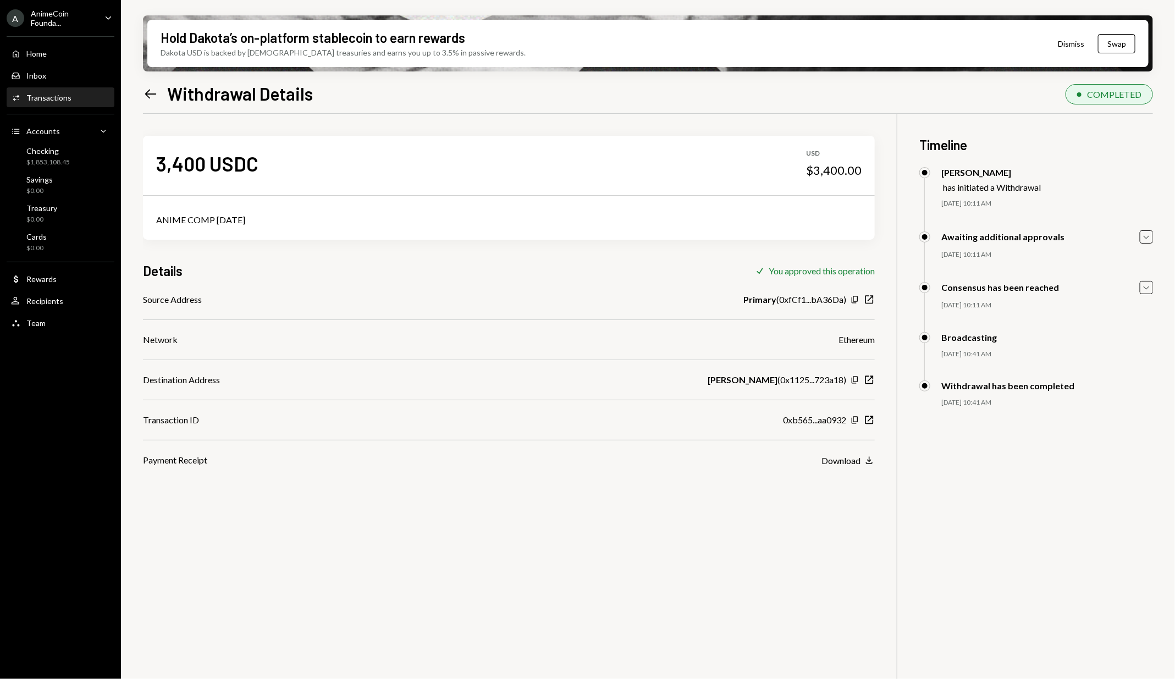
click at [154, 86] on icon "Left Arrow" at bounding box center [150, 93] width 15 height 15
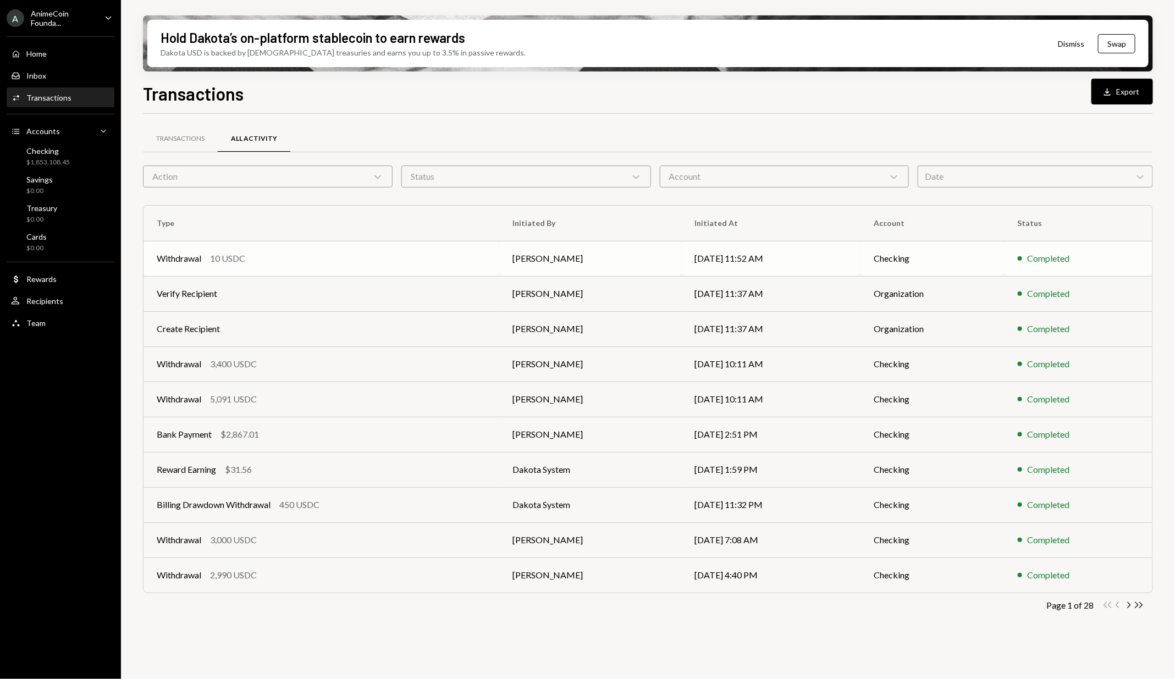
click at [356, 245] on td "Withdrawal 10 USDC" at bounding box center [321, 258] width 356 height 35
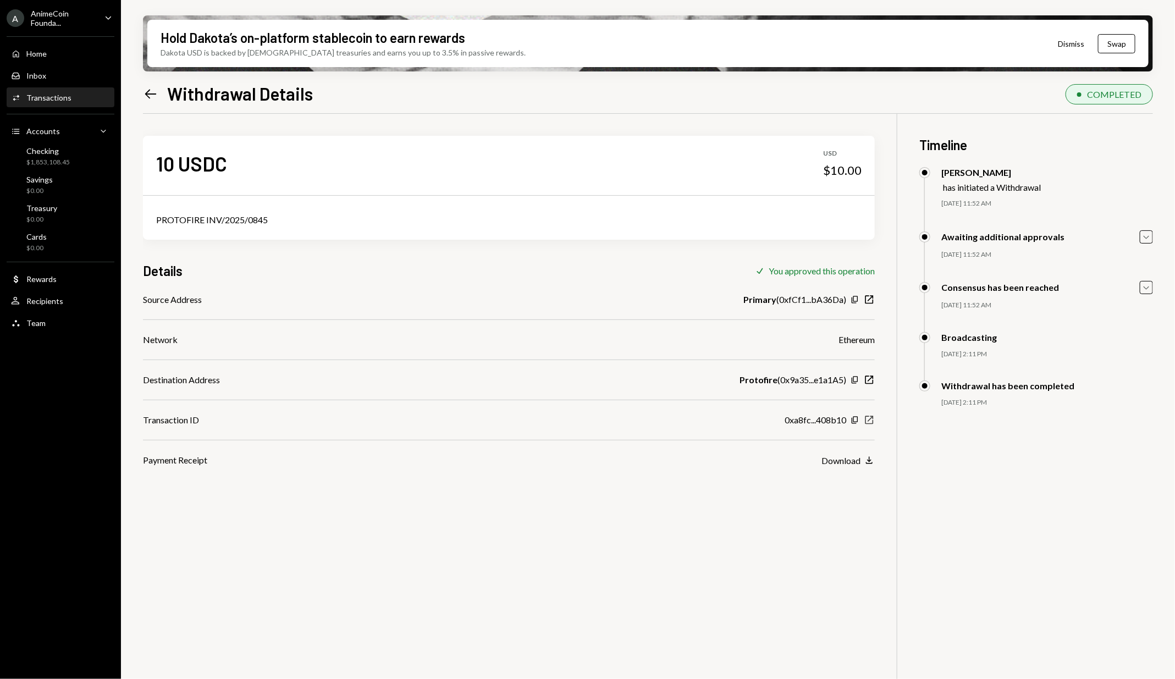
click at [869, 420] on icon "button" at bounding box center [869, 420] width 8 height 8
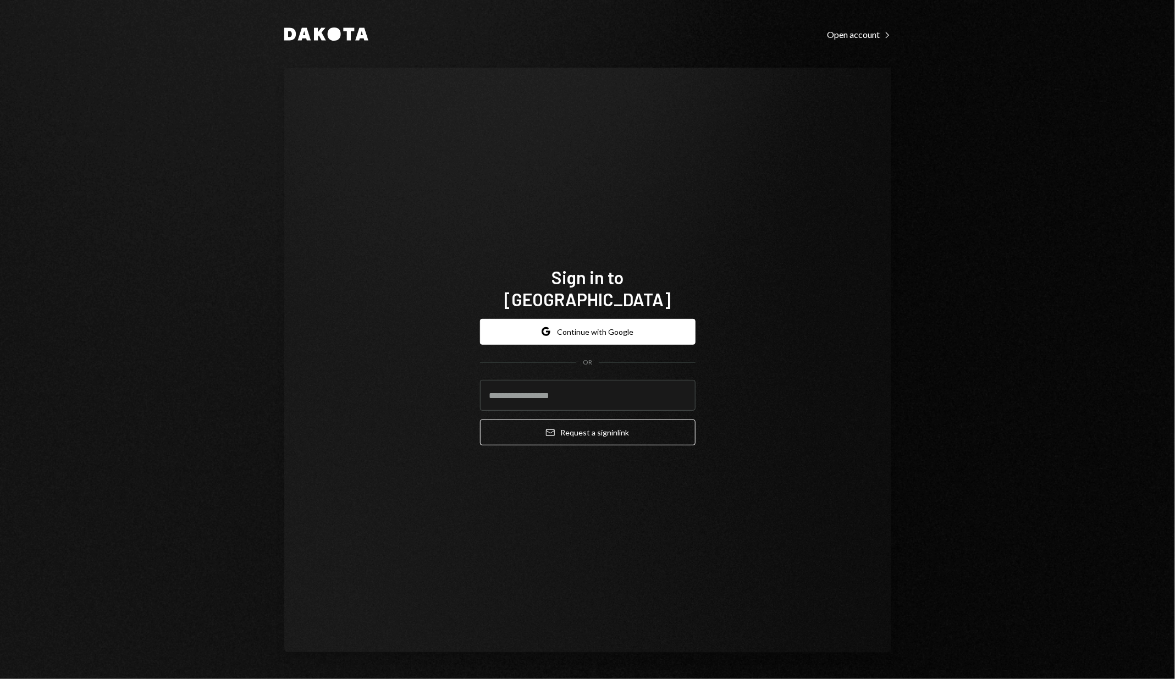
type input "**********"
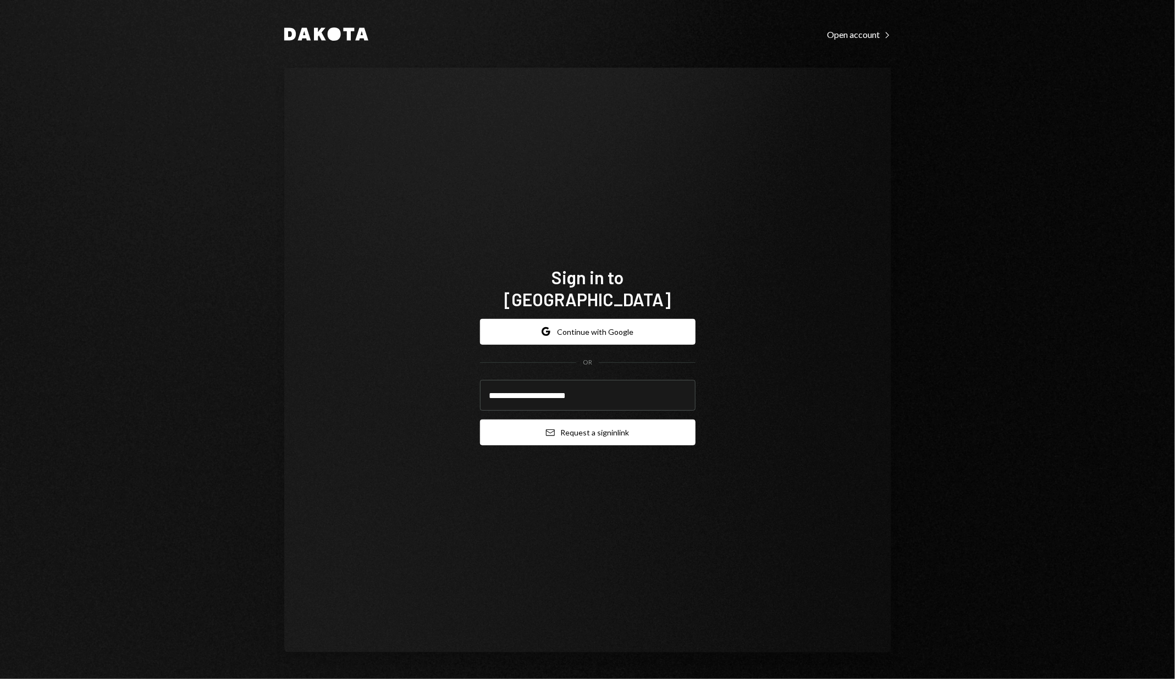
click at [567, 425] on button "Email Request a sign in link" at bounding box center [587, 432] width 215 height 26
